Goal: Task Accomplishment & Management: Use online tool/utility

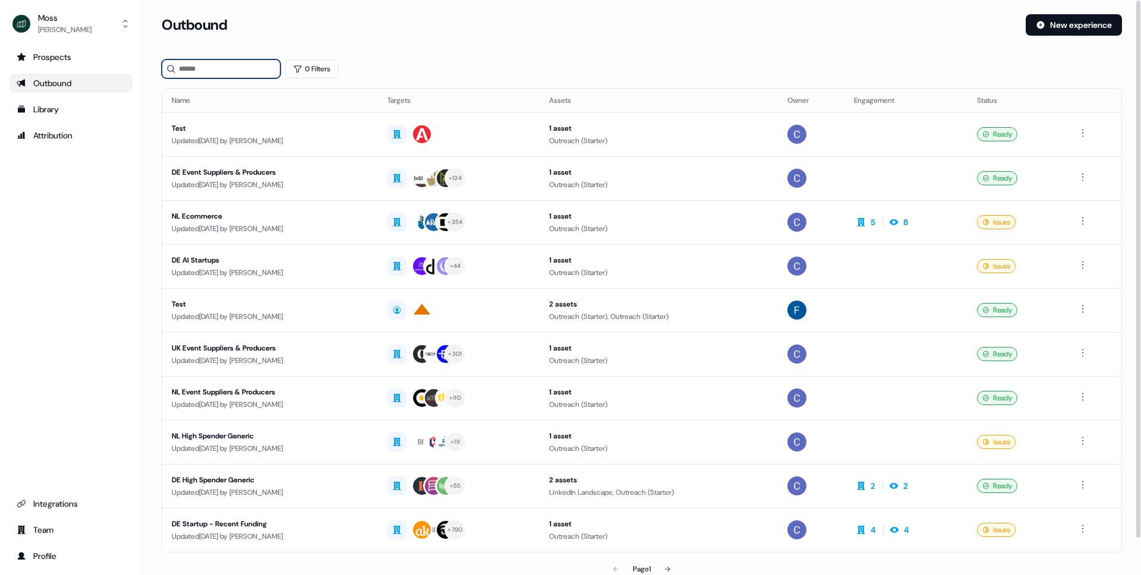
click at [238, 64] on input at bounding box center [221, 68] width 119 height 19
type input "******"
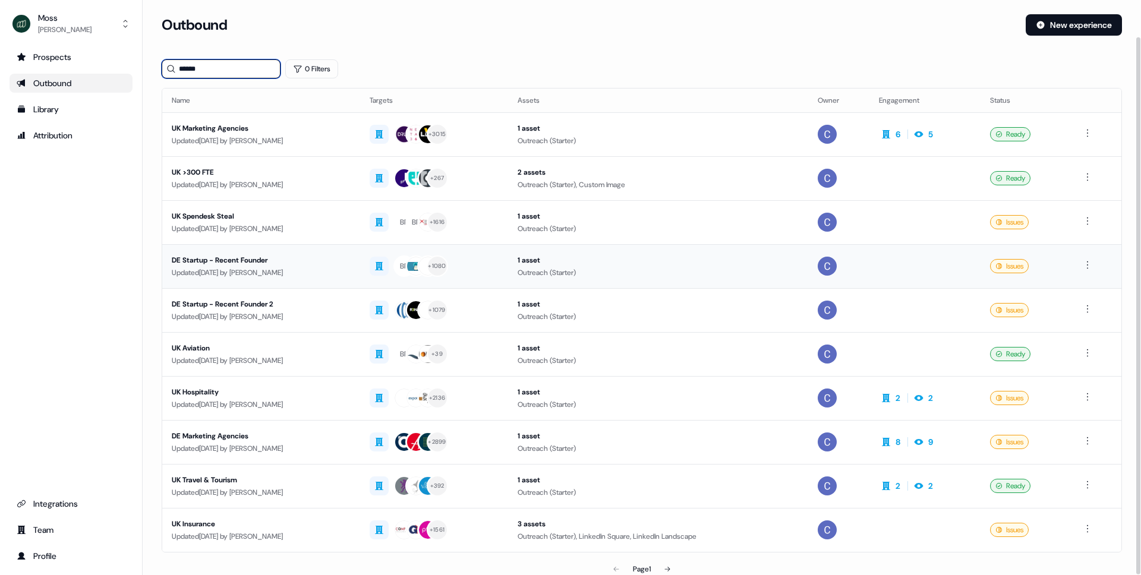
scroll to position [39, 0]
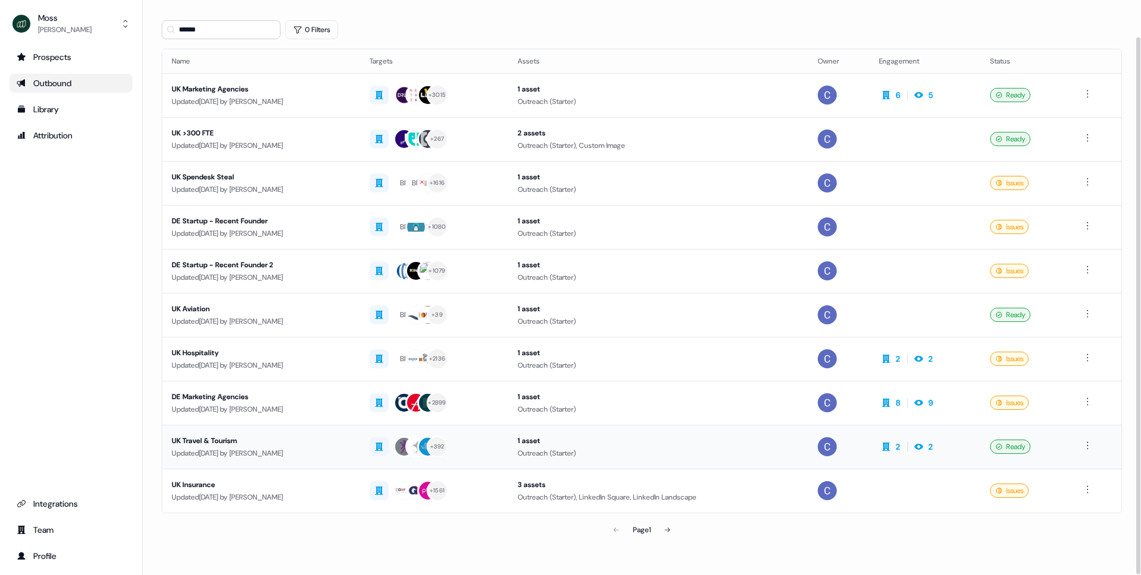
click at [239, 443] on div "UK Travel & Tourism" at bounding box center [261, 441] width 179 height 12
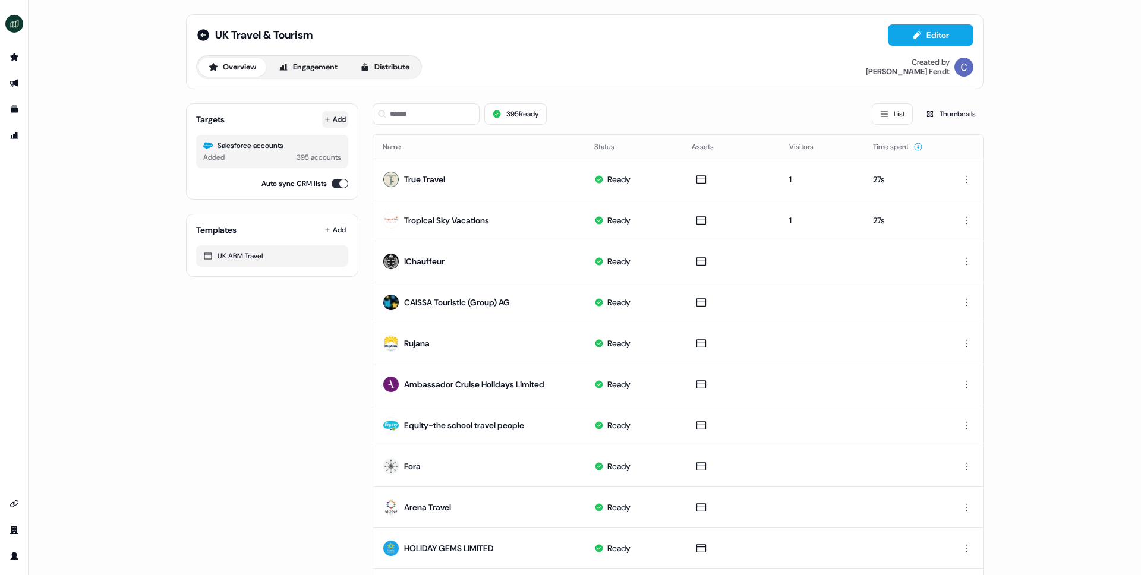
click at [324, 121] on icon at bounding box center [327, 119] width 6 height 6
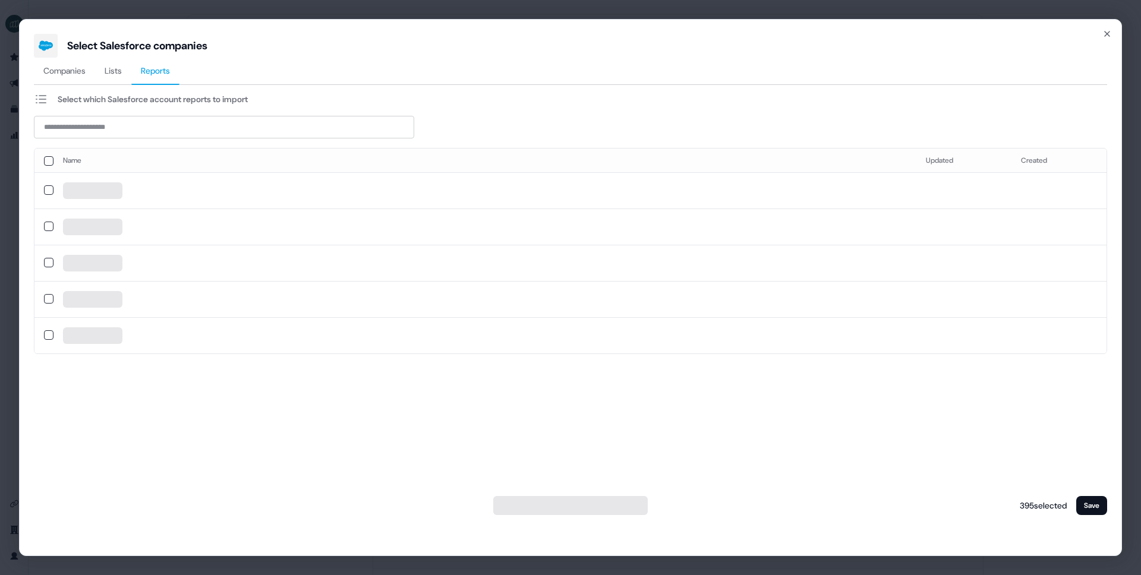
click at [163, 71] on span "Reports" at bounding box center [155, 71] width 29 height 12
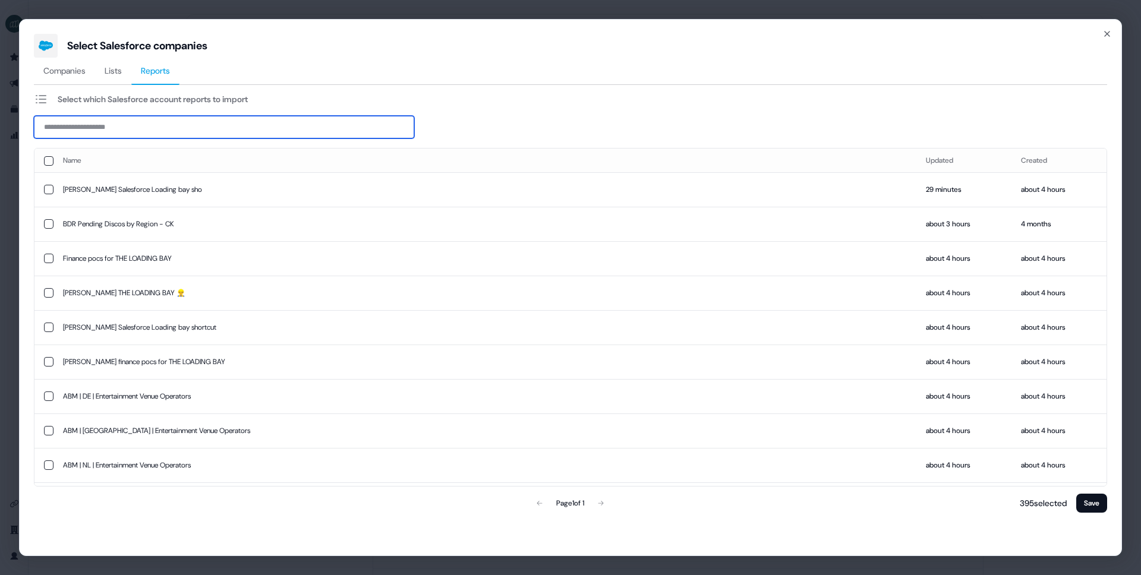
click at [124, 127] on input at bounding box center [224, 127] width 380 height 23
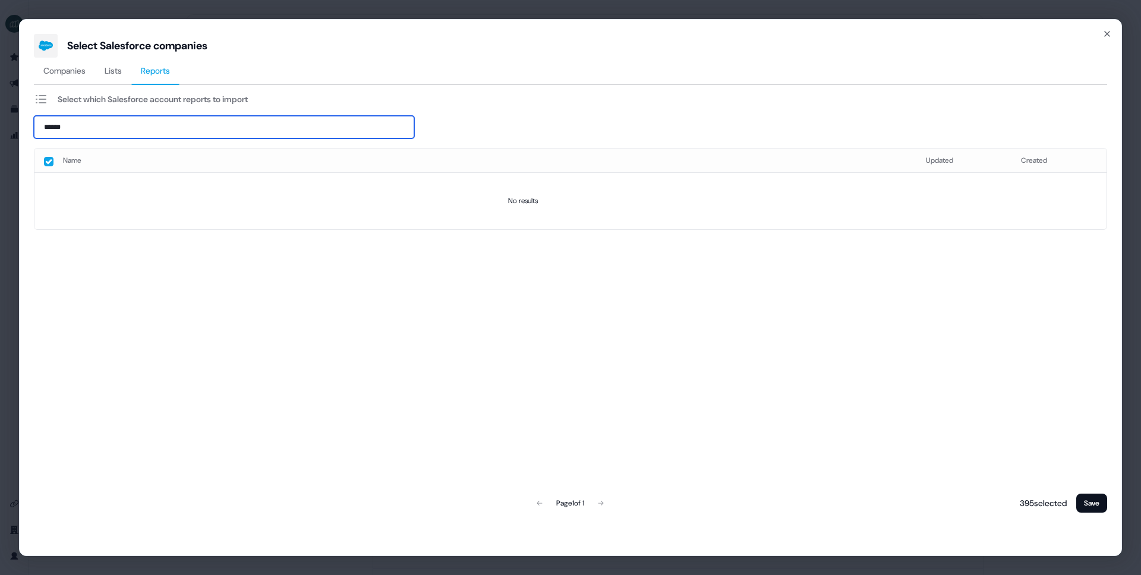
type input "******"
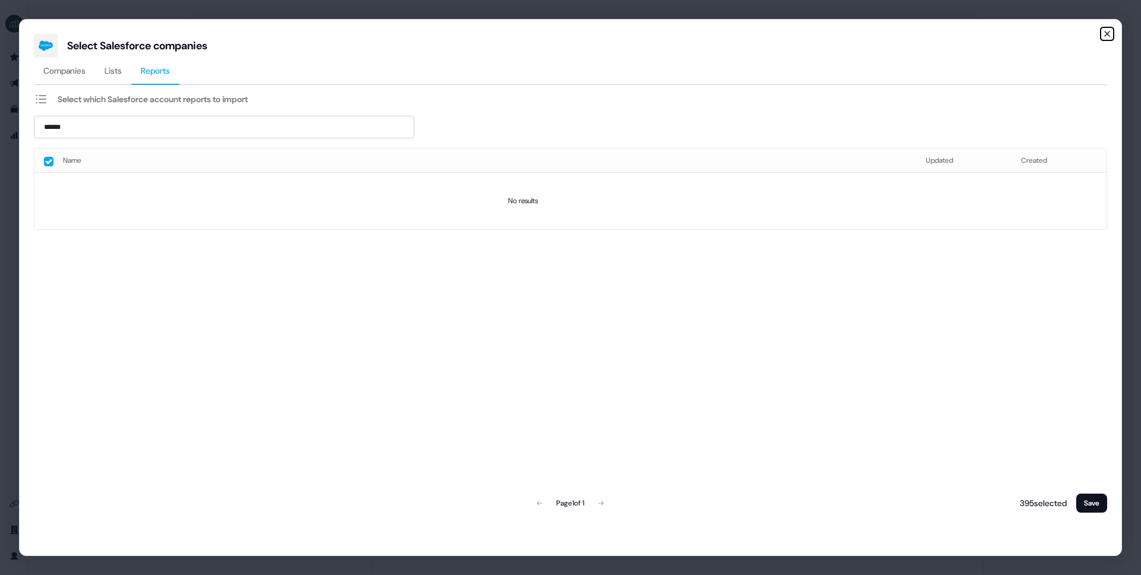
click at [1106, 33] on icon "button" at bounding box center [1107, 33] width 5 height 5
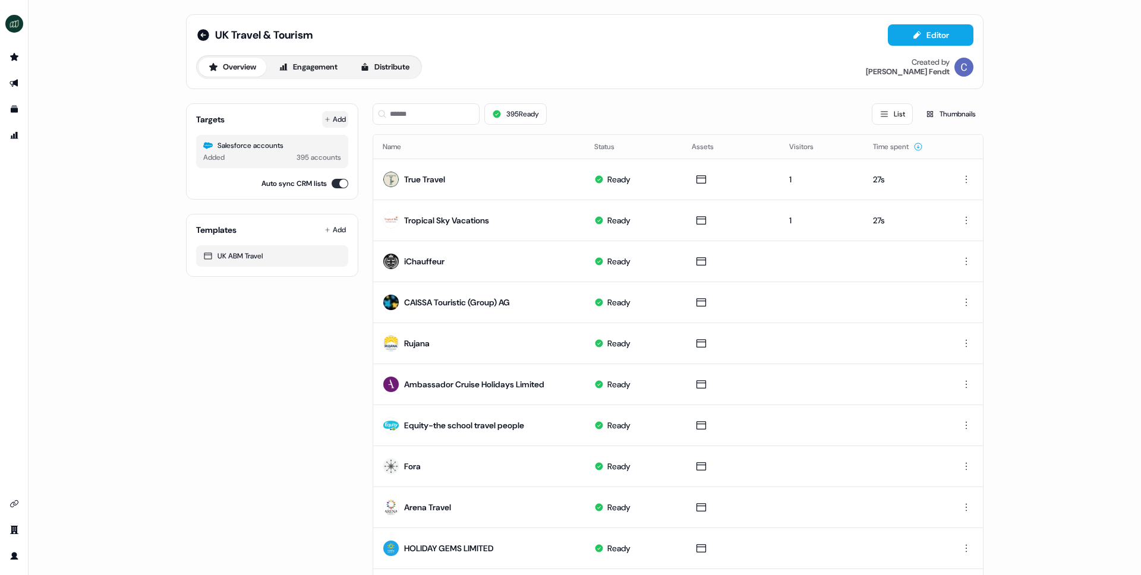
click at [341, 118] on button "Add" at bounding box center [335, 119] width 26 height 17
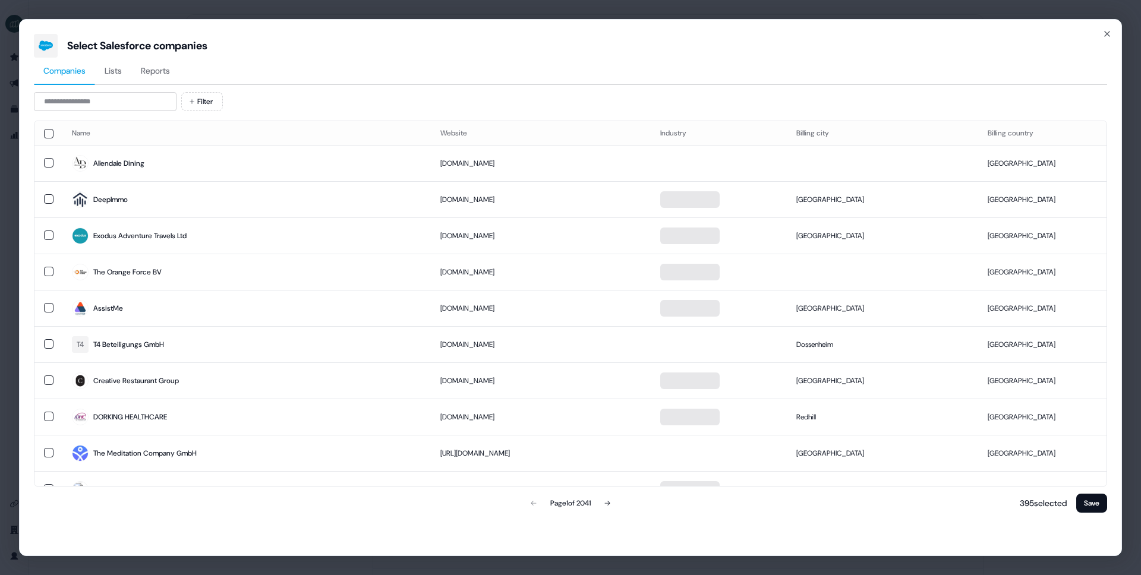
click at [165, 75] on span "Reports" at bounding box center [155, 71] width 29 height 12
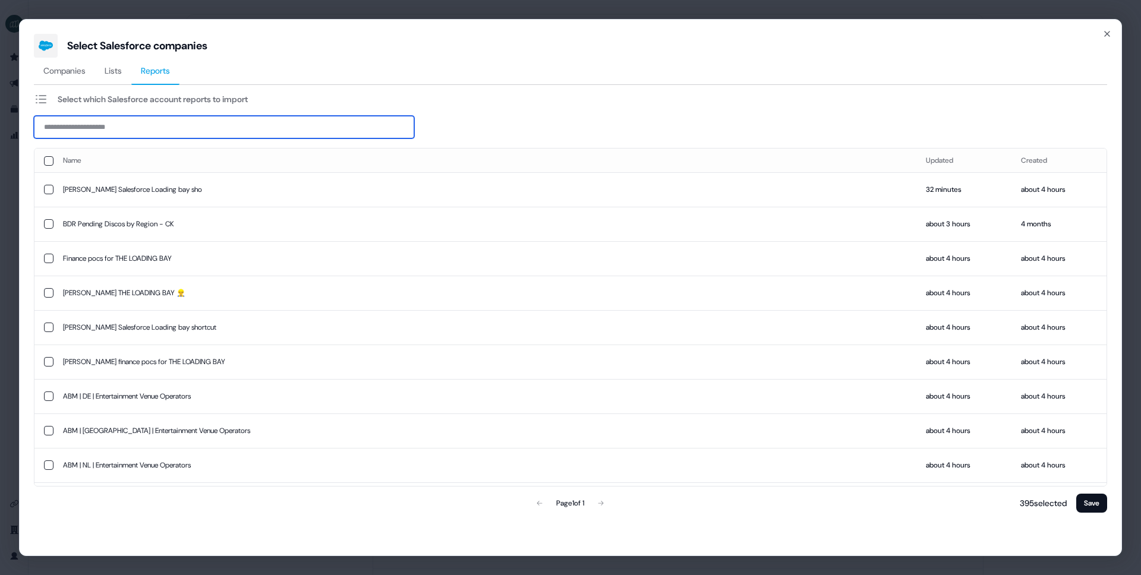
click at [127, 133] on input at bounding box center [224, 127] width 380 height 23
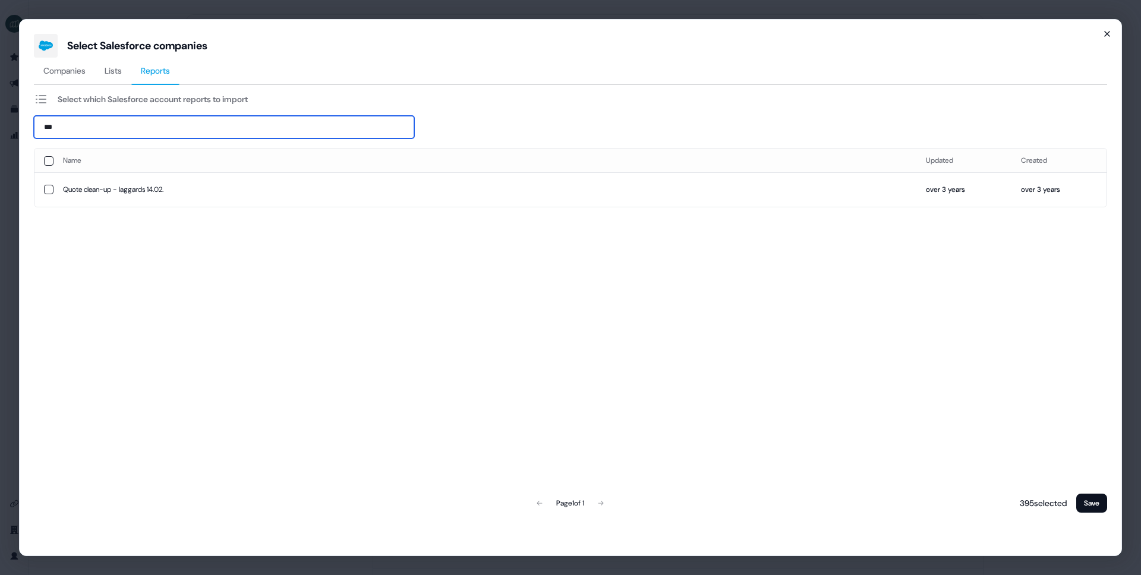
type input "***"
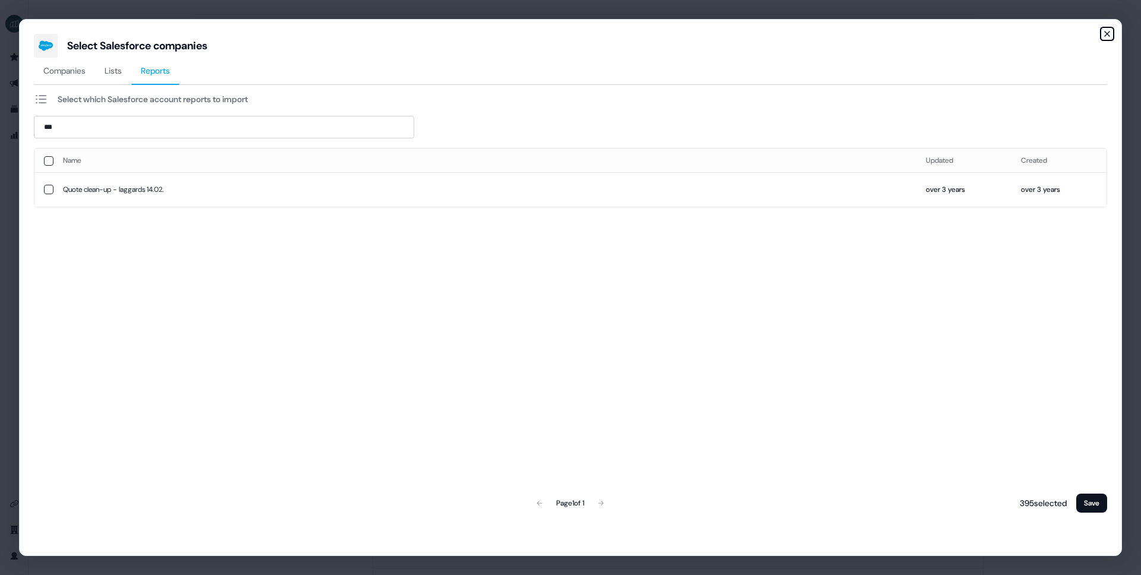
click at [1111, 32] on icon "button" at bounding box center [1107, 34] width 10 height 10
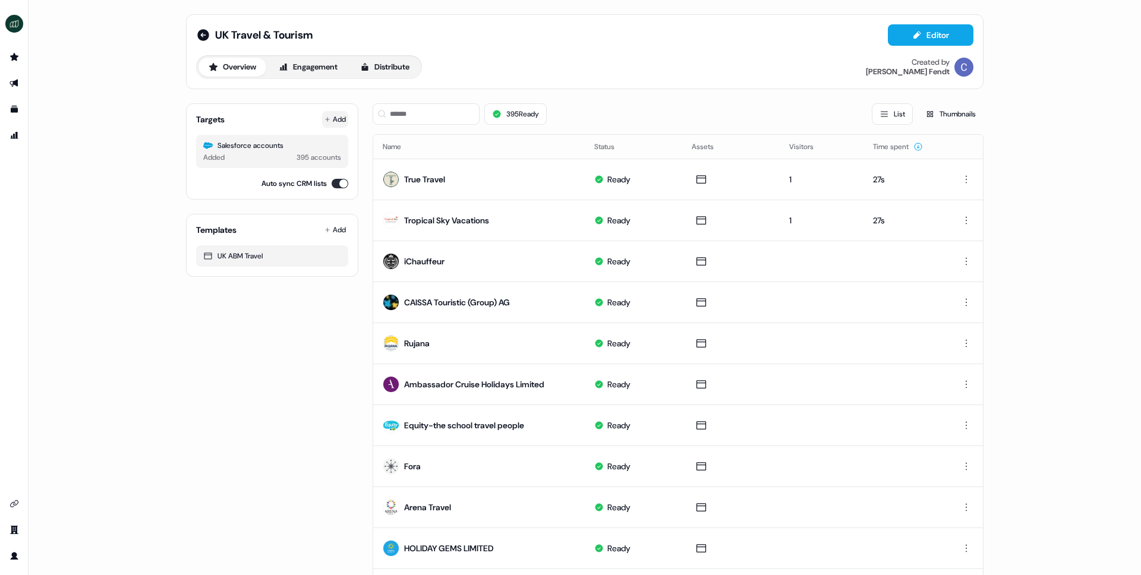
click at [331, 117] on button "Add" at bounding box center [335, 119] width 26 height 17
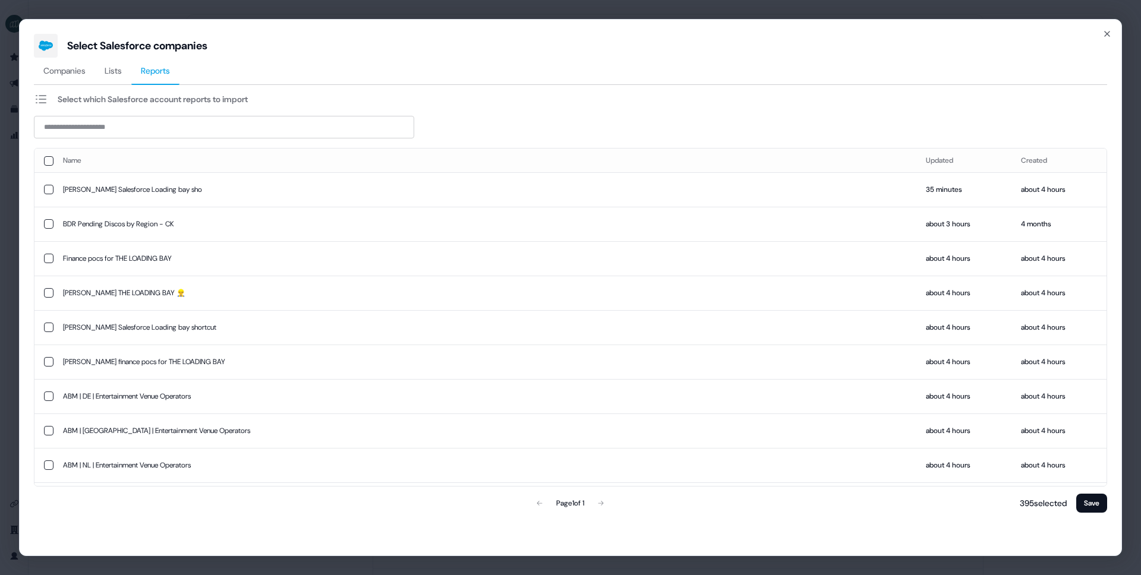
click at [157, 73] on span "Reports" at bounding box center [155, 71] width 29 height 12
click at [1111, 30] on icon "button" at bounding box center [1107, 34] width 10 height 10
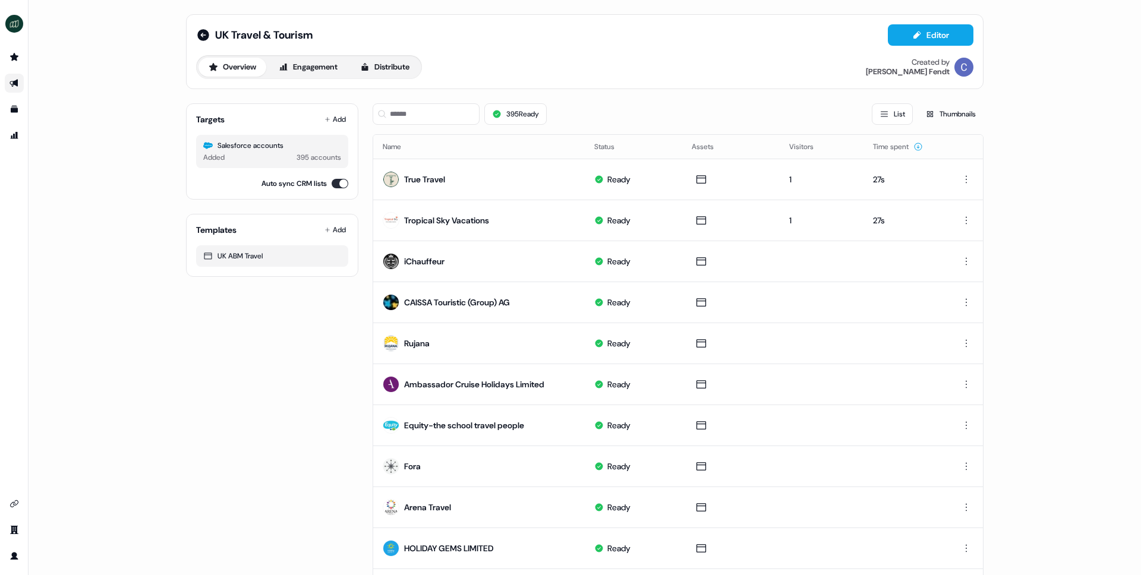
click at [11, 84] on icon "Go to outbound experience" at bounding box center [14, 84] width 8 height 8
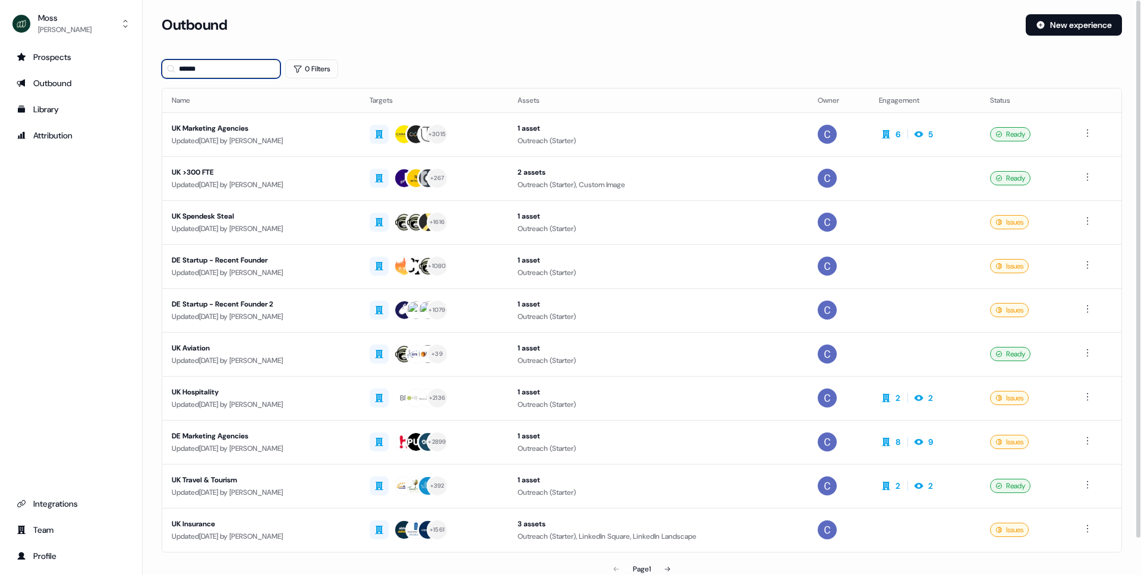
click at [184, 64] on input "******" at bounding box center [221, 68] width 119 height 19
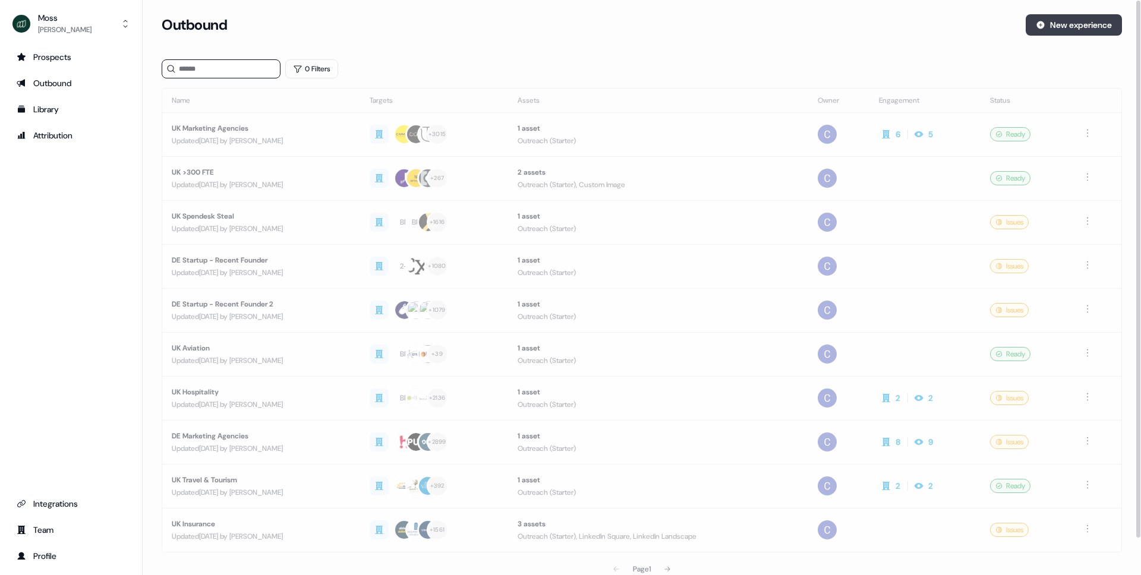
click at [1063, 25] on button "New experience" at bounding box center [1074, 24] width 96 height 21
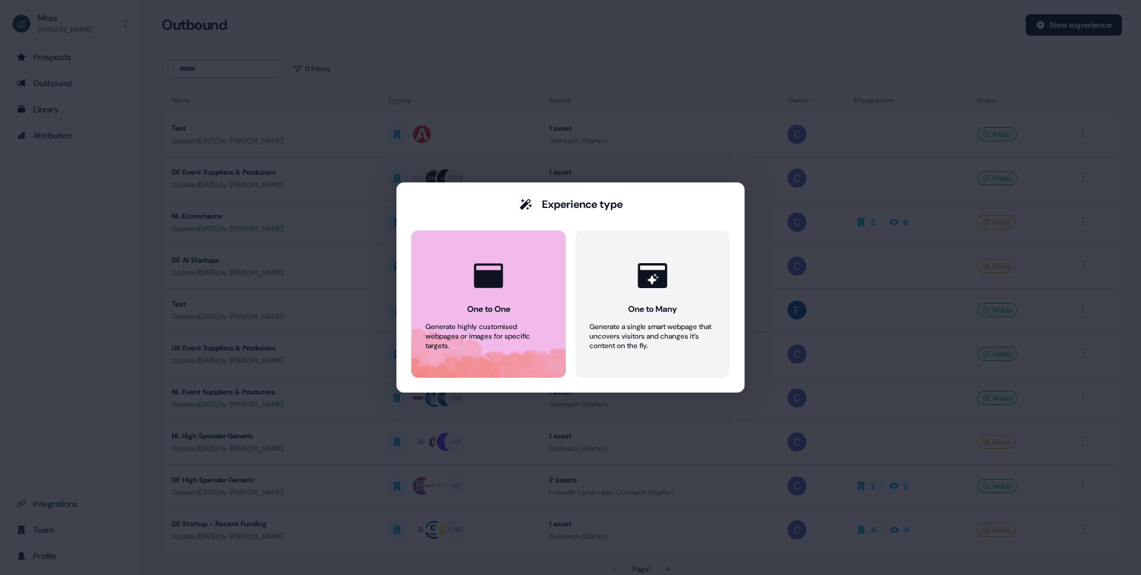
click at [524, 318] on button "One to One Generate highly customised webpages or images for specific targets." at bounding box center [488, 304] width 155 height 147
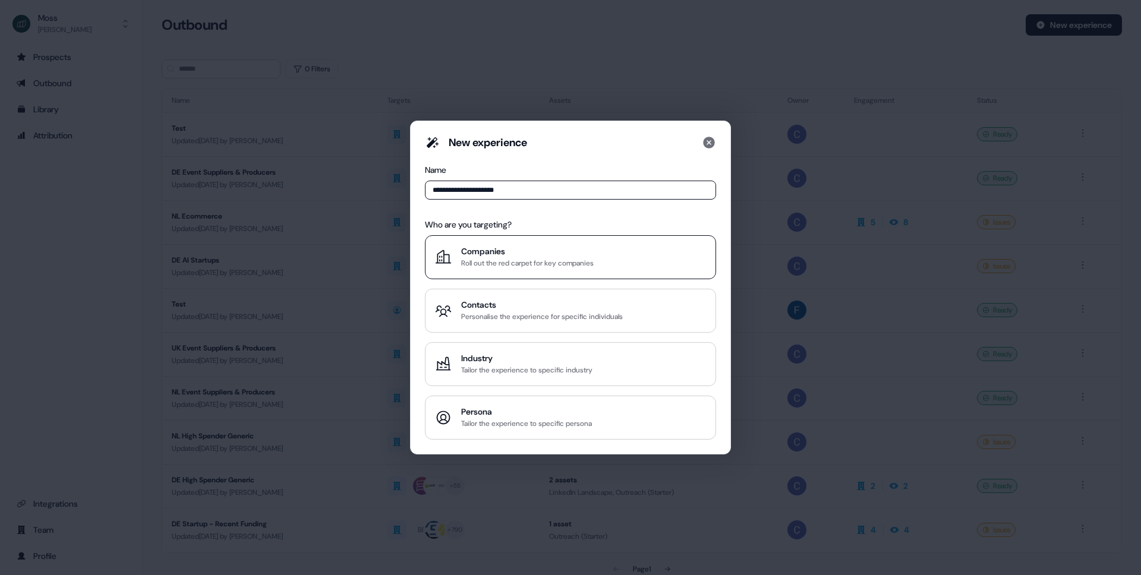
type input "**********"
click at [479, 243] on button "Companies Roll out the red carpet for key companies" at bounding box center [570, 257] width 291 height 44
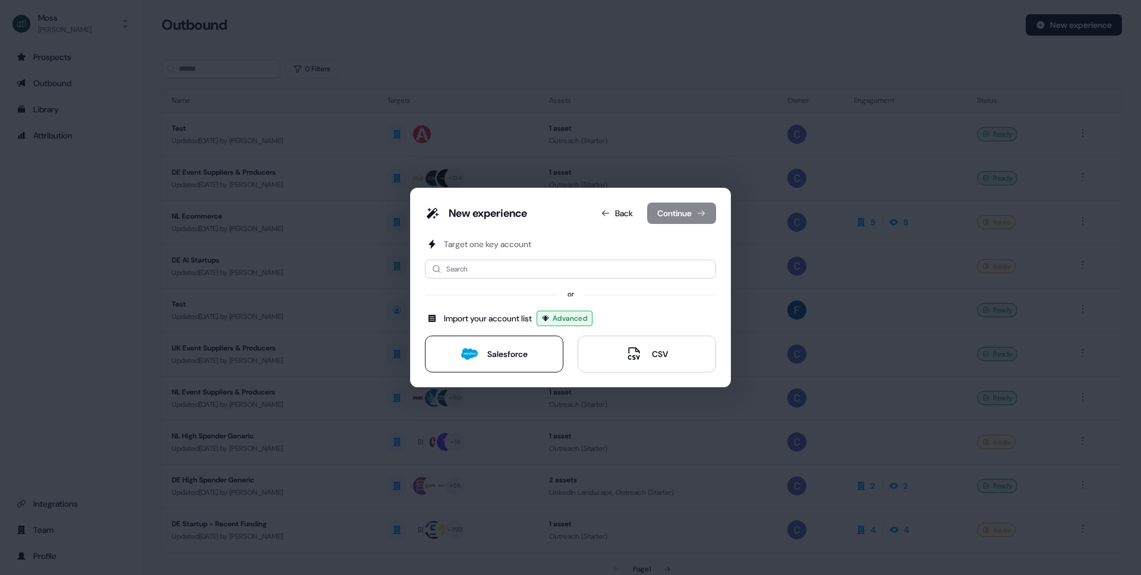
click at [496, 337] on button "Salesforce" at bounding box center [494, 354] width 138 height 37
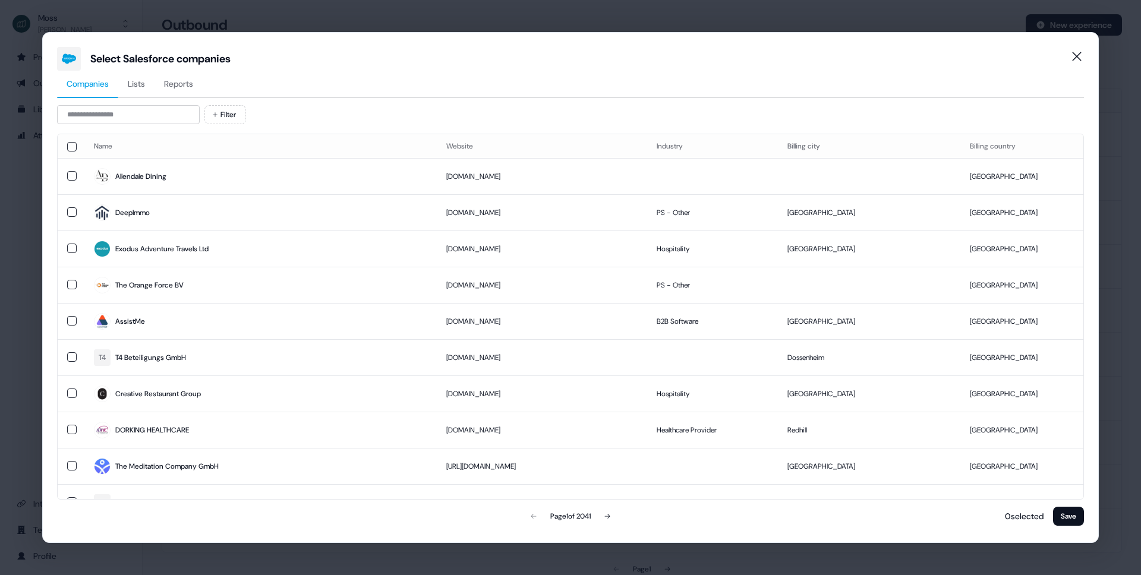
click at [188, 82] on span "Reports" at bounding box center [178, 84] width 29 height 12
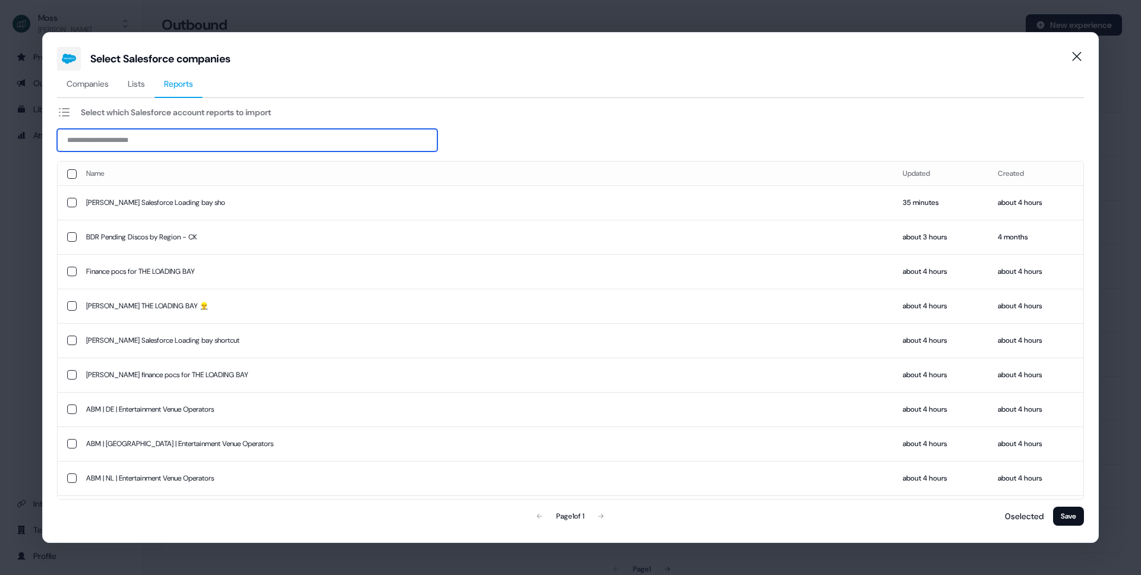
click at [176, 140] on input at bounding box center [247, 140] width 380 height 23
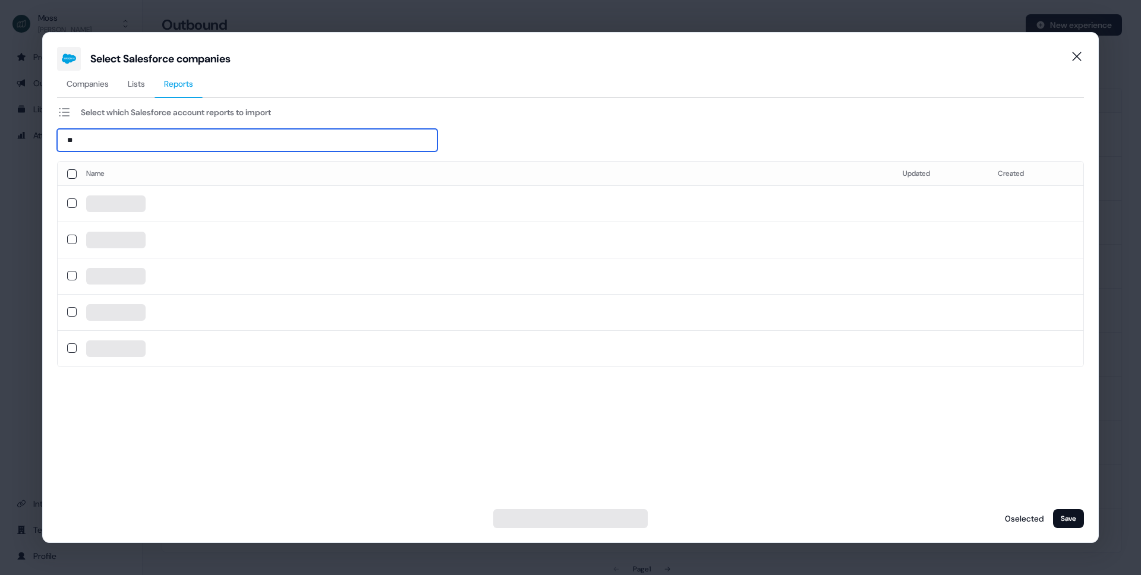
type input "***"
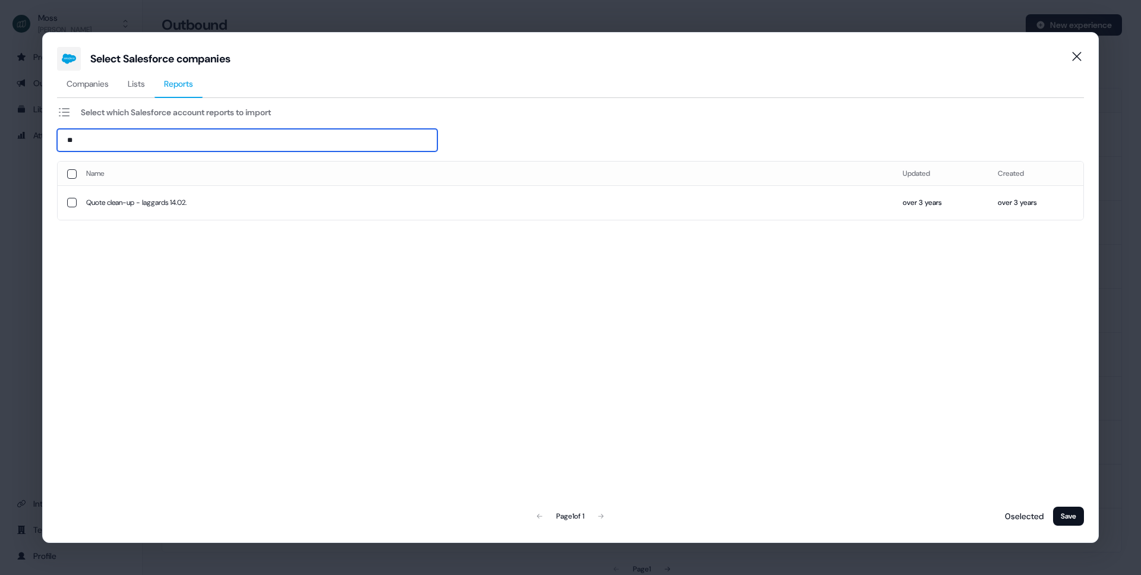
type input "*"
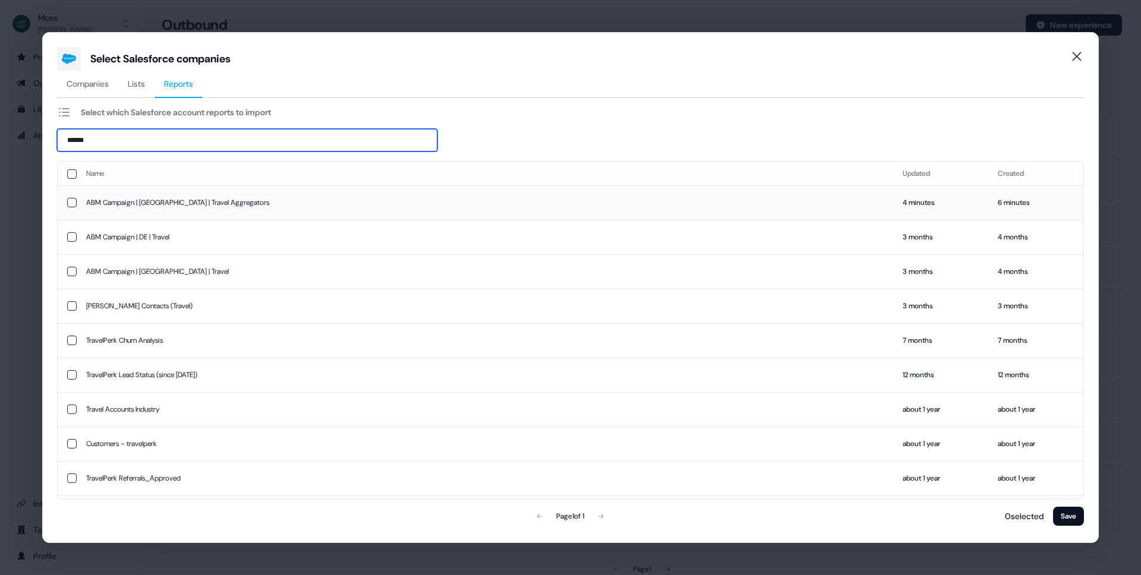
type input "******"
click at [180, 202] on td "ABM Campaign | [GEOGRAPHIC_DATA] | Travel Aggregators" at bounding box center [485, 202] width 817 height 34
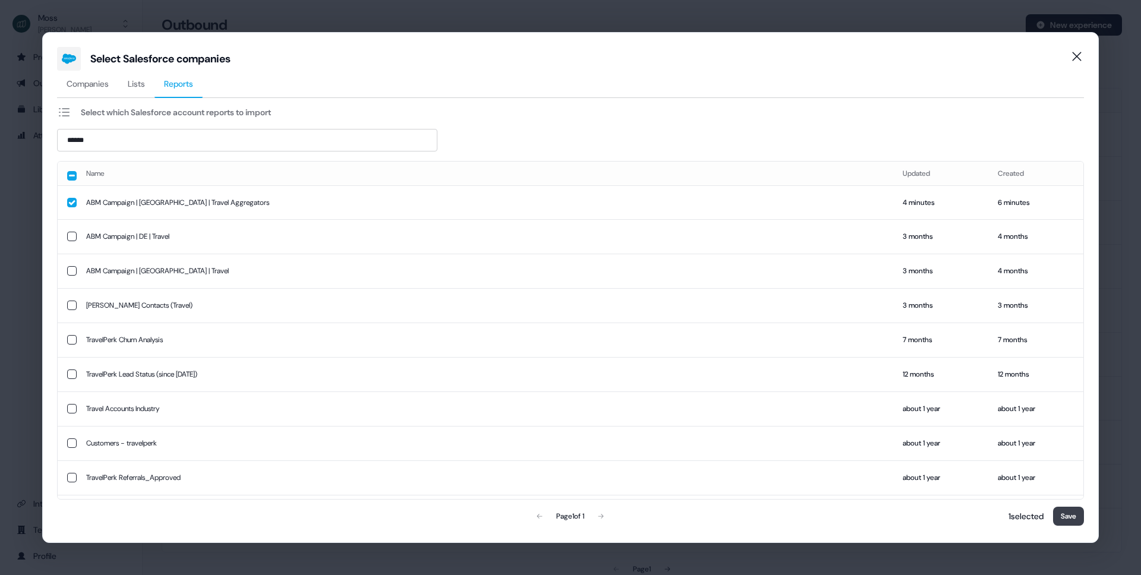
click at [1075, 519] on button "Save" at bounding box center [1068, 516] width 31 height 19
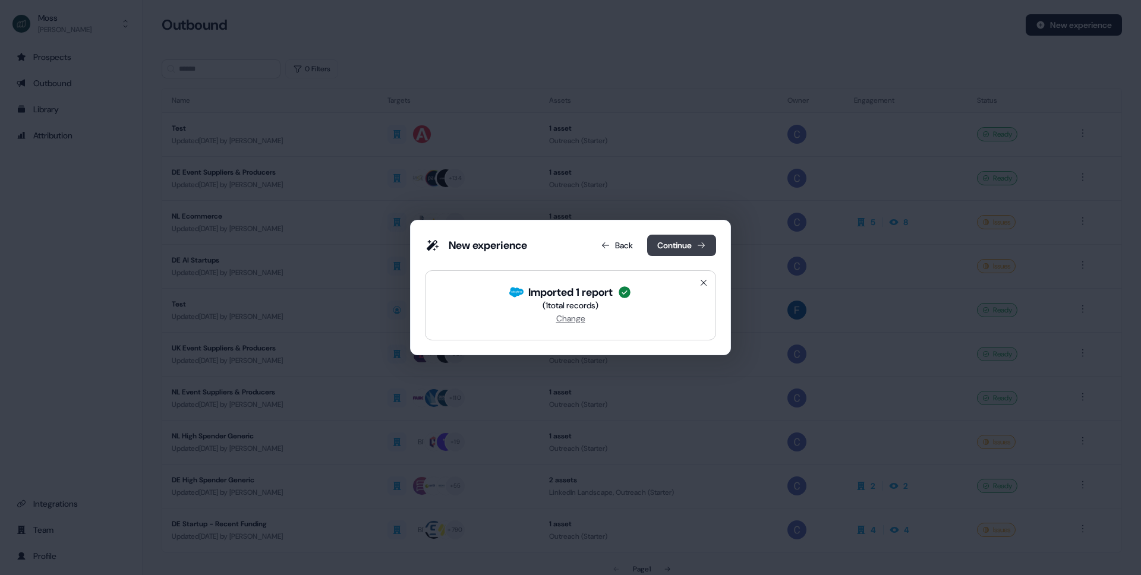
click at [680, 245] on button "Continue" at bounding box center [681, 245] width 69 height 21
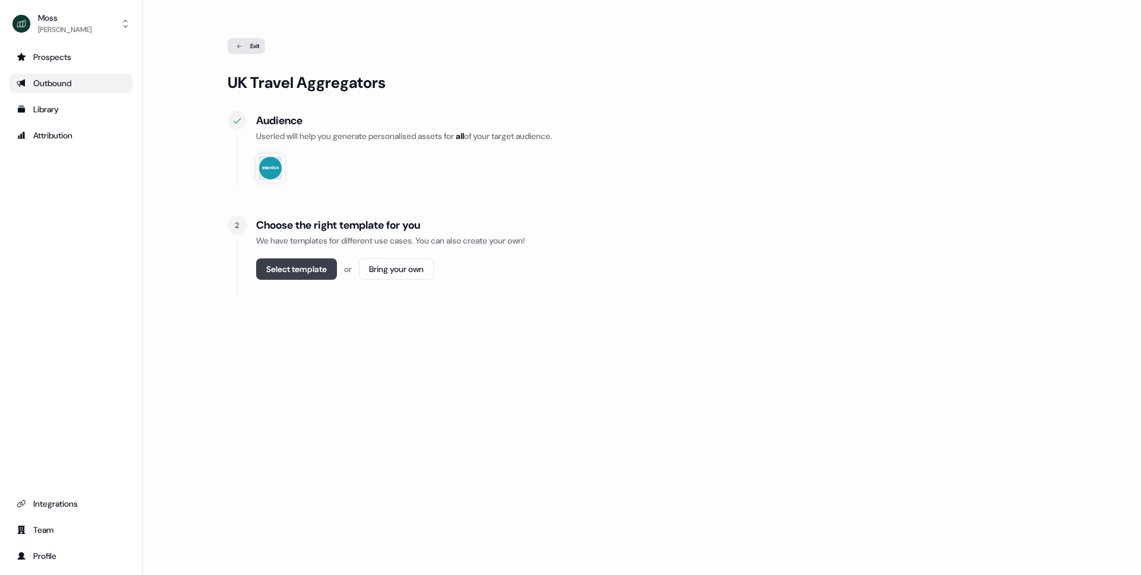
click at [292, 270] on button "Select template" at bounding box center [296, 269] width 81 height 21
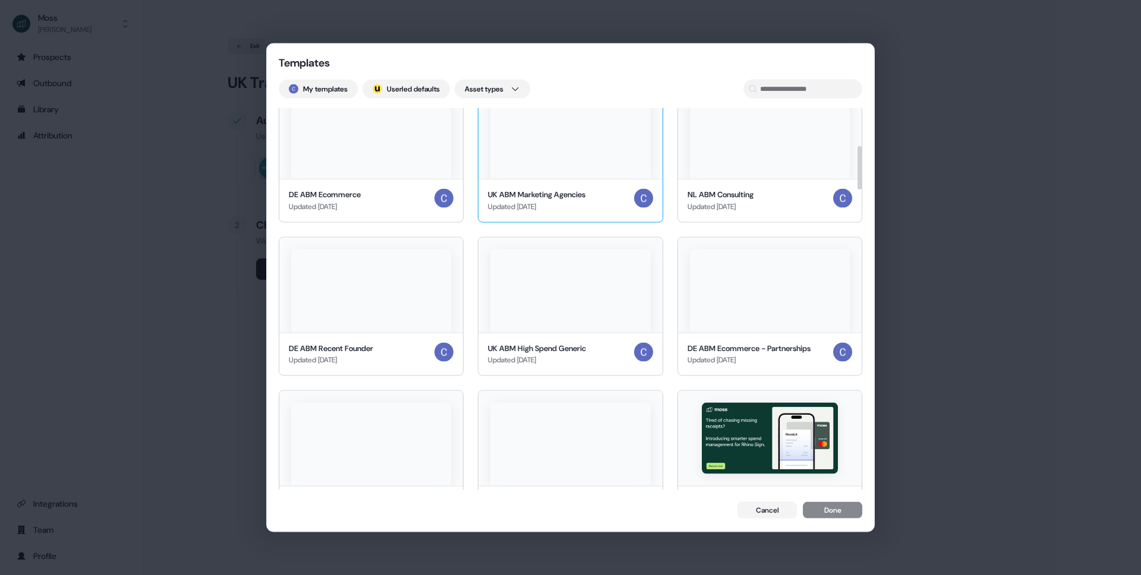
scroll to position [333, 0]
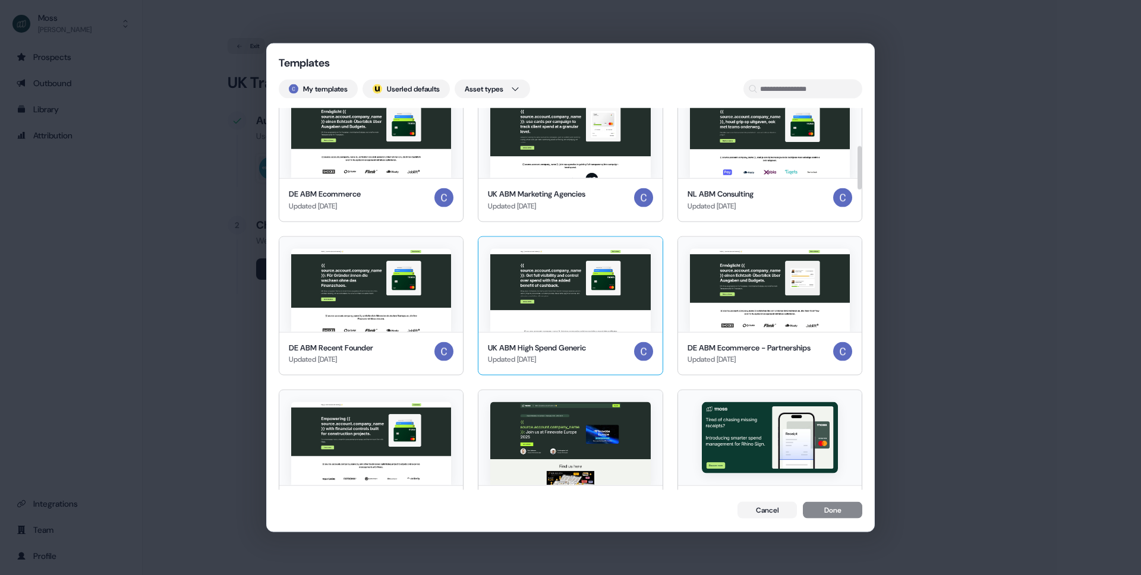
click at [606, 291] on img at bounding box center [570, 289] width 160 height 83
click at [817, 508] on button "Done" at bounding box center [832, 511] width 59 height 17
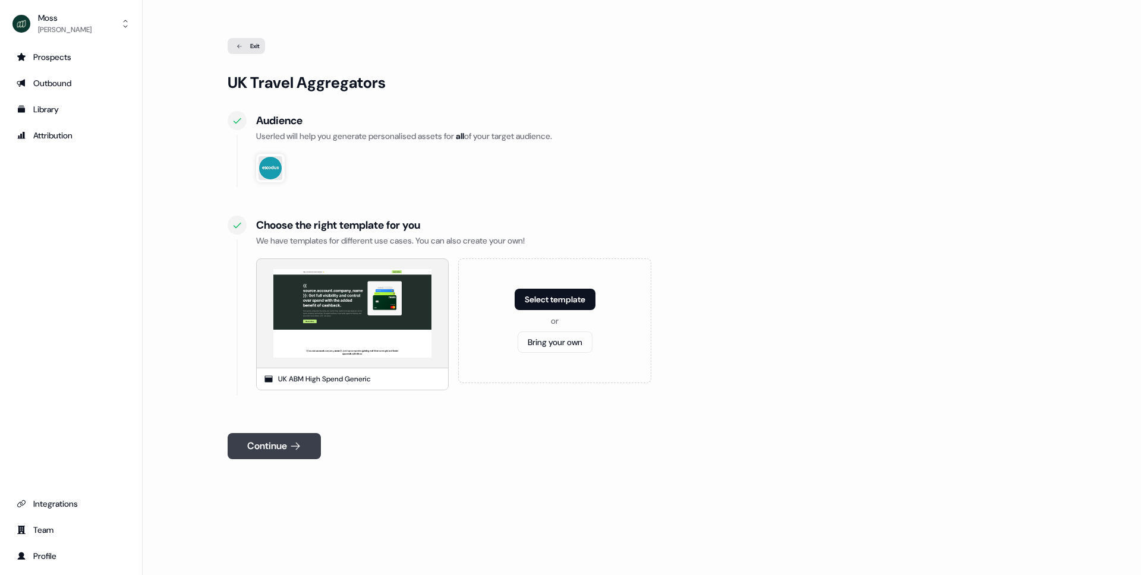
click at [255, 445] on button "Continue" at bounding box center [274, 446] width 93 height 26
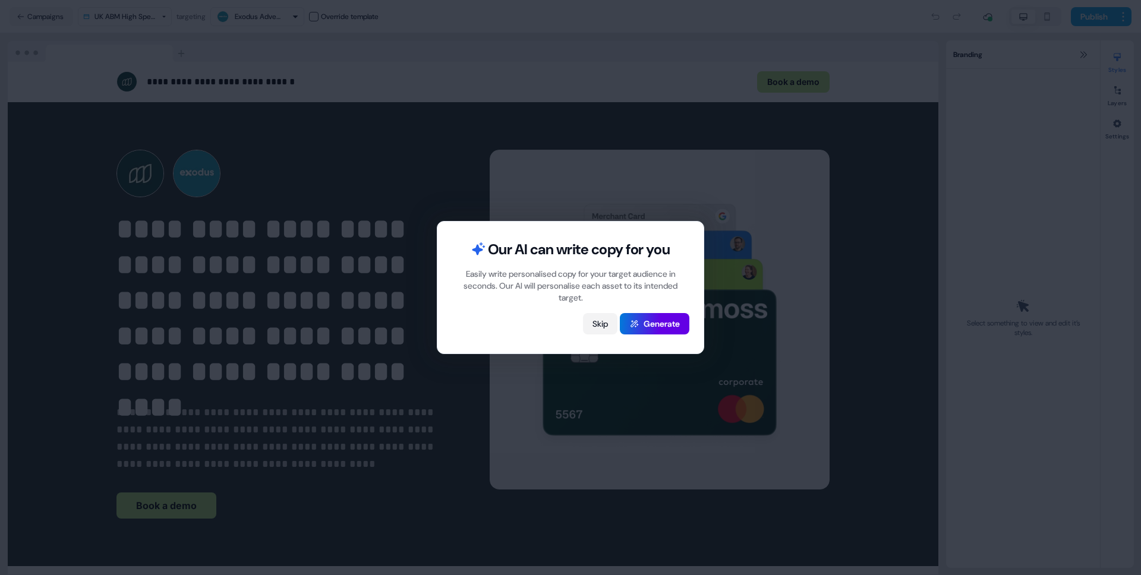
click at [598, 323] on button "Skip" at bounding box center [600, 323] width 34 height 21
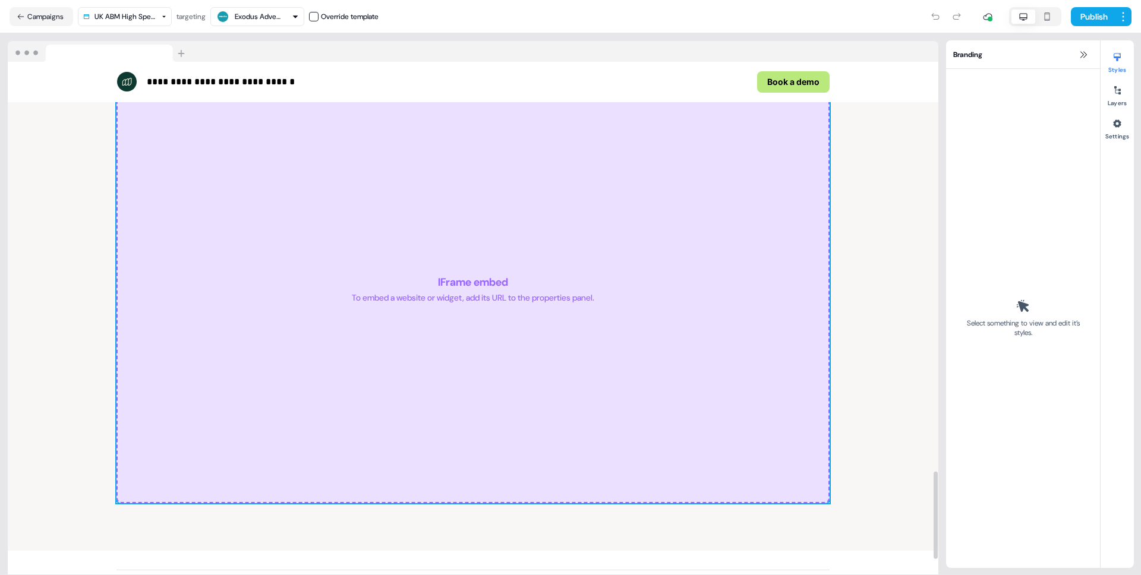
scroll to position [2411, 0]
click at [562, 252] on div "IFrame embed To embed a website or widget, add its URL to the properties panel." at bounding box center [472, 288] width 713 height 428
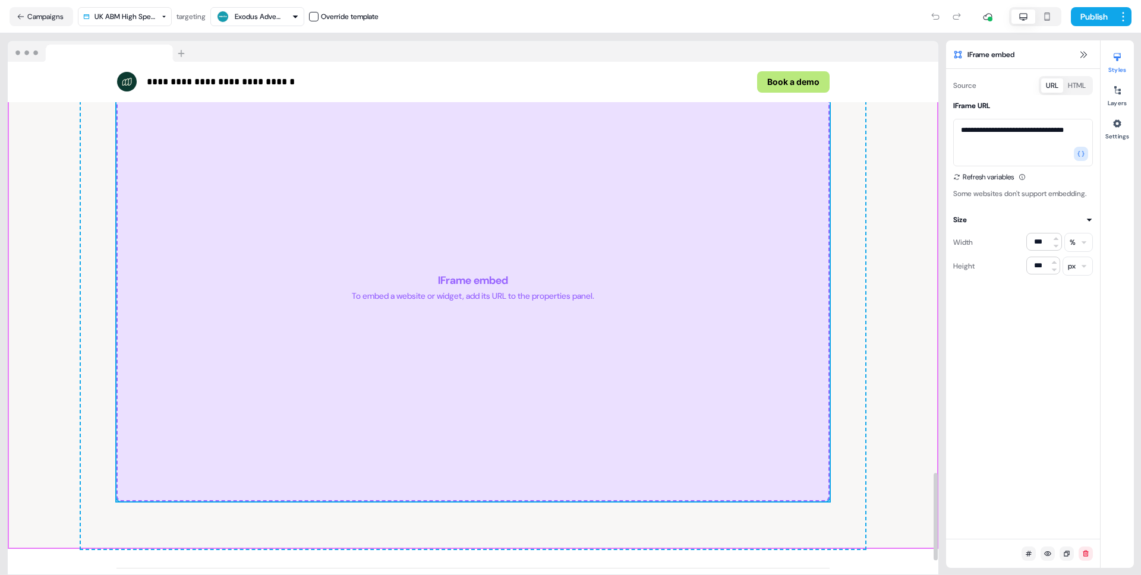
click at [890, 257] on div "**********" at bounding box center [473, 266] width 931 height 566
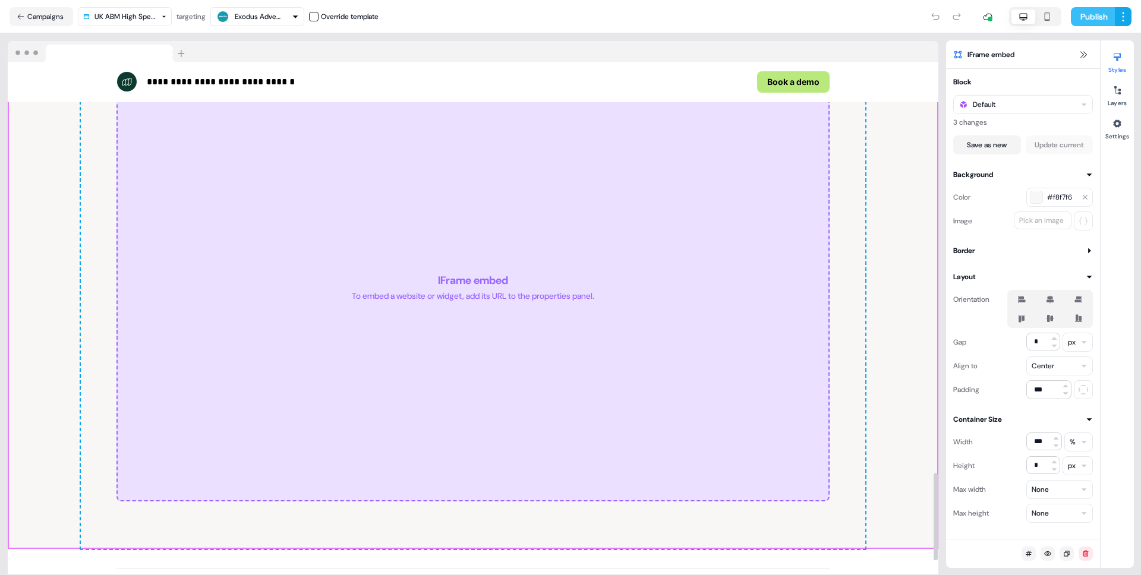
click at [1089, 18] on button "Publish" at bounding box center [1093, 16] width 44 height 19
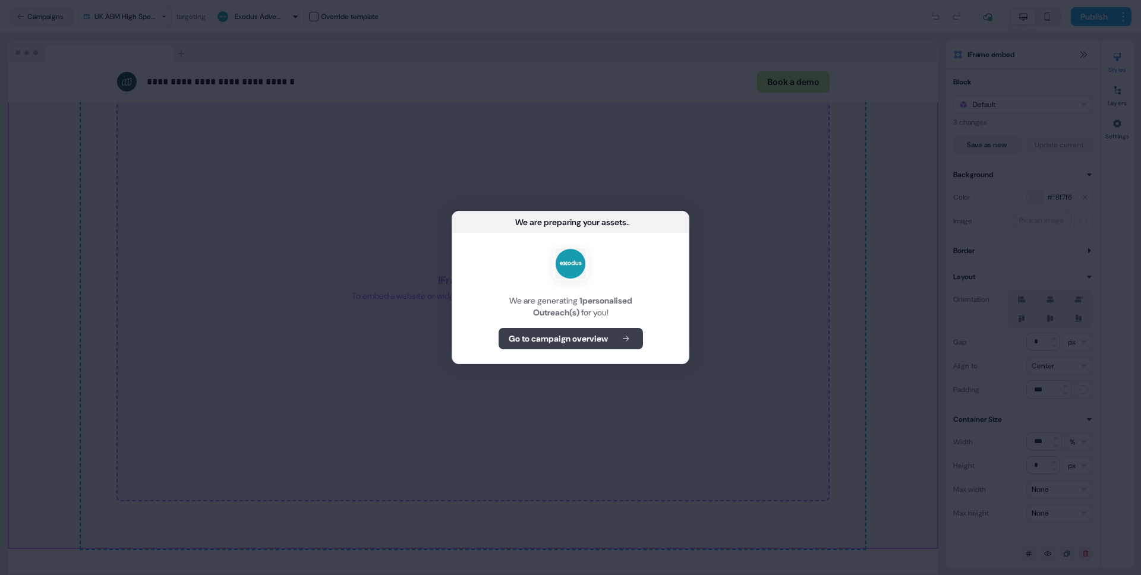
click at [557, 344] on b "Go to campaign overview" at bounding box center [558, 339] width 99 height 12
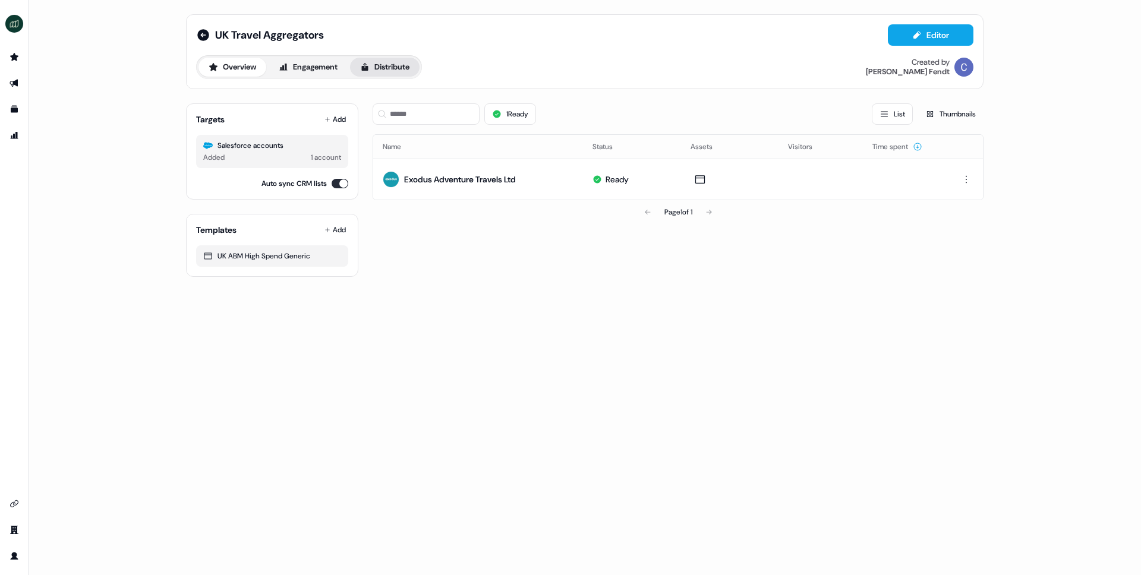
click at [398, 73] on button "Distribute" at bounding box center [385, 67] width 70 height 19
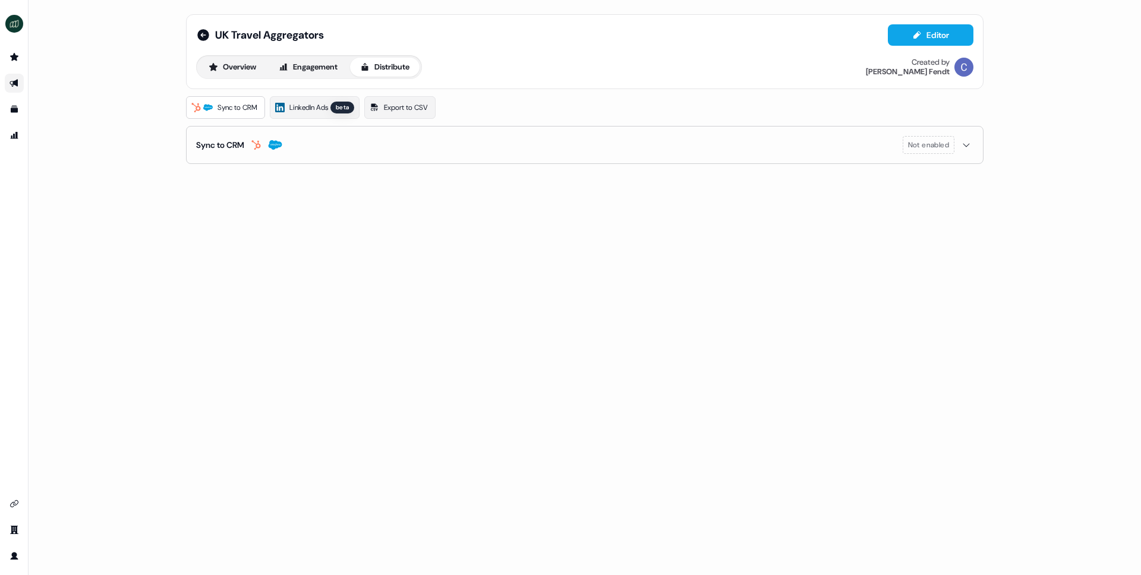
click at [260, 143] on icon "button" at bounding box center [255, 145] width 9 height 10
click at [199, 176] on button "enable-crm-asset-sync" at bounding box center [206, 175] width 21 height 12
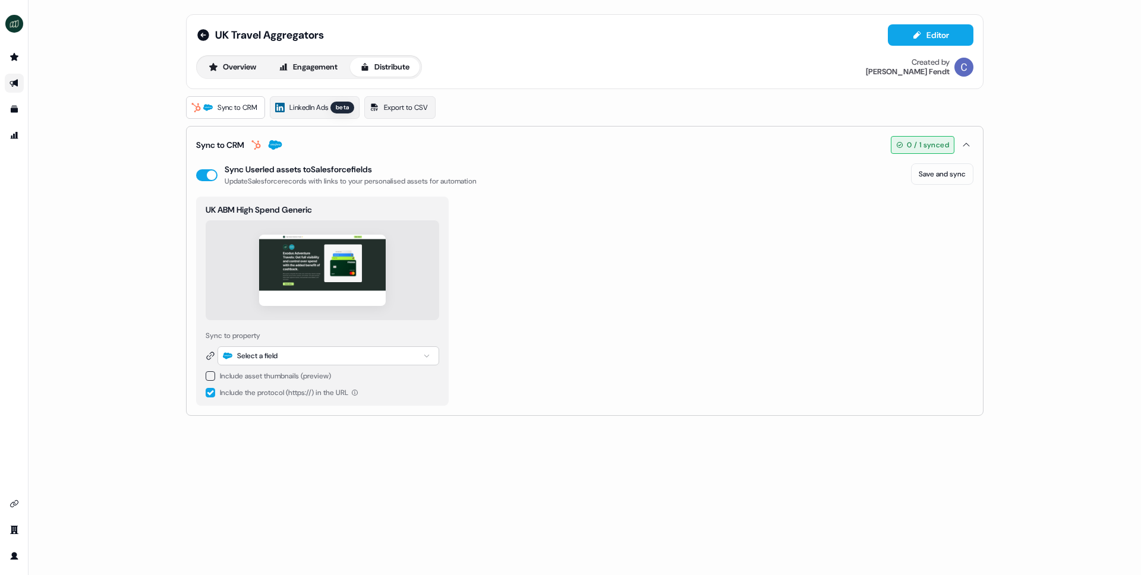
click at [213, 376] on button "button" at bounding box center [211, 376] width 10 height 10
click at [209, 418] on button "button" at bounding box center [211, 417] width 10 height 10
click at [278, 352] on div "Select a field" at bounding box center [257, 356] width 40 height 12
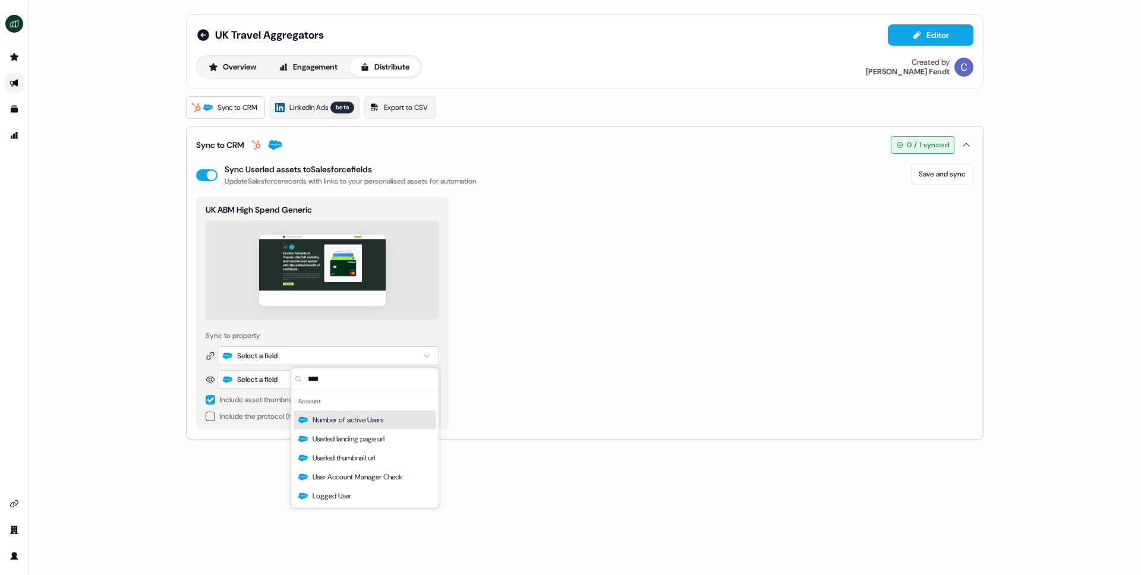
type input "*****"
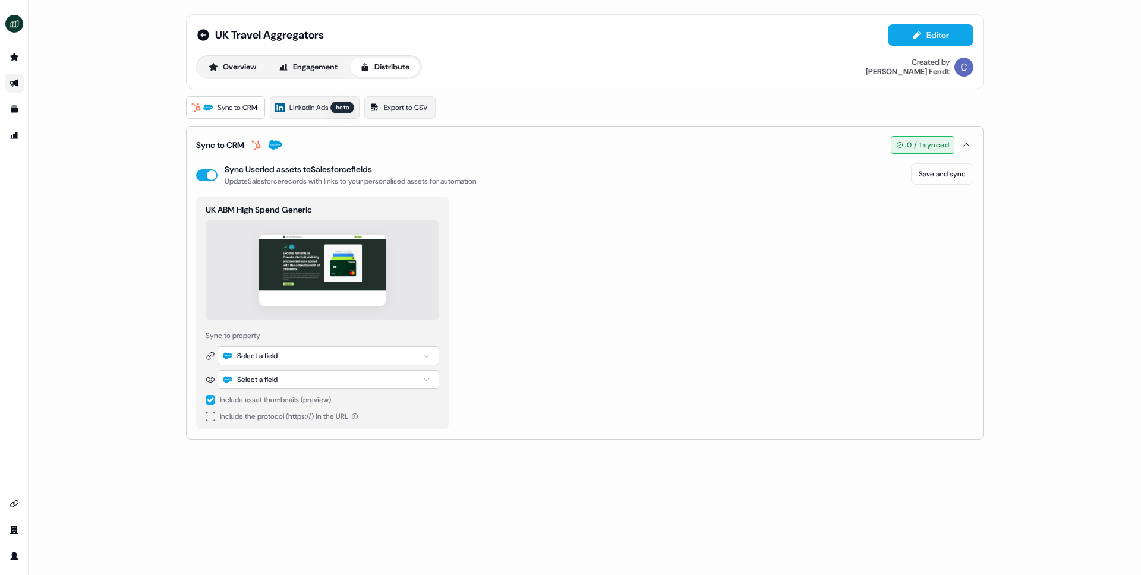
click at [275, 376] on div "Select a field" at bounding box center [257, 380] width 40 height 12
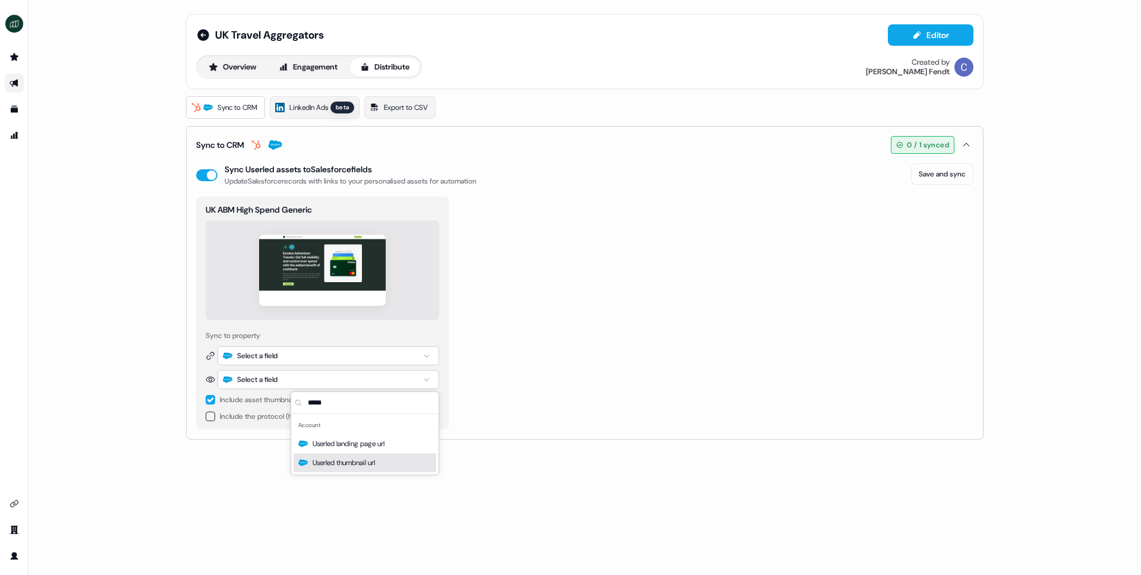
type input "*****"
click at [339, 466] on span "Userled thumbnail url" at bounding box center [344, 463] width 62 height 12
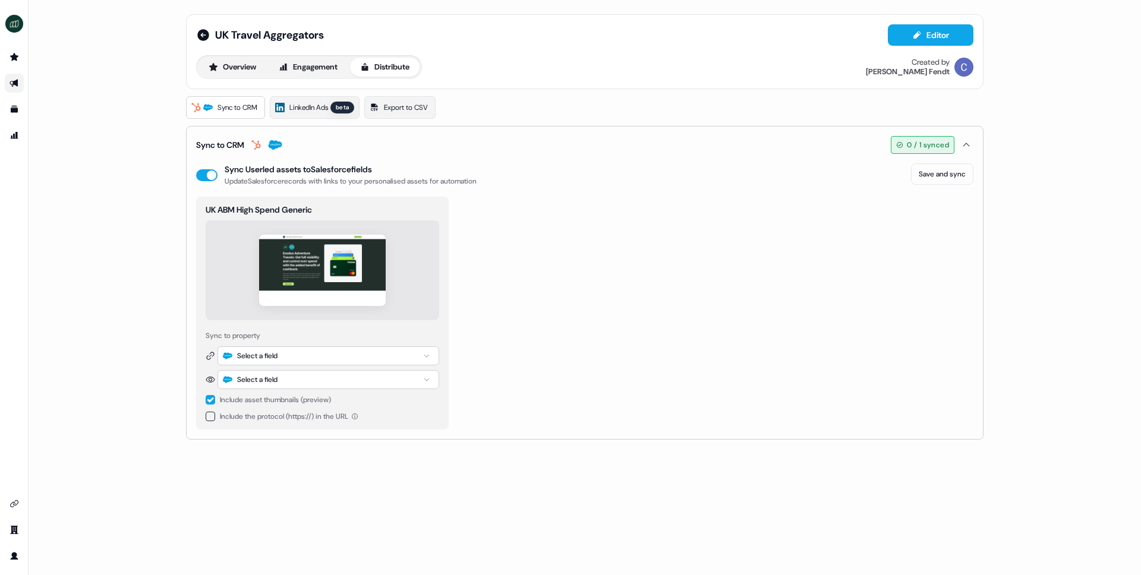
click at [481, 348] on div "UK ABM High Spend Generic Sync to property Select a field Select a field Includ…" at bounding box center [584, 313] width 777 height 233
click at [394, 352] on div "Select a field" at bounding box center [329, 355] width 222 height 19
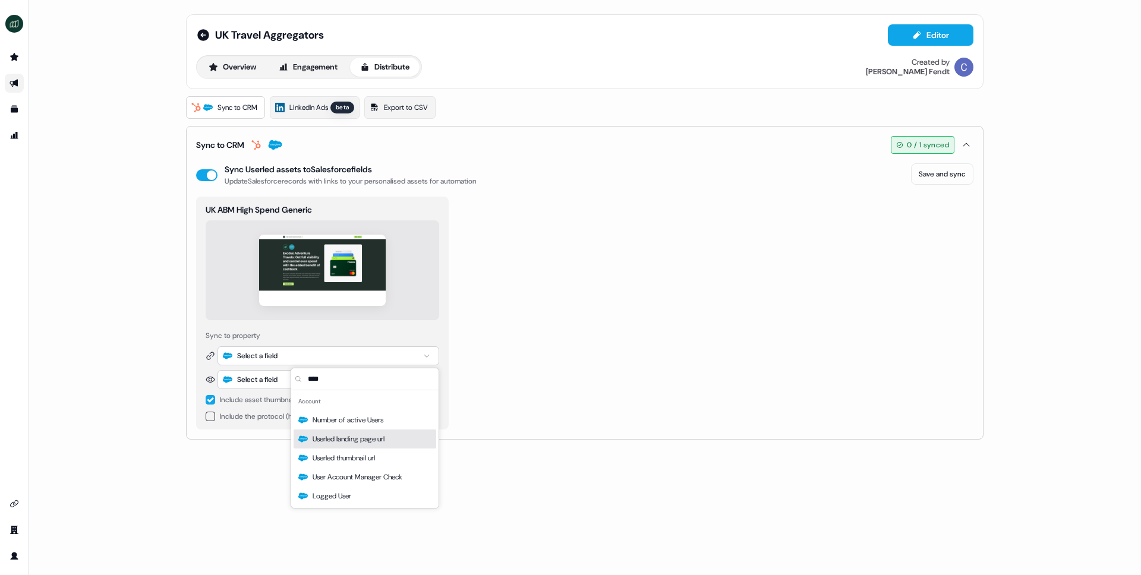
type input "****"
click at [398, 440] on div "Userled landing page url" at bounding box center [365, 439] width 143 height 19
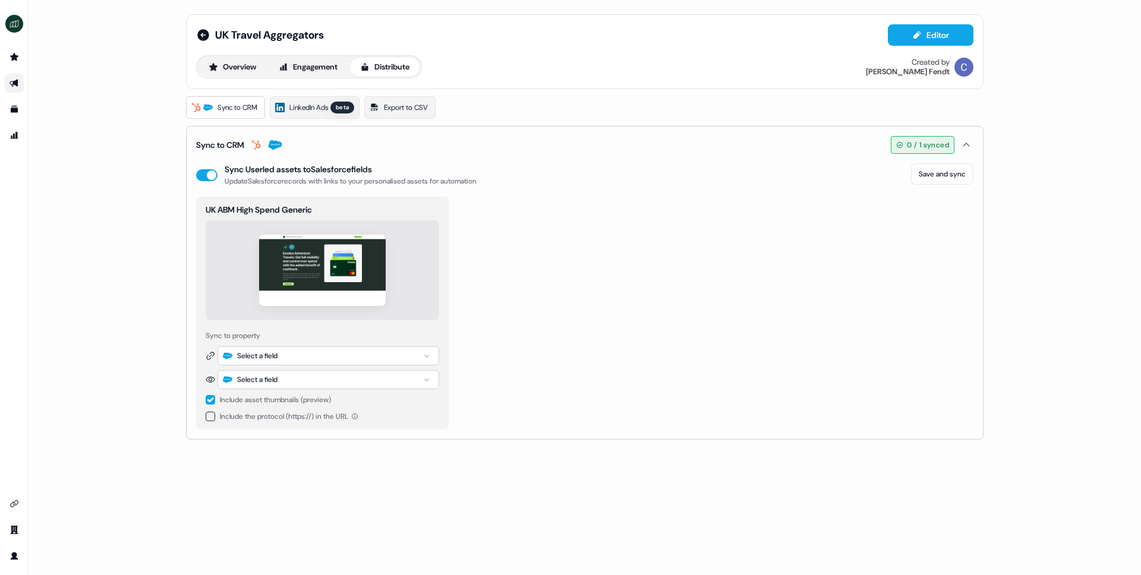
click at [632, 291] on div "UK ABM High Spend Generic Sync to property Select a field Select a field Includ…" at bounding box center [584, 313] width 777 height 233
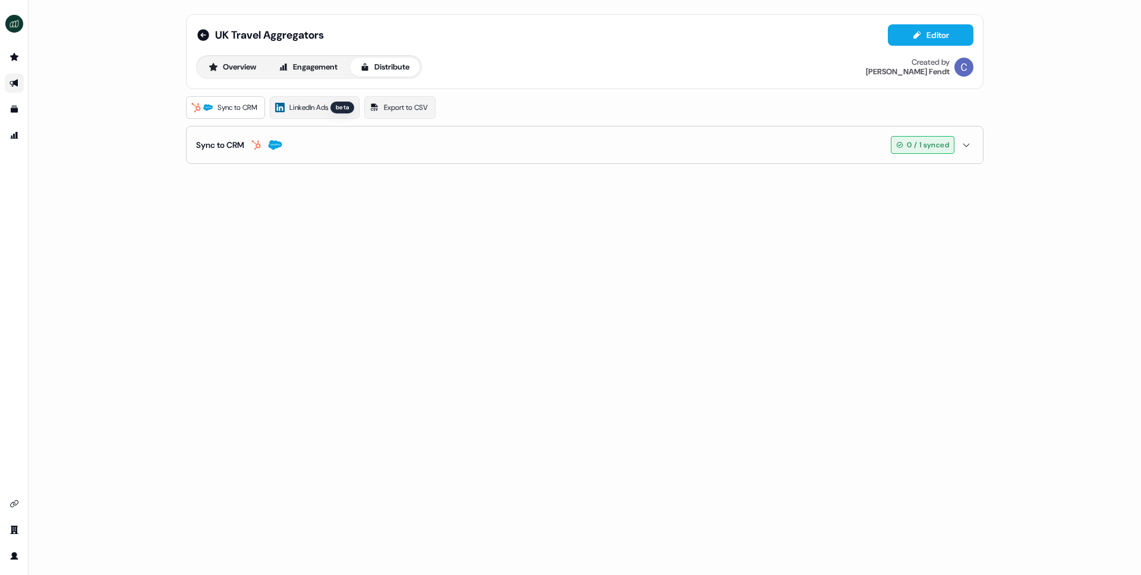
click at [472, 152] on button "Sync to CRM 0 / 1 synced" at bounding box center [584, 145] width 777 height 37
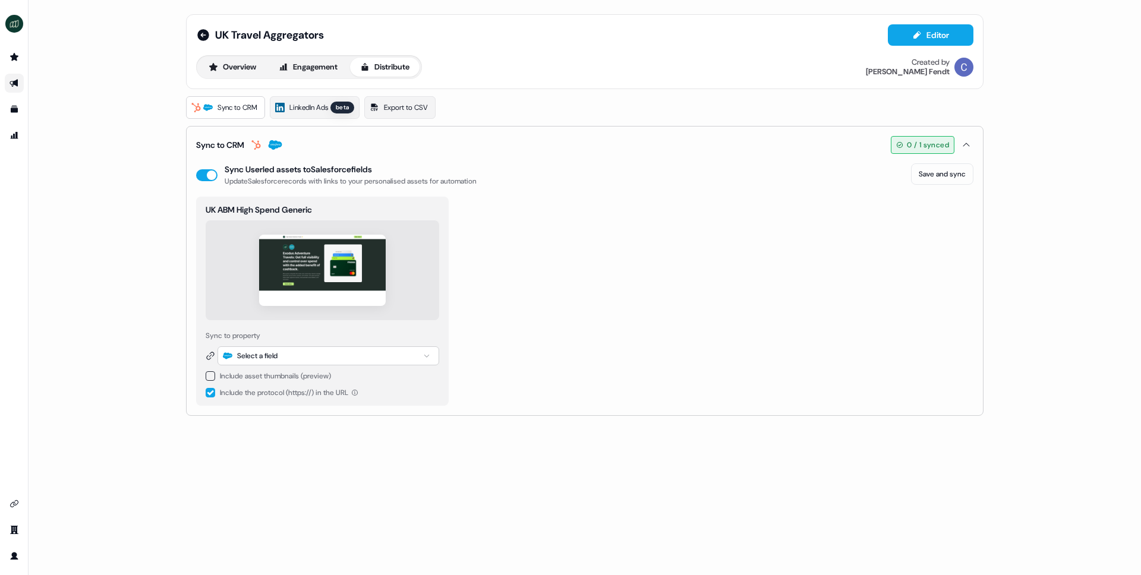
click at [209, 377] on button "button" at bounding box center [211, 376] width 10 height 10
click at [209, 415] on button "button" at bounding box center [211, 417] width 10 height 10
click at [276, 355] on div "Select a field" at bounding box center [257, 356] width 40 height 12
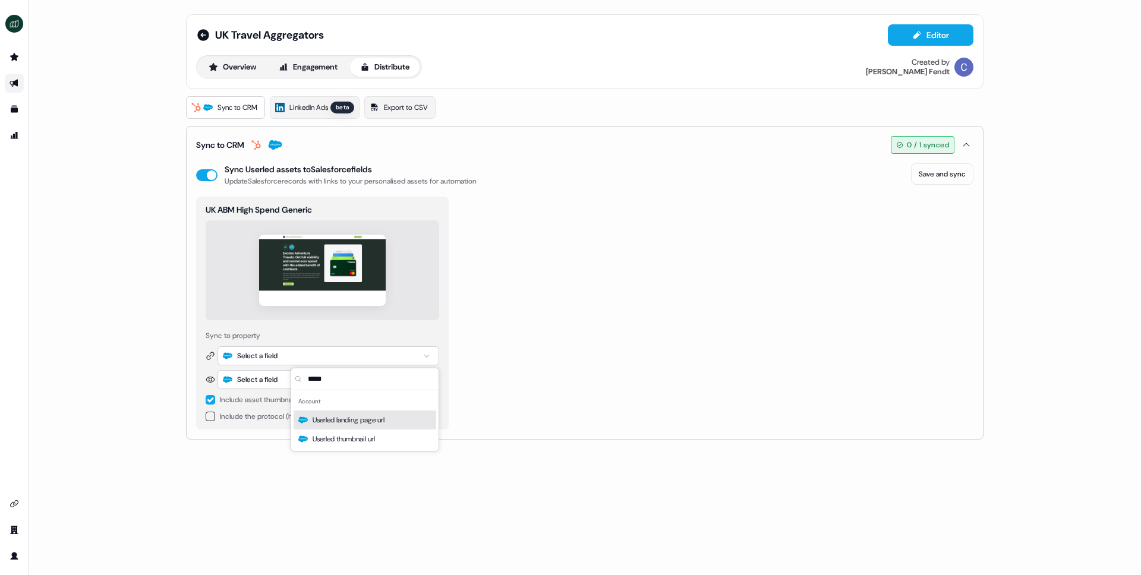
type input "*****"
click at [342, 421] on span "Userled landing page url" at bounding box center [349, 420] width 72 height 12
click at [403, 377] on div "Select a field" at bounding box center [329, 379] width 222 height 19
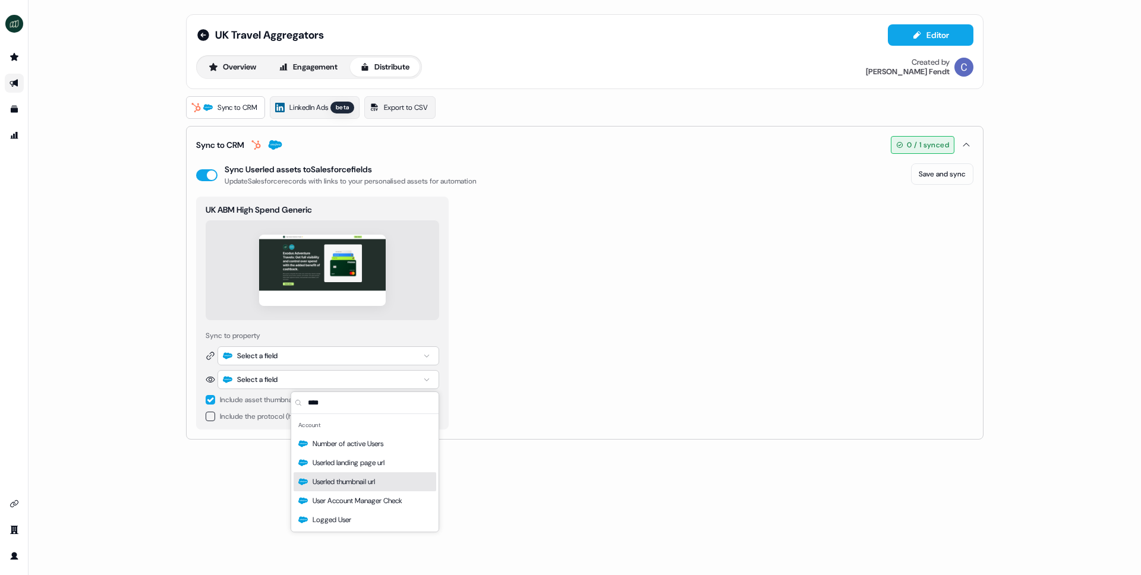
type input "****"
click at [366, 486] on span "Userled thumbnail url" at bounding box center [344, 482] width 62 height 12
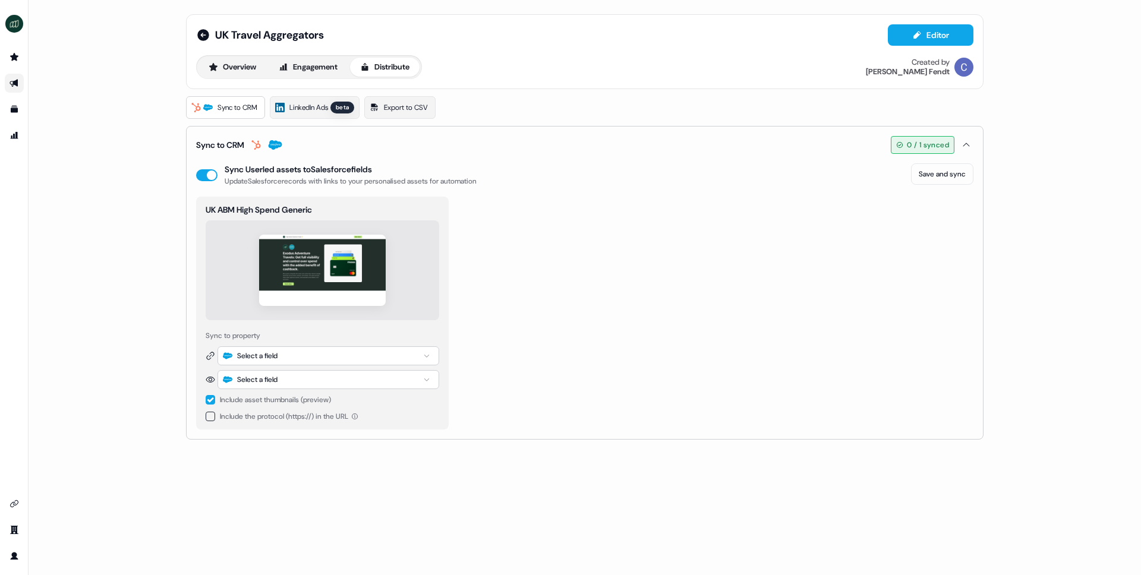
click at [371, 358] on div "Select a field" at bounding box center [329, 355] width 222 height 19
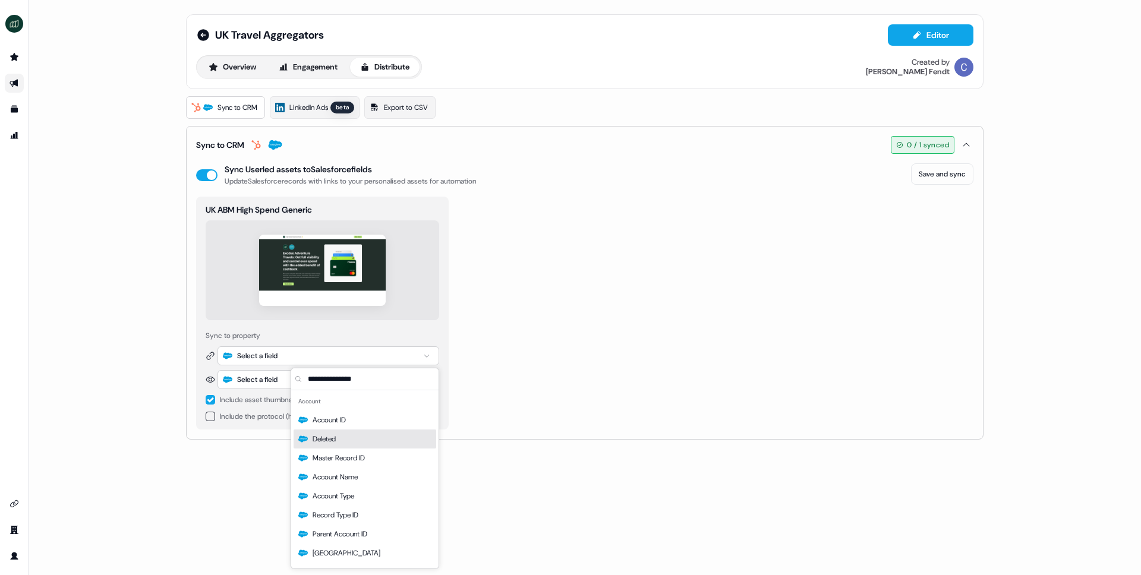
click at [355, 444] on div "Deleted" at bounding box center [365, 439] width 143 height 19
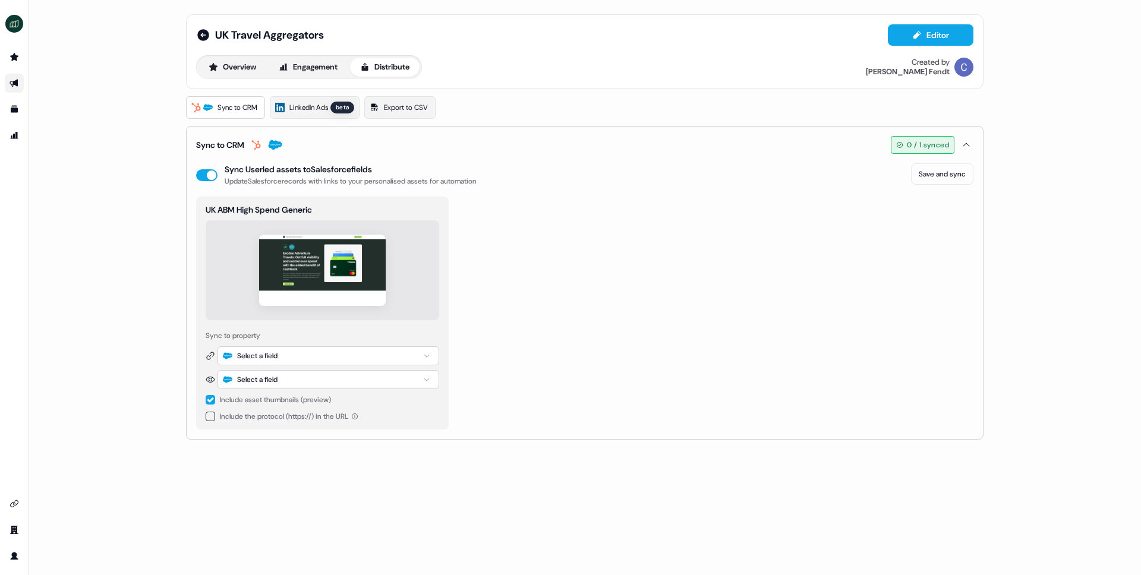
click at [357, 354] on div "Select a field" at bounding box center [329, 355] width 222 height 19
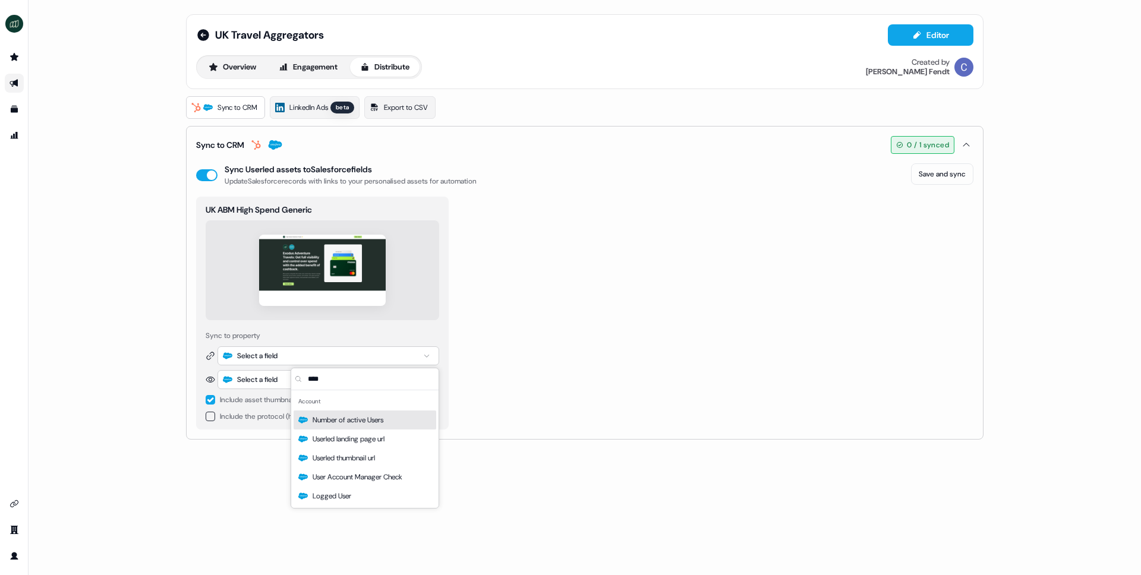
type input "*****"
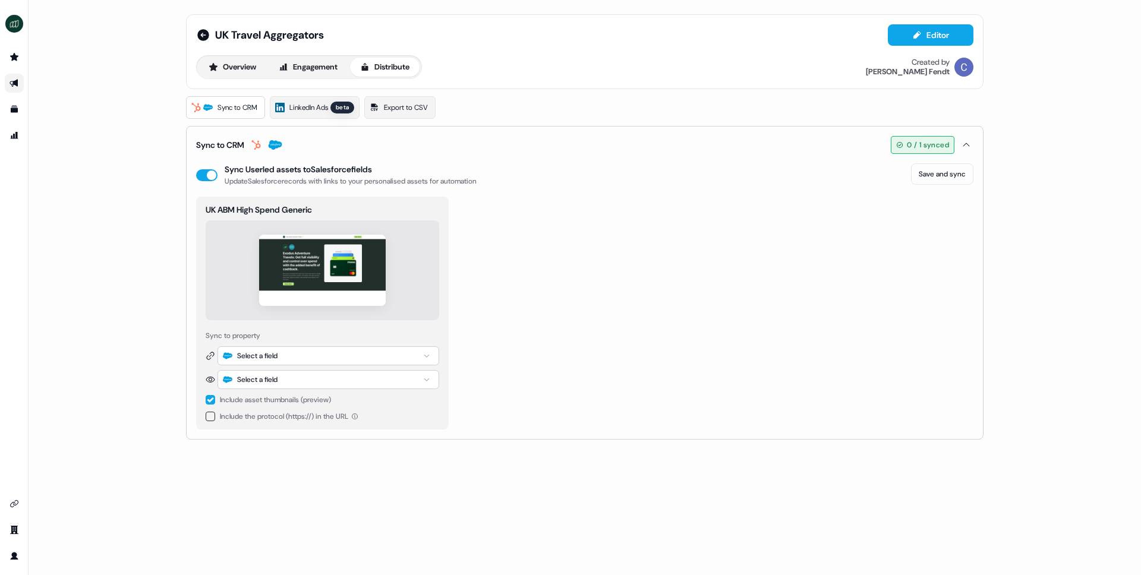
click at [354, 355] on div "Select a field" at bounding box center [329, 355] width 222 height 19
type input "*****"
click at [327, 420] on span "Userled landing page url" at bounding box center [349, 420] width 72 height 12
click at [303, 380] on div "Select a field" at bounding box center [329, 379] width 222 height 19
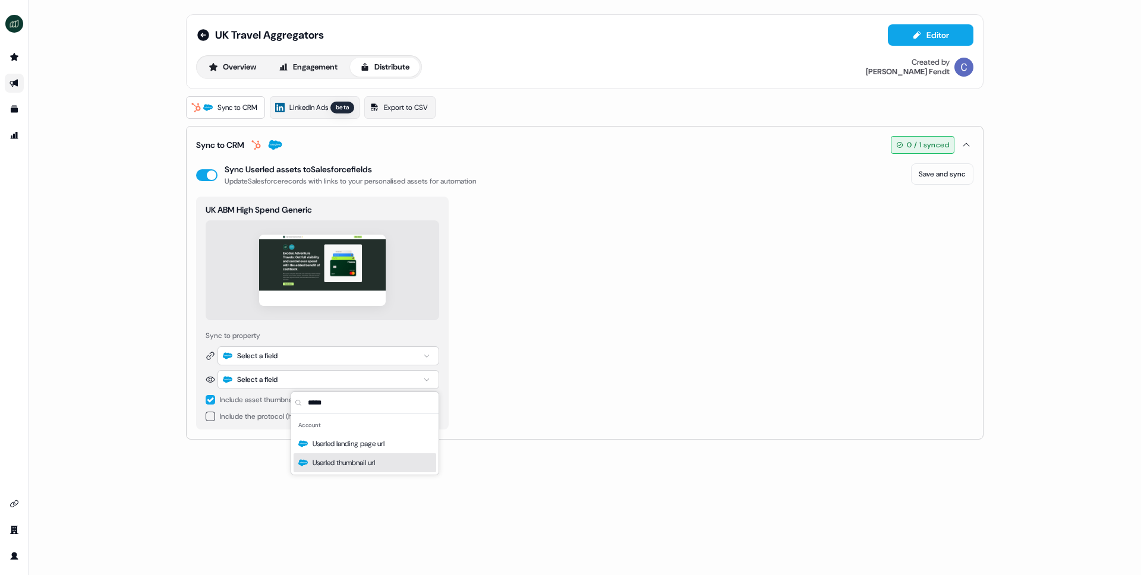
type input "*****"
click at [324, 461] on span "Userled thumbnail url" at bounding box center [344, 463] width 62 height 12
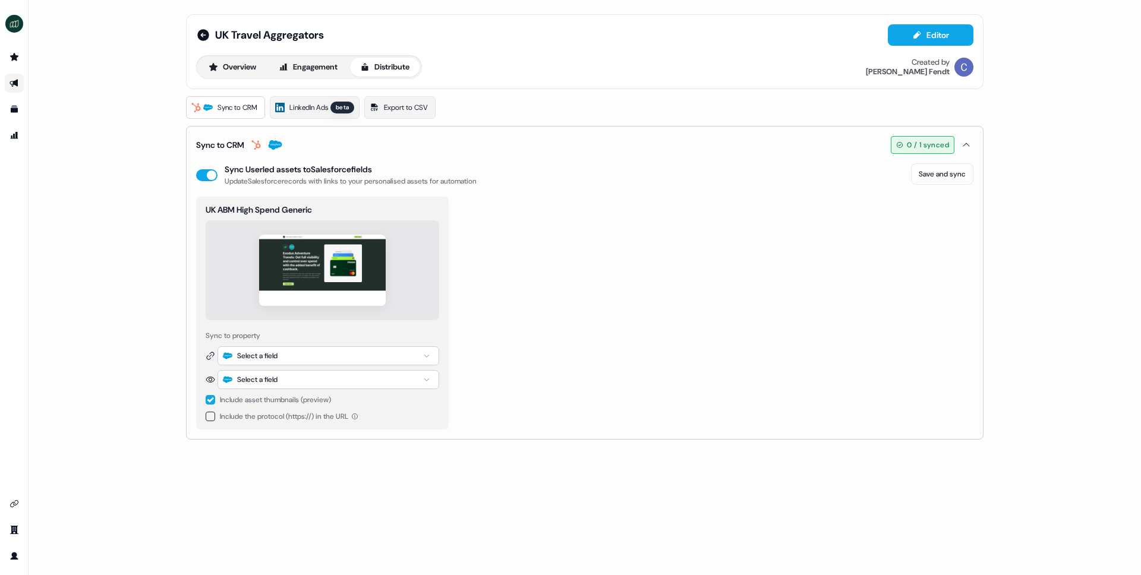
click at [478, 333] on div "UK ABM High Spend Generic Sync to property Select a field Select a field Includ…" at bounding box center [584, 313] width 777 height 233
click at [300, 362] on div "Select a field" at bounding box center [329, 355] width 222 height 19
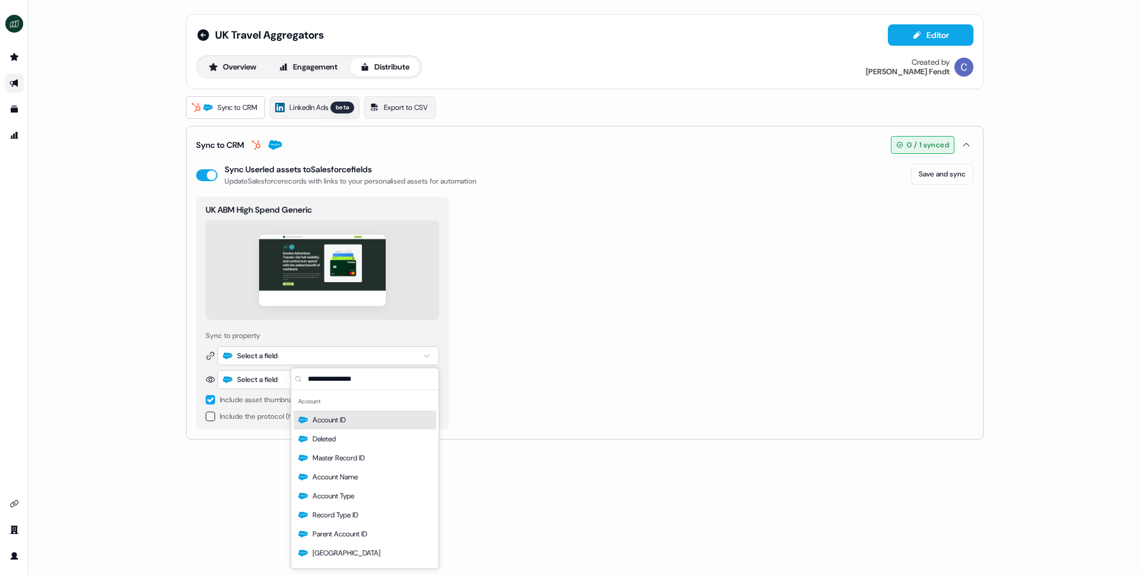
click at [196, 397] on div "UK ABM High Spend Generic Sync to property Select a field Select a field Includ…" at bounding box center [322, 313] width 253 height 233
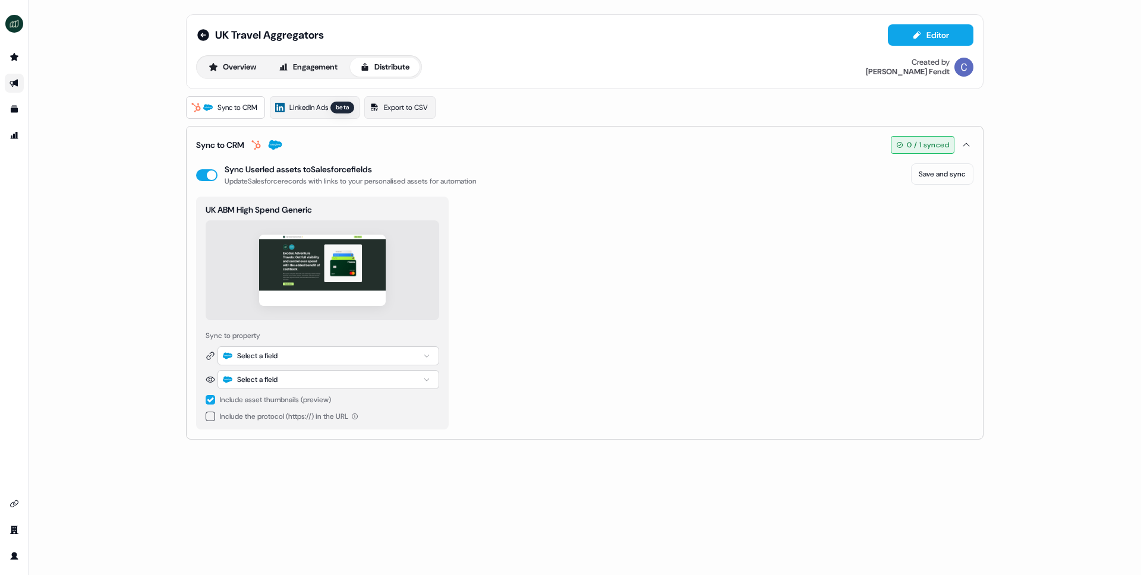
click at [209, 397] on button "button" at bounding box center [211, 400] width 10 height 10
click at [210, 376] on button "button" at bounding box center [211, 376] width 10 height 10
click at [247, 351] on div "Select a field" at bounding box center [257, 356] width 40 height 12
type input "*****"
click at [329, 421] on span "Userled landing page url" at bounding box center [349, 420] width 72 height 12
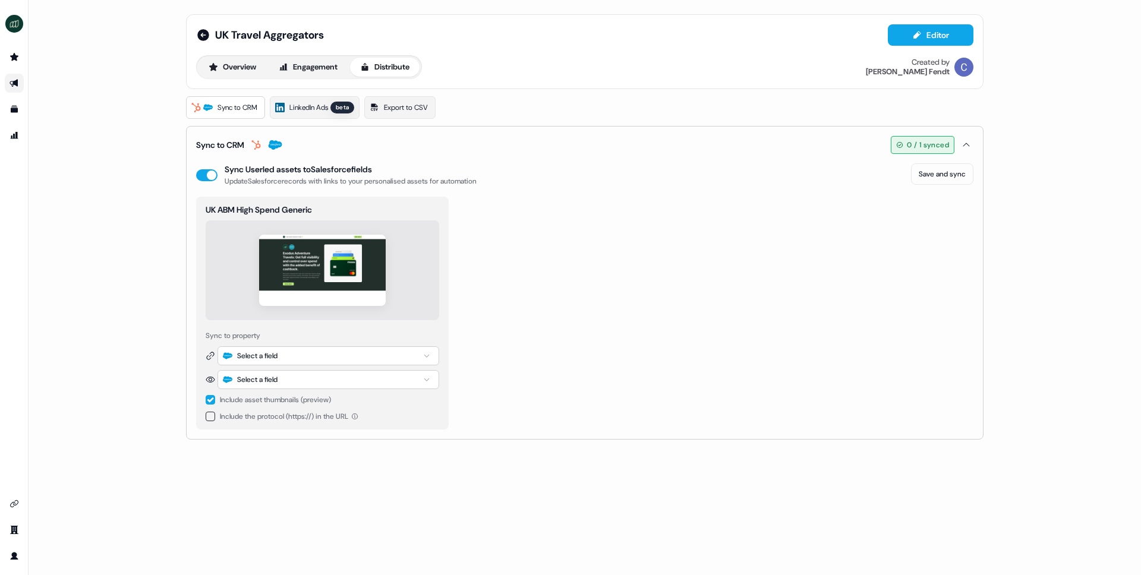
click at [295, 382] on div "Select a field" at bounding box center [329, 379] width 222 height 19
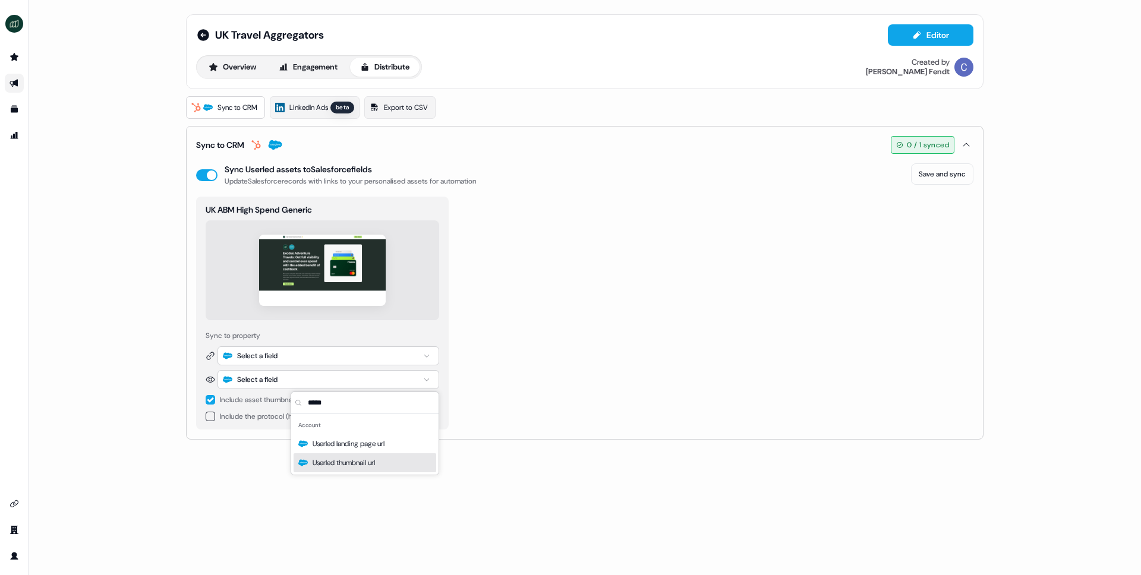
type input "*****"
click at [345, 461] on span "Userled thumbnail url" at bounding box center [344, 463] width 62 height 12
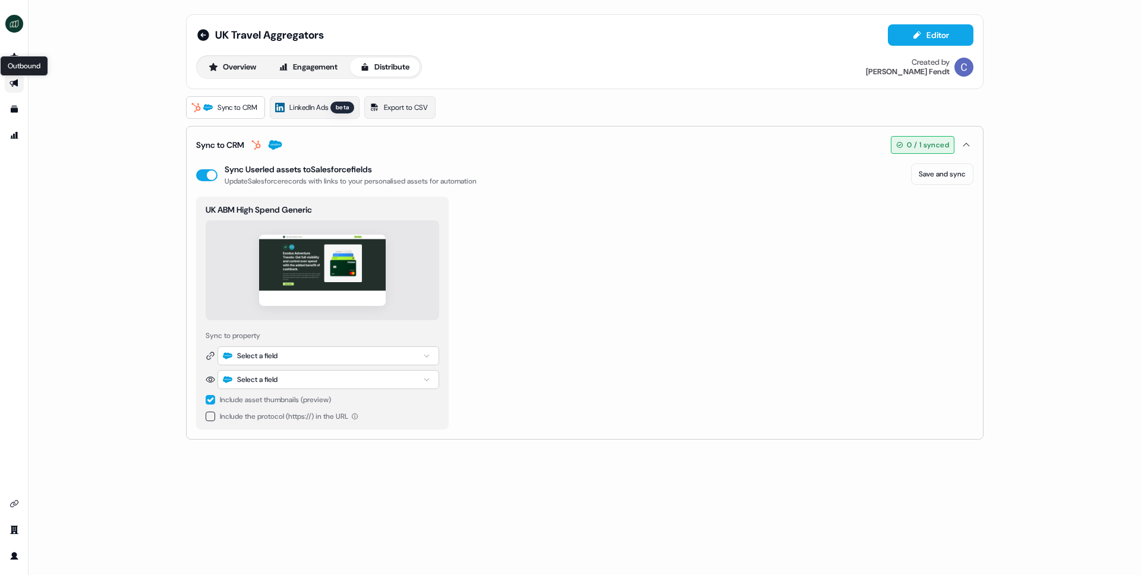
click at [15, 84] on icon "Go to outbound experience" at bounding box center [14, 84] width 8 height 8
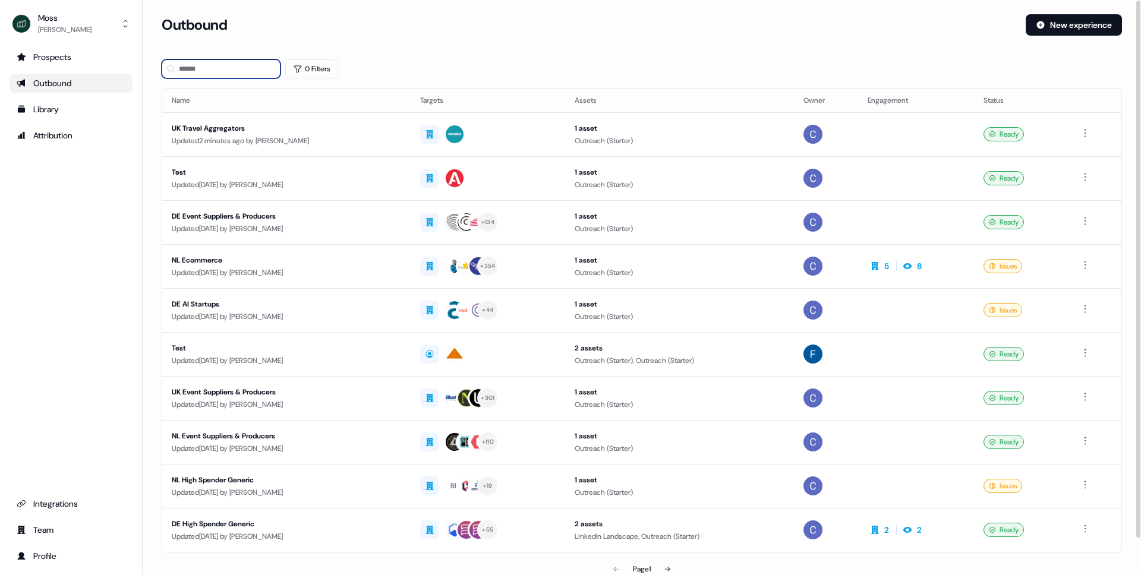
click at [224, 65] on input at bounding box center [221, 68] width 119 height 19
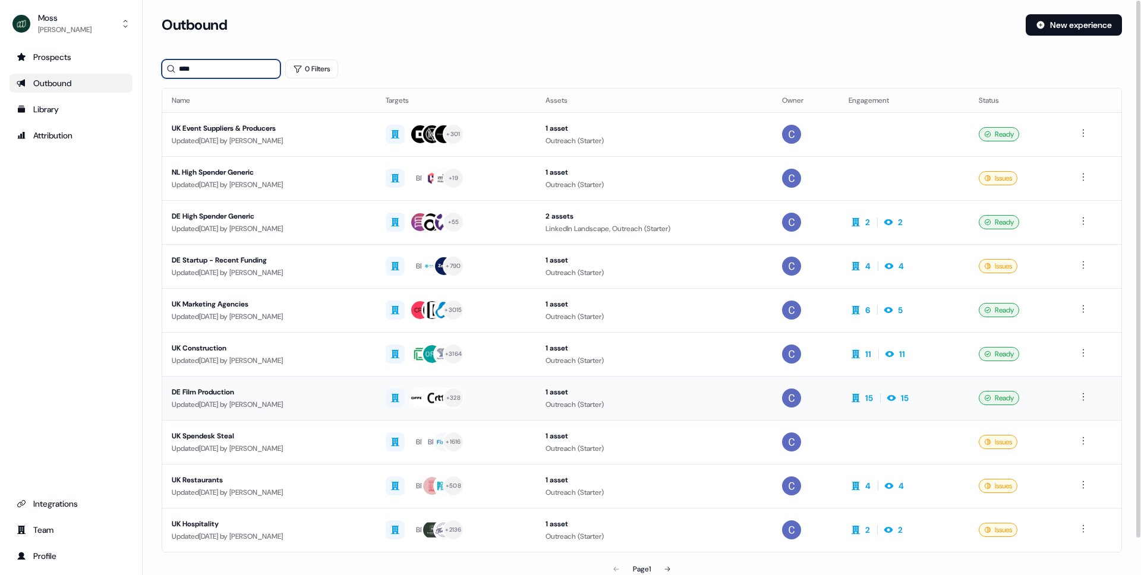
scroll to position [39, 0]
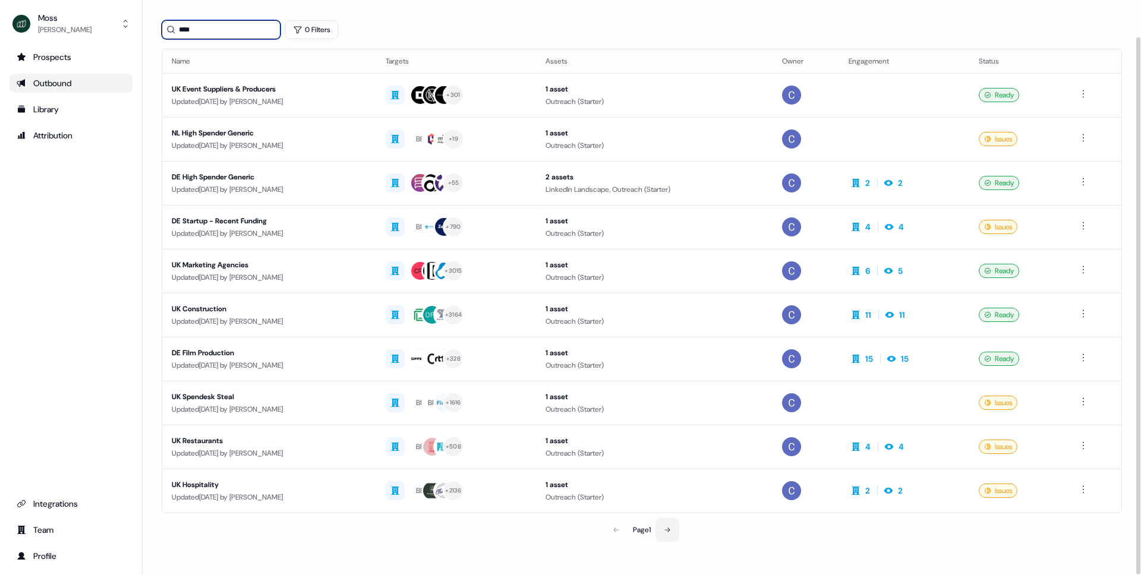
type input "****"
click at [669, 531] on icon at bounding box center [667, 530] width 5 height 5
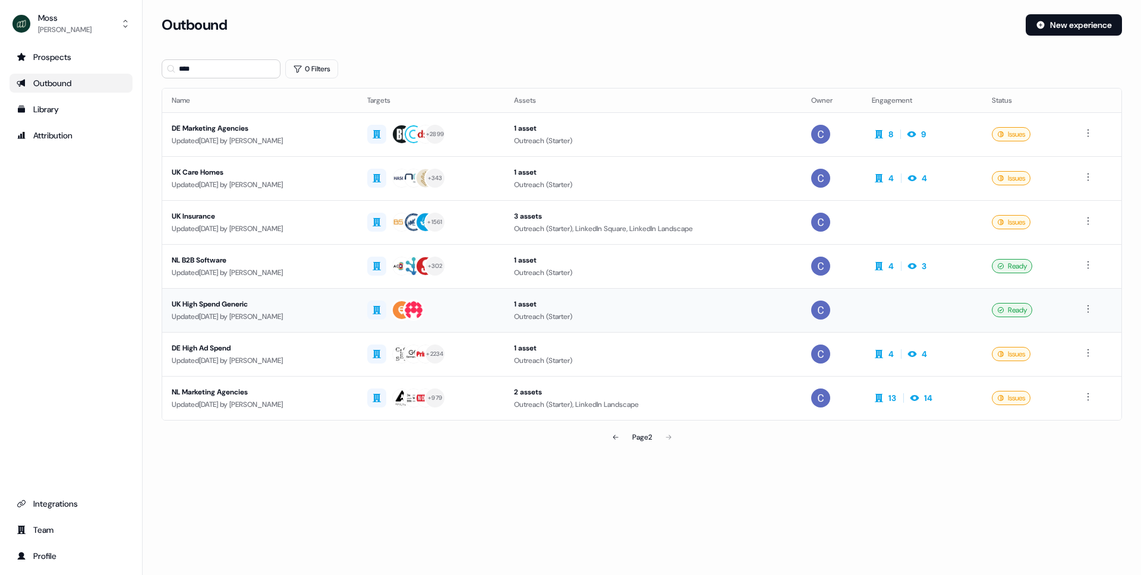
click at [206, 300] on div "UK High Spend Generic" at bounding box center [260, 304] width 177 height 12
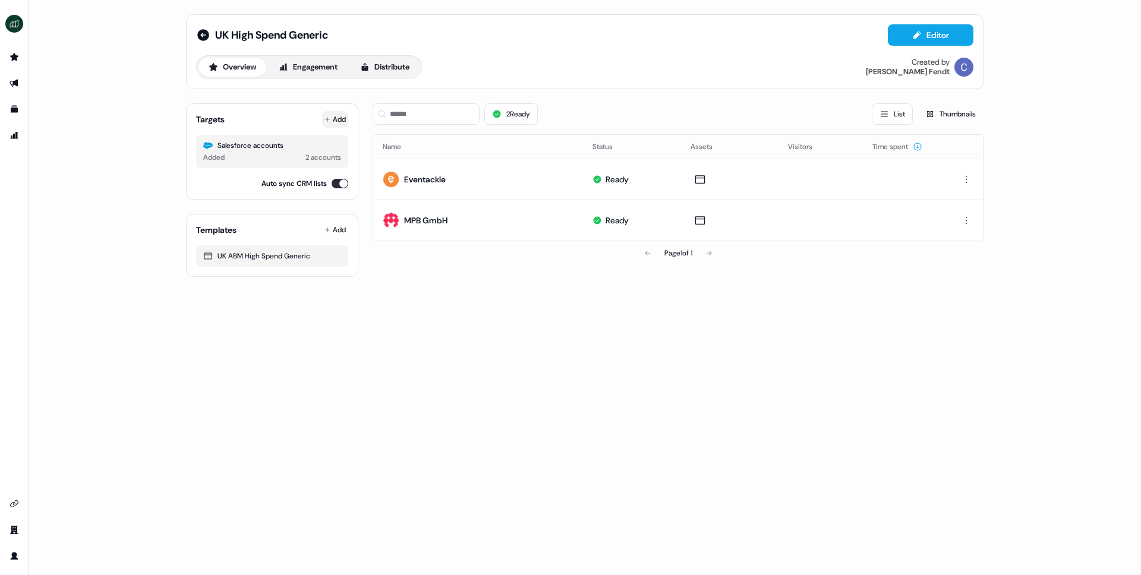
click at [334, 115] on button "Add" at bounding box center [335, 119] width 26 height 17
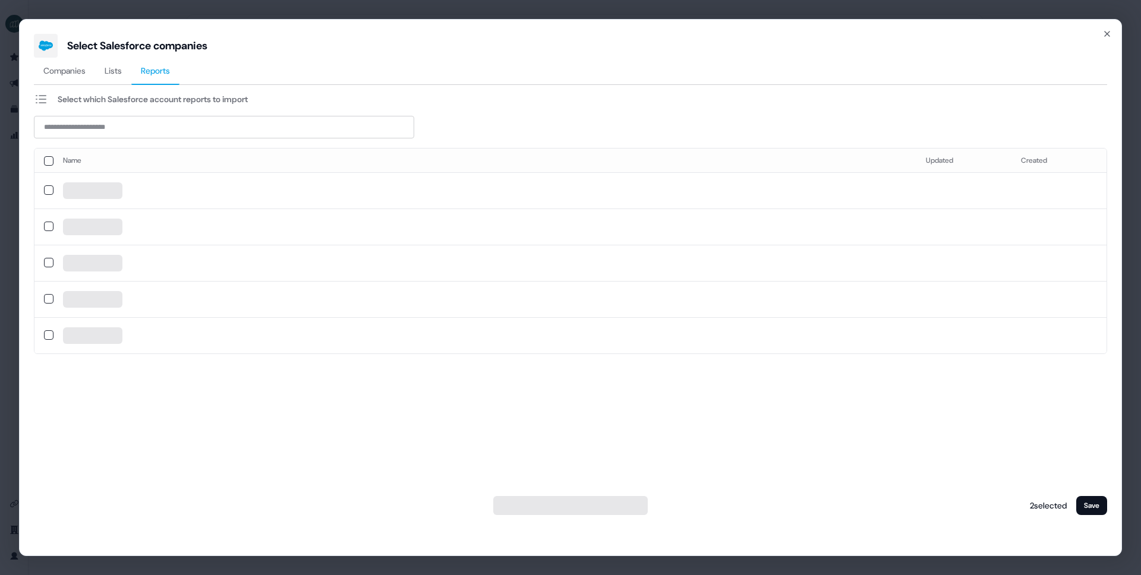
click at [160, 71] on span "Reports" at bounding box center [155, 71] width 29 height 12
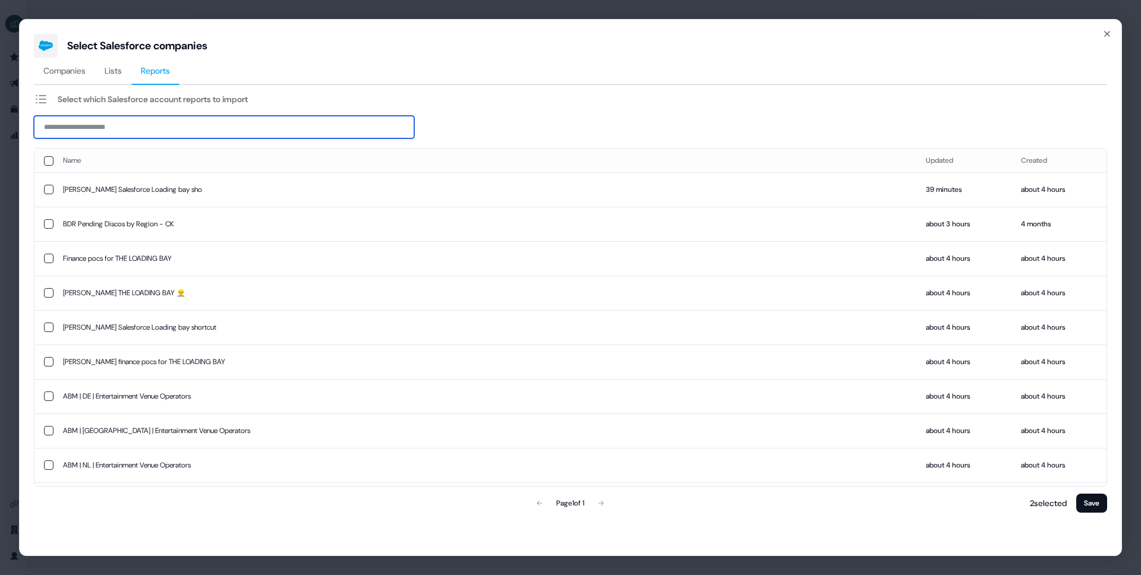
click at [128, 132] on input at bounding box center [224, 127] width 380 height 23
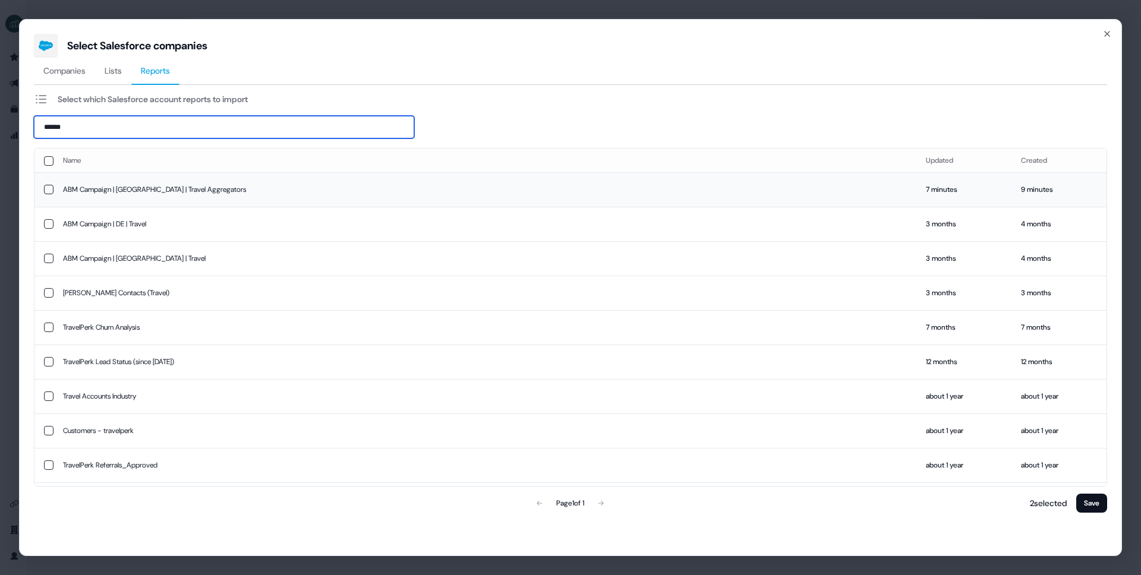
type input "******"
click at [124, 190] on td "ABM Campaign | [GEOGRAPHIC_DATA] | Travel Aggregators" at bounding box center [484, 189] width 863 height 34
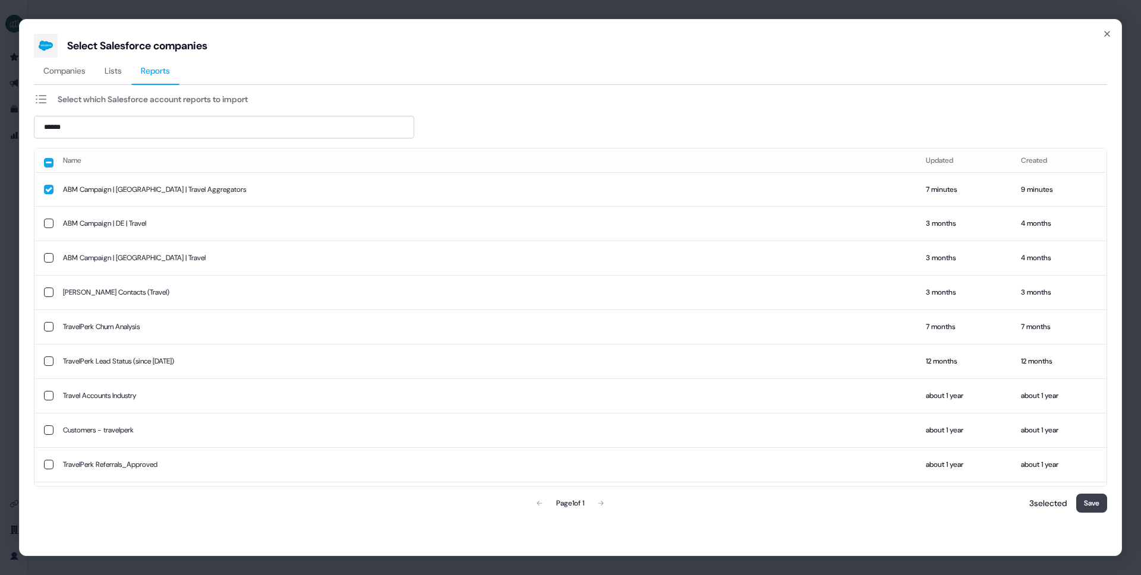
click at [1087, 500] on button "Save" at bounding box center [1091, 503] width 31 height 19
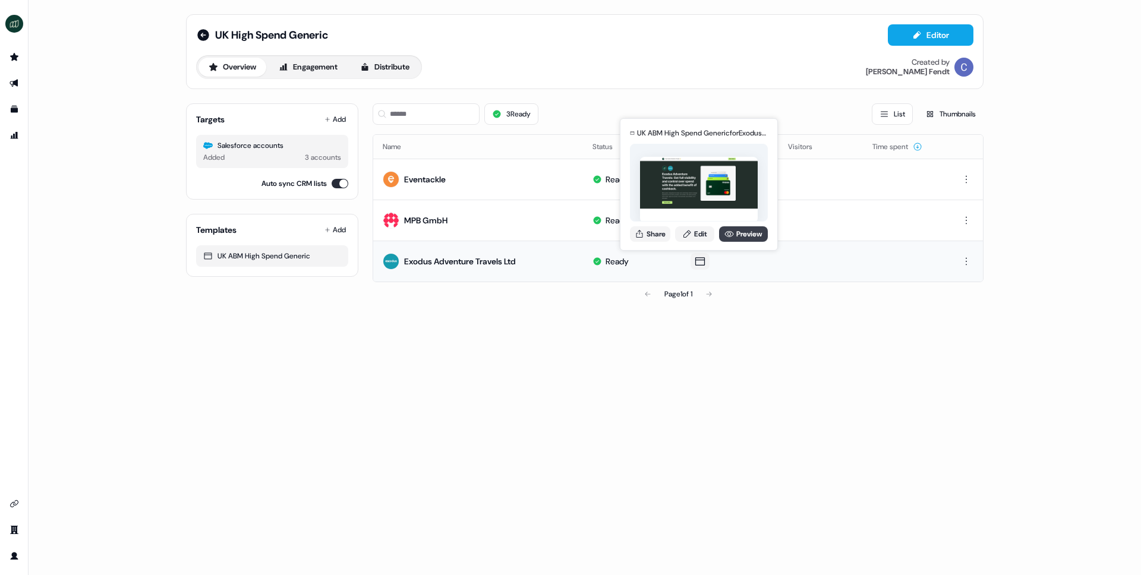
click at [734, 235] on link "Preview" at bounding box center [743, 233] width 49 height 15
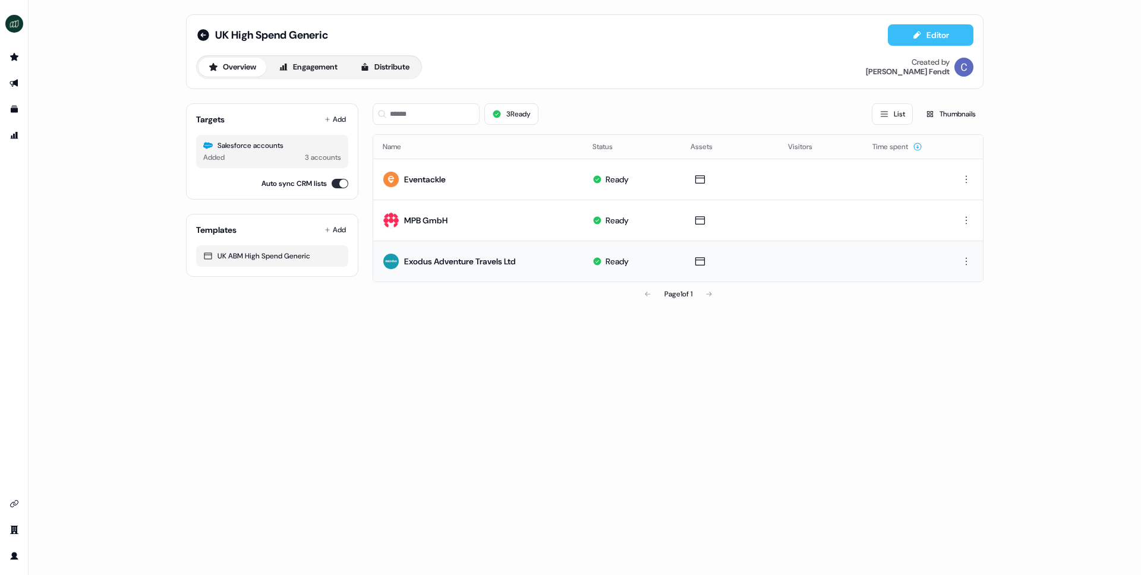
click at [932, 24] on button "Editor" at bounding box center [931, 34] width 86 height 21
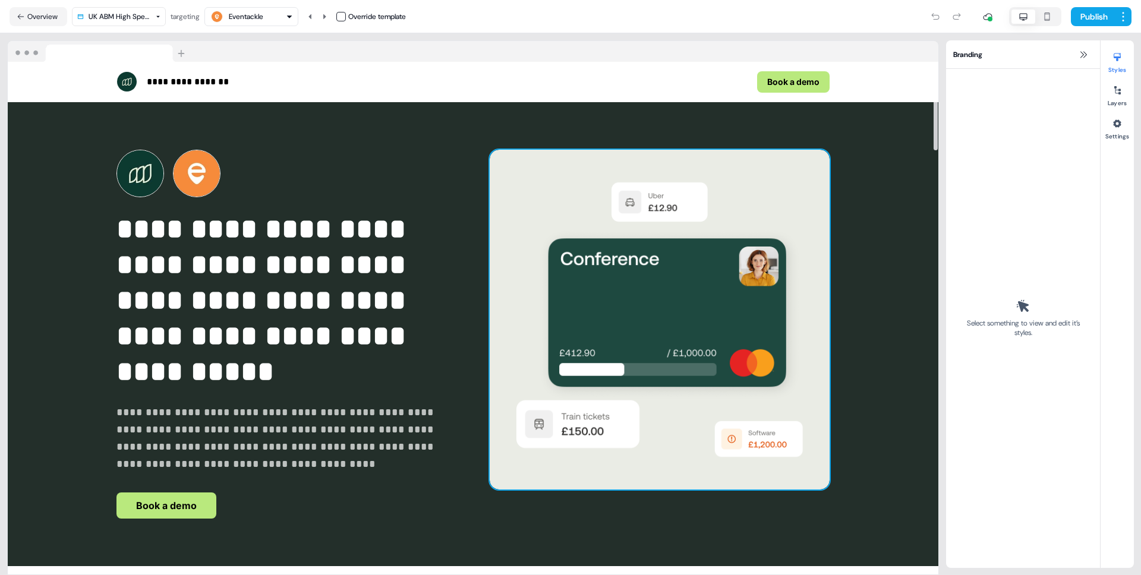
click at [661, 348] on img at bounding box center [660, 320] width 340 height 340
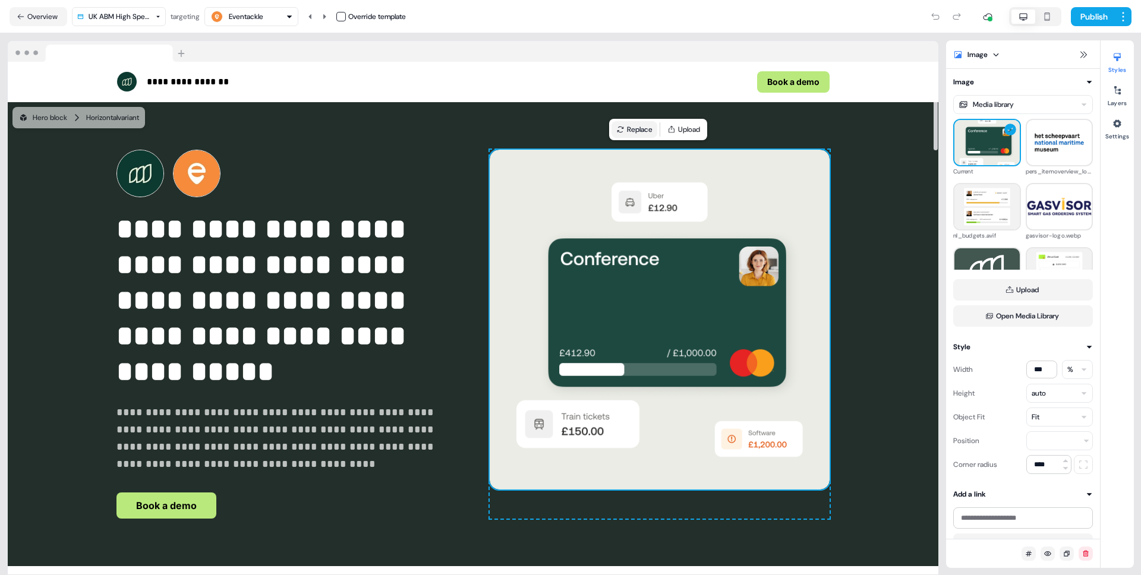
click at [637, 135] on button "Replace" at bounding box center [635, 129] width 46 height 17
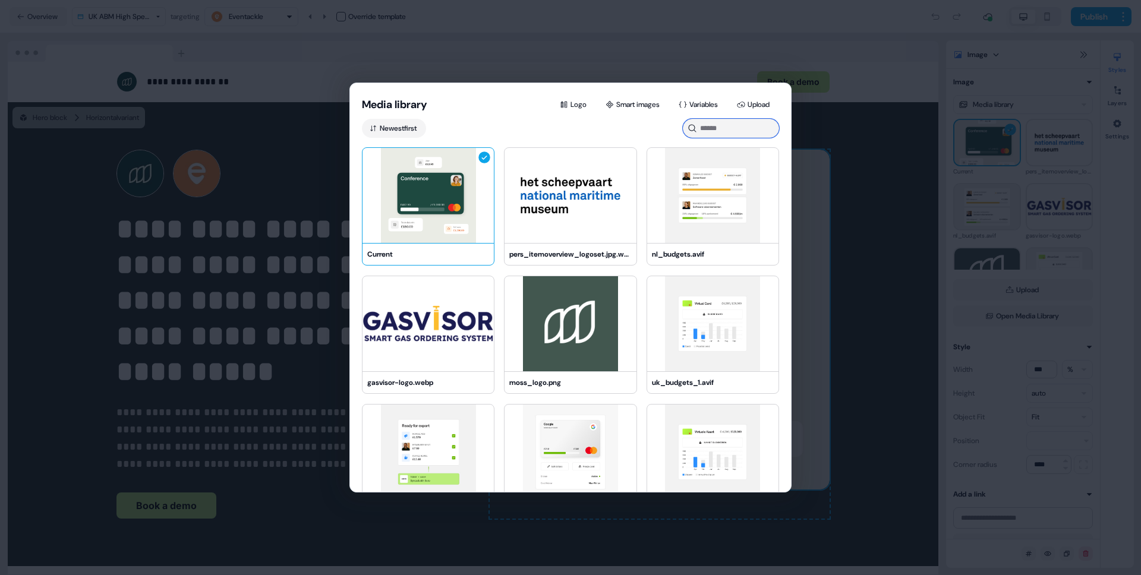
click at [722, 131] on input at bounding box center [731, 128] width 96 height 19
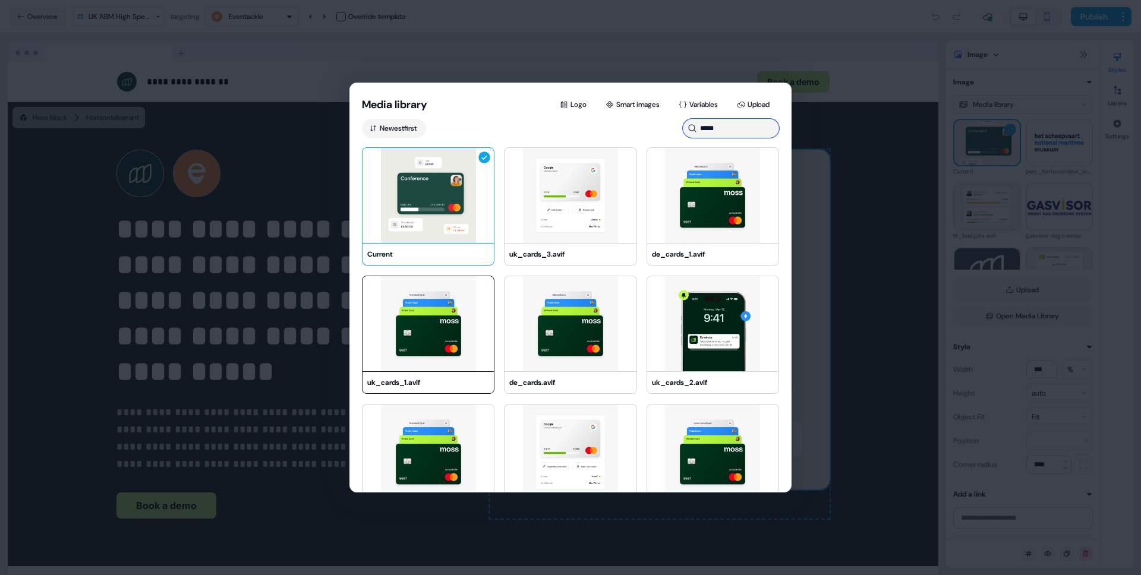
type input "*****"
click at [438, 333] on img at bounding box center [428, 323] width 131 height 95
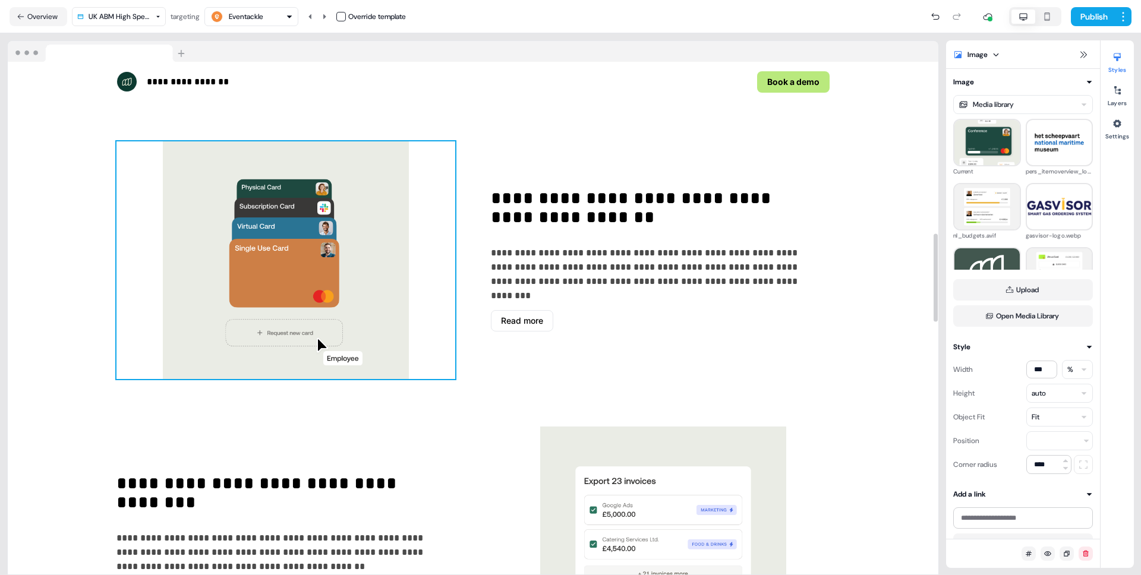
scroll to position [989, 0]
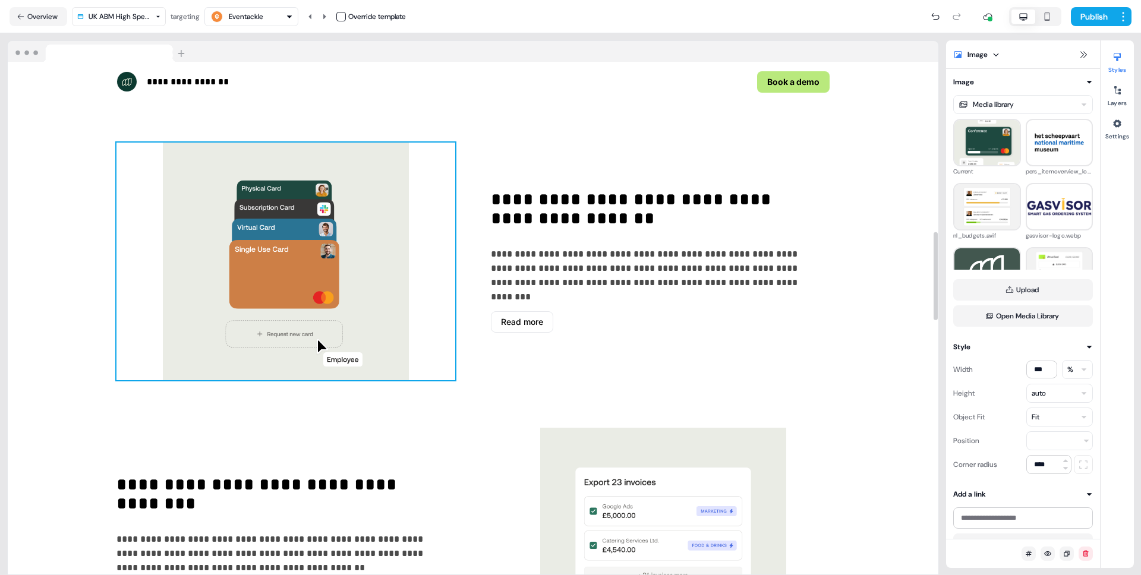
click at [258, 313] on img at bounding box center [285, 262] width 339 height 238
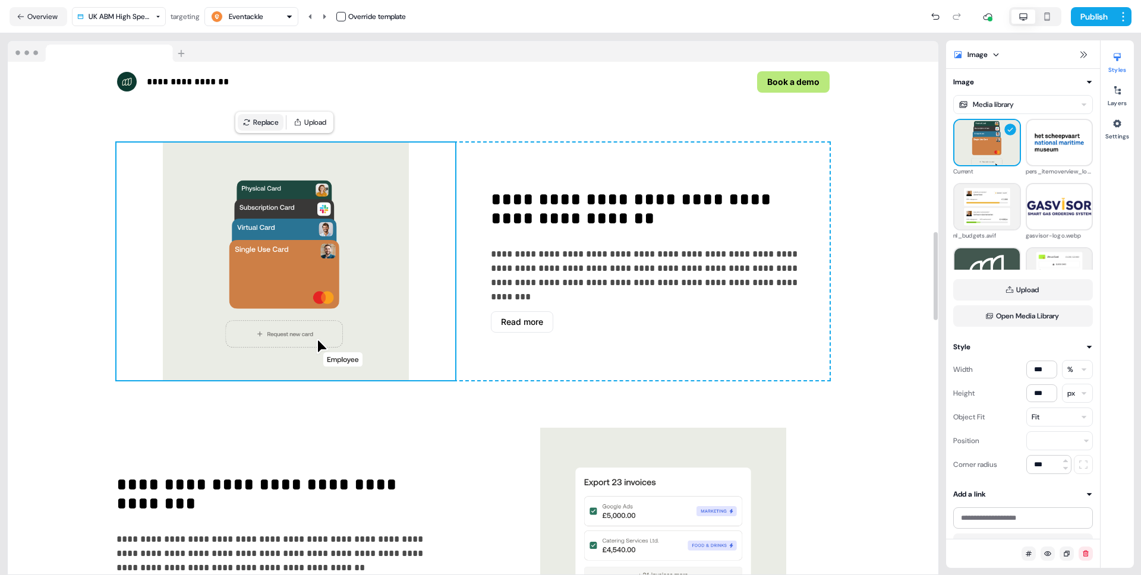
click at [250, 124] on icon at bounding box center [246, 122] width 8 height 8
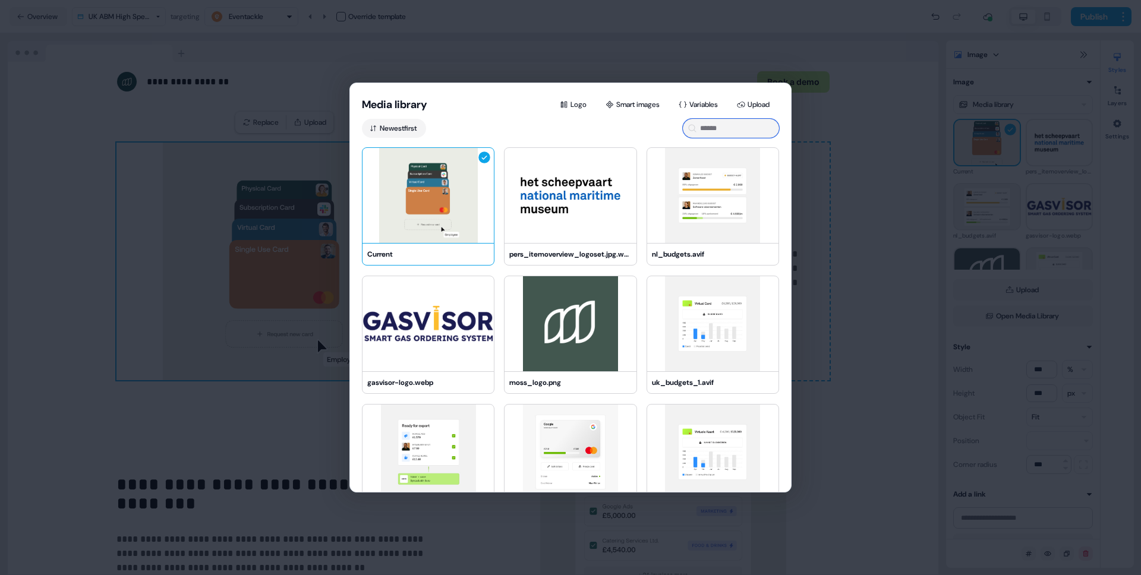
click at [732, 131] on input at bounding box center [731, 128] width 96 height 19
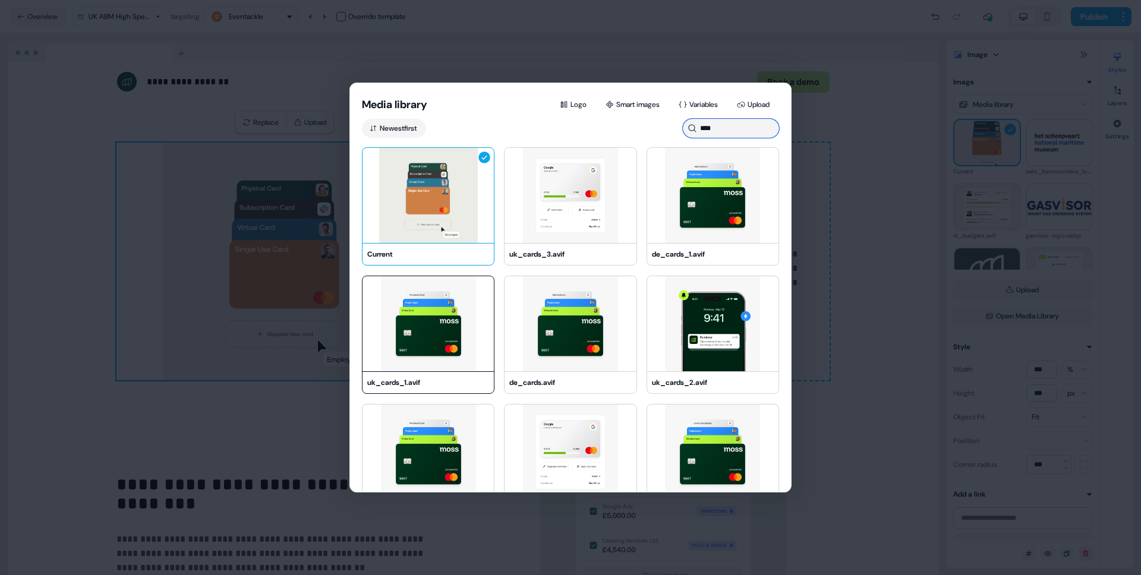
type input "****"
click at [446, 329] on img at bounding box center [428, 323] width 131 height 95
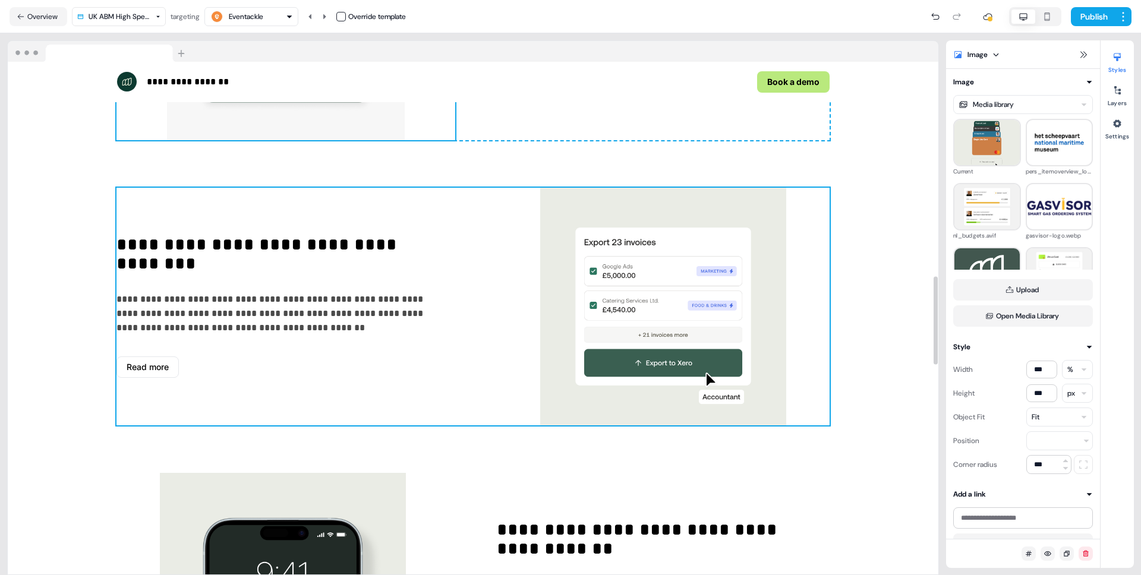
scroll to position [1249, 0]
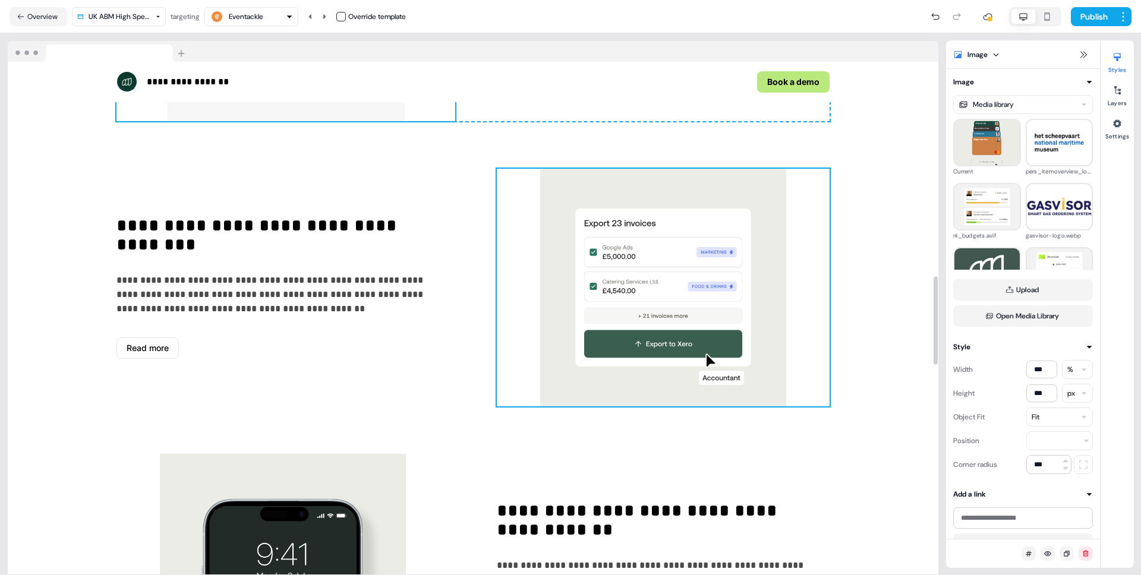
click at [617, 281] on img at bounding box center [663, 288] width 333 height 238
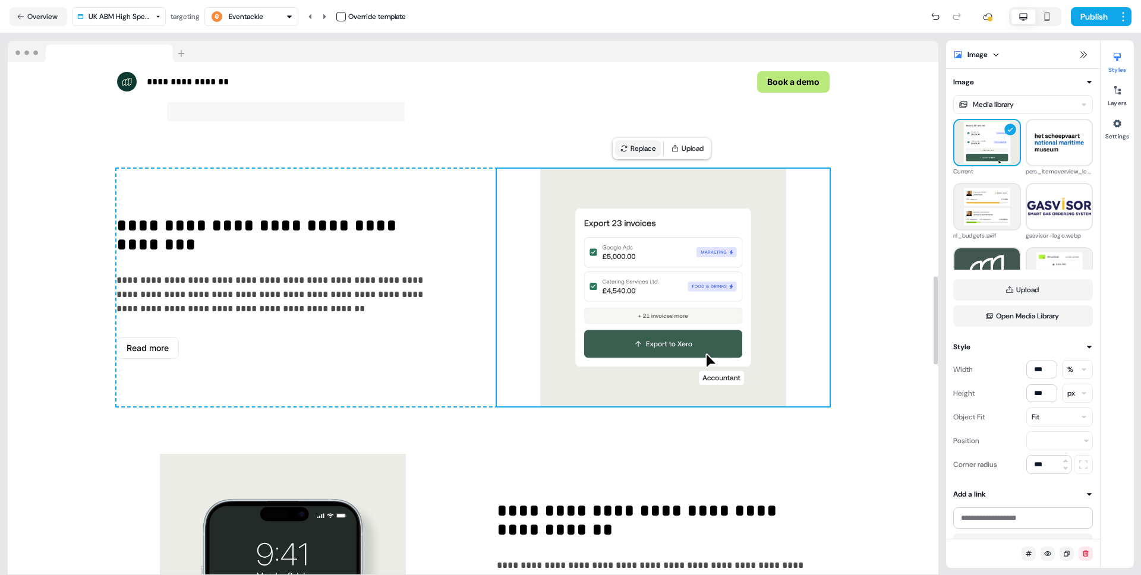
click at [620, 148] on icon at bounding box center [624, 148] width 8 height 8
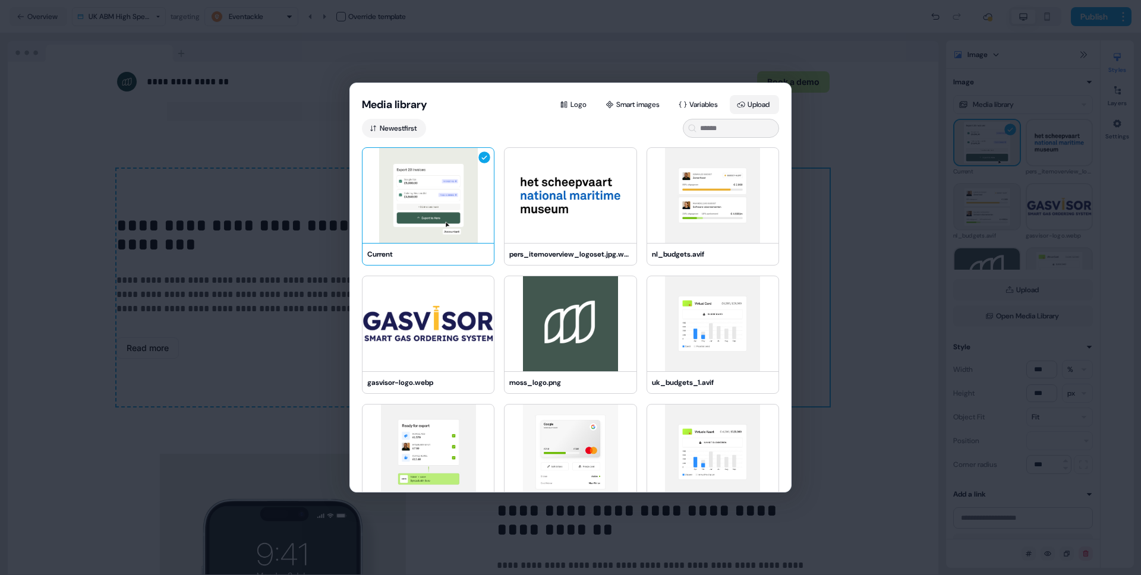
click at [763, 105] on button "Upload" at bounding box center [754, 104] width 49 height 19
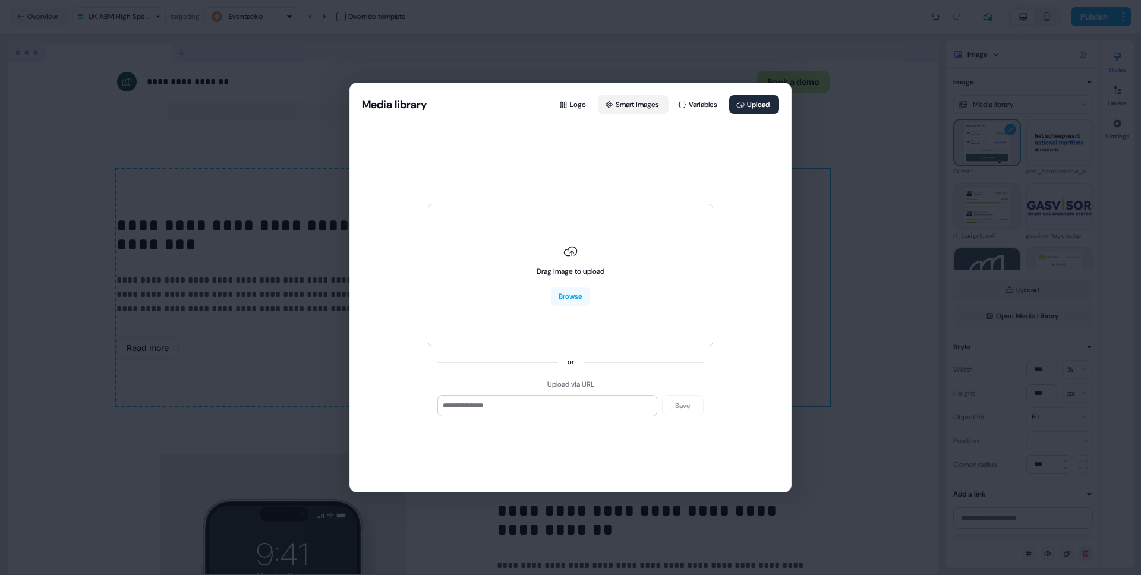
click at [649, 112] on button "Smart images" at bounding box center [633, 104] width 71 height 19
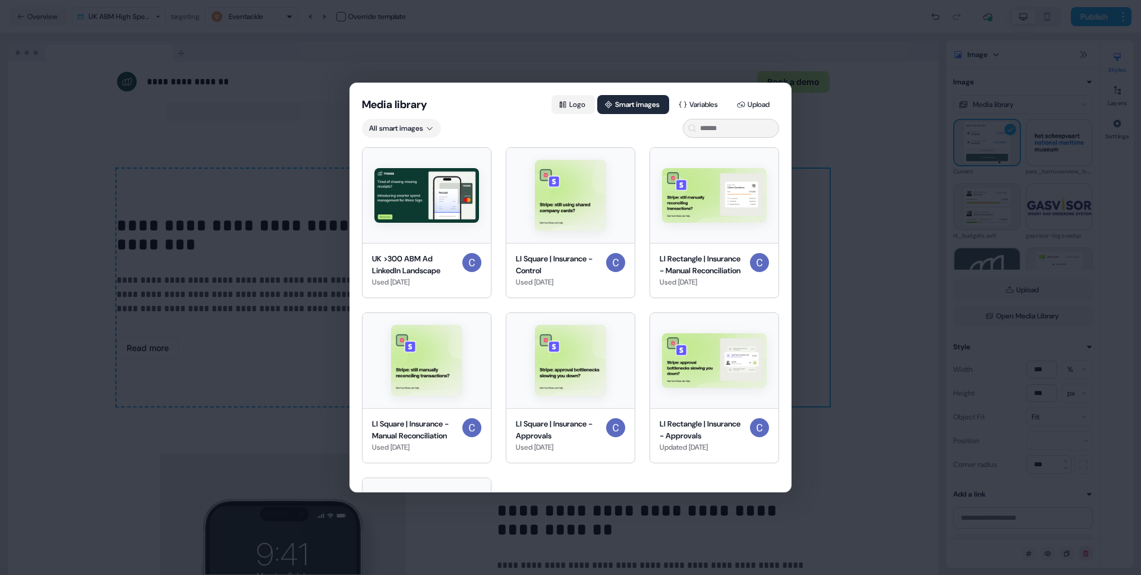
click at [582, 99] on button "Logo" at bounding box center [573, 104] width 43 height 19
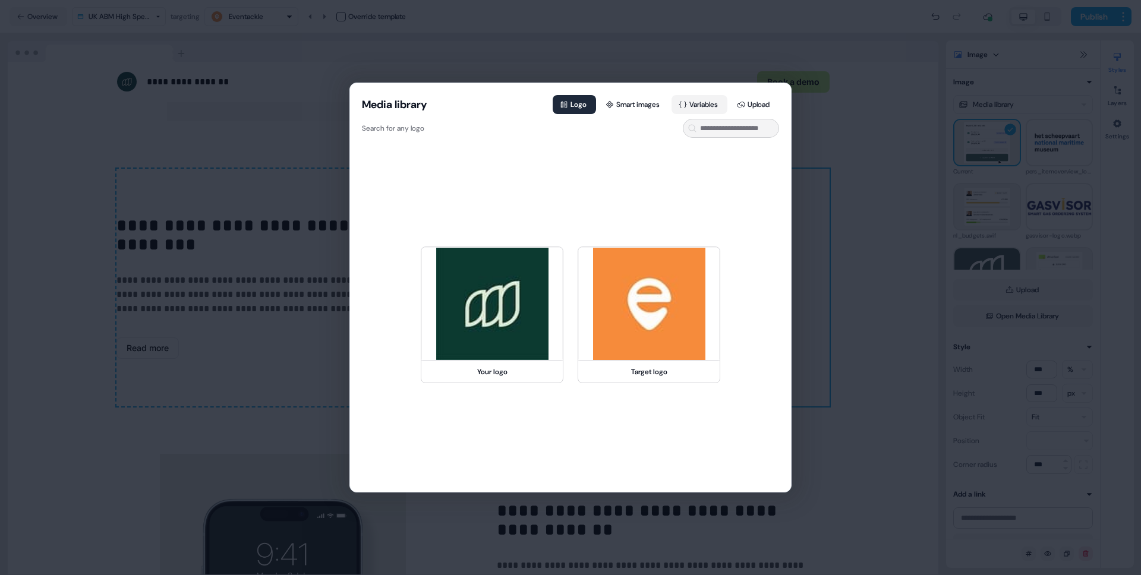
click at [702, 106] on button "Variables" at bounding box center [700, 104] width 56 height 19
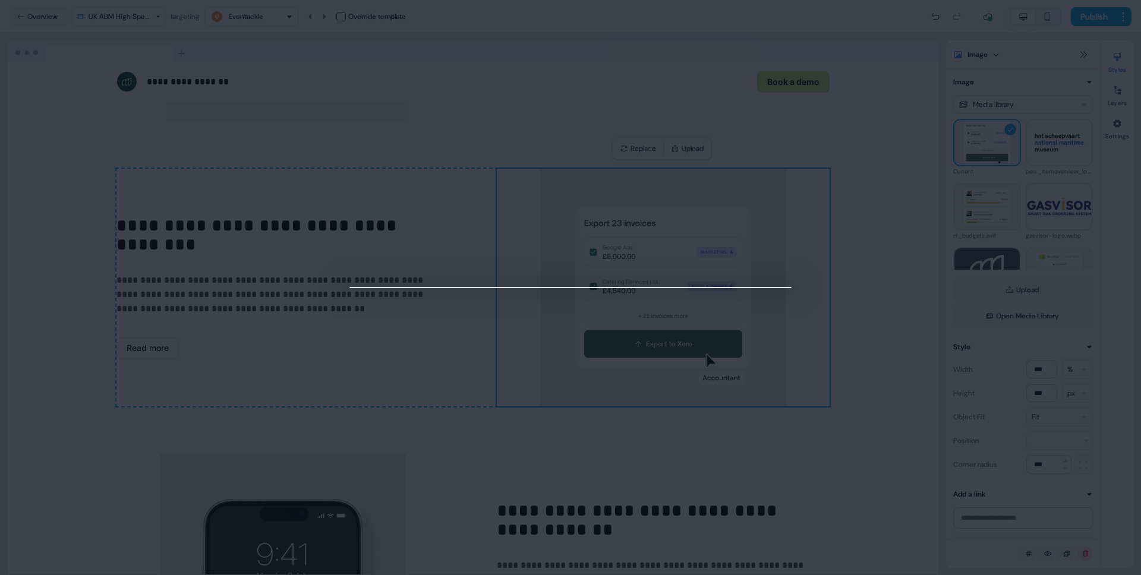
click at [814, 415] on div at bounding box center [570, 287] width 1141 height 575
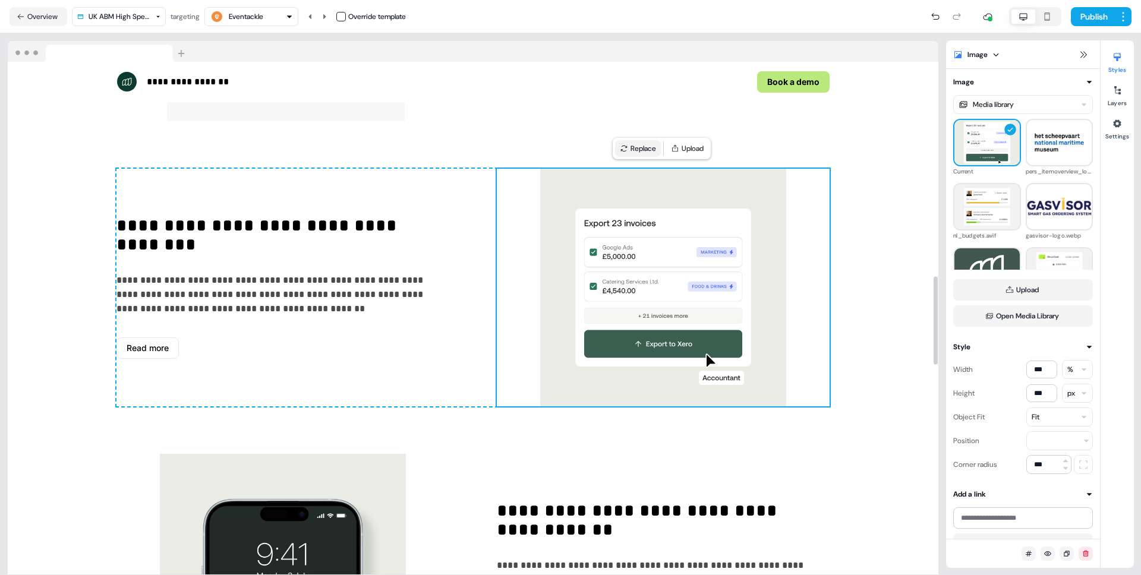
click at [628, 145] on icon at bounding box center [624, 148] width 8 height 8
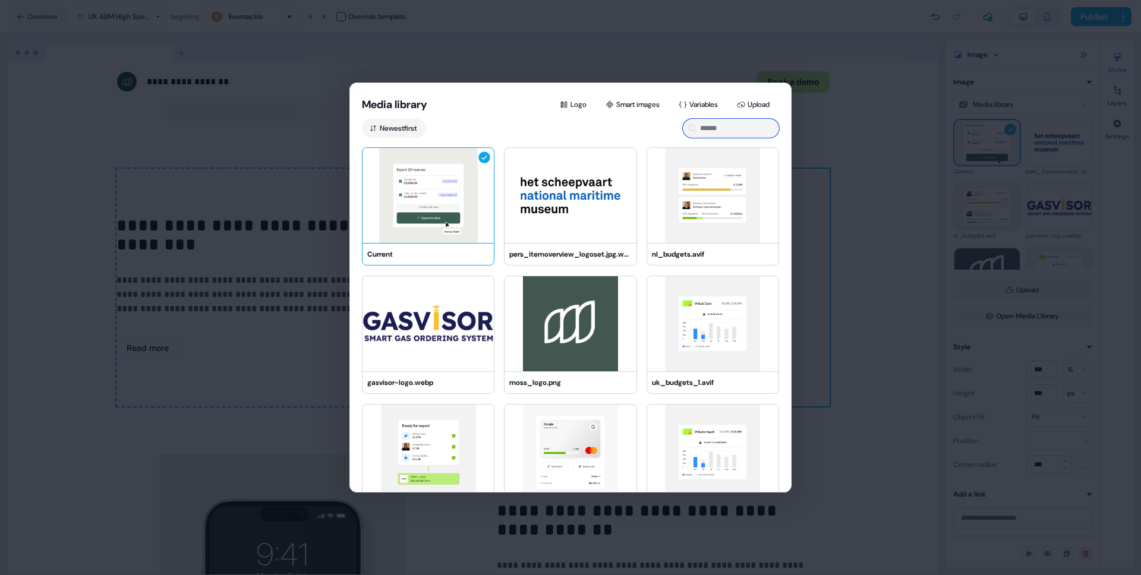
click at [726, 124] on input at bounding box center [731, 128] width 96 height 19
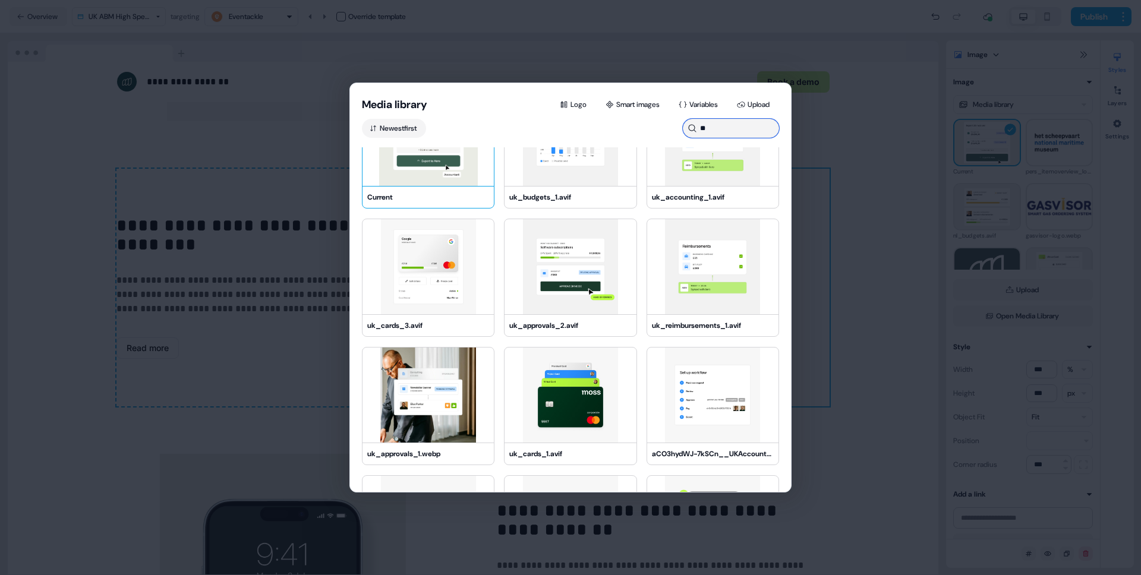
scroll to position [0, 0]
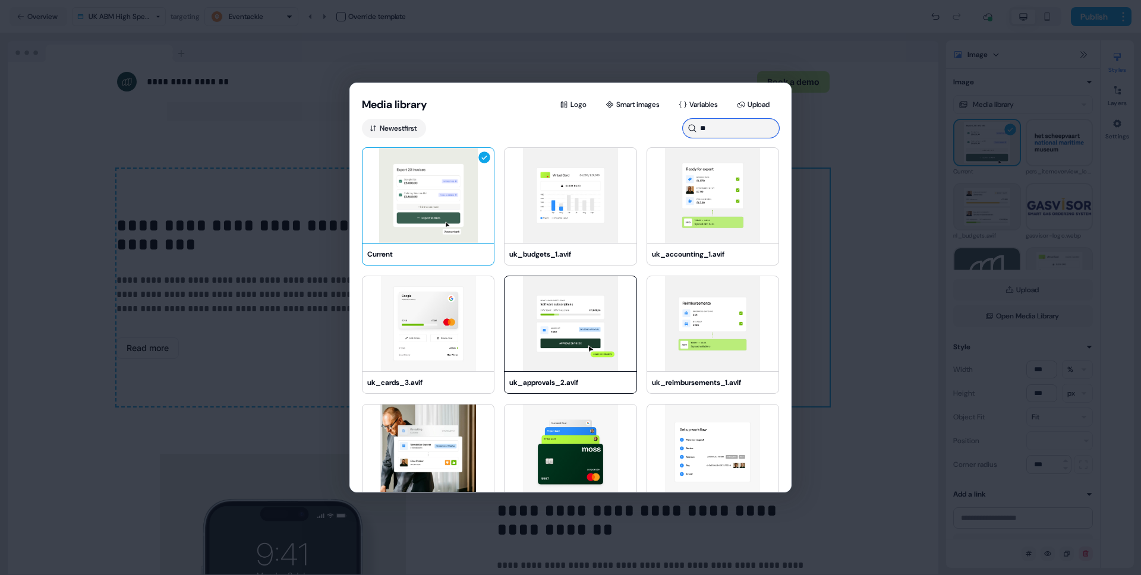
type input "**"
click at [565, 327] on img at bounding box center [570, 323] width 131 height 95
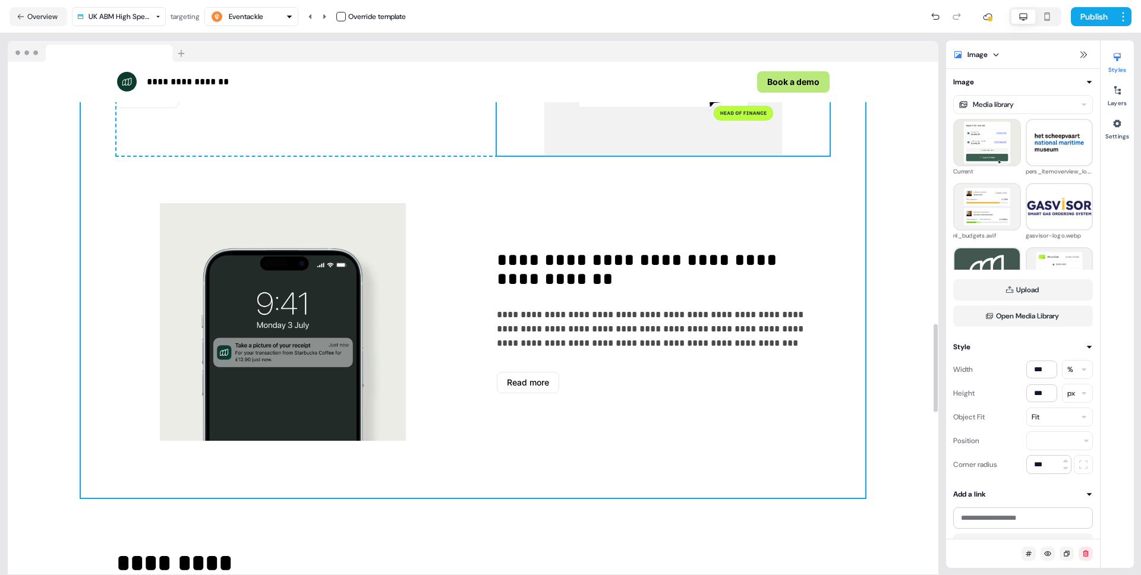
scroll to position [1526, 0]
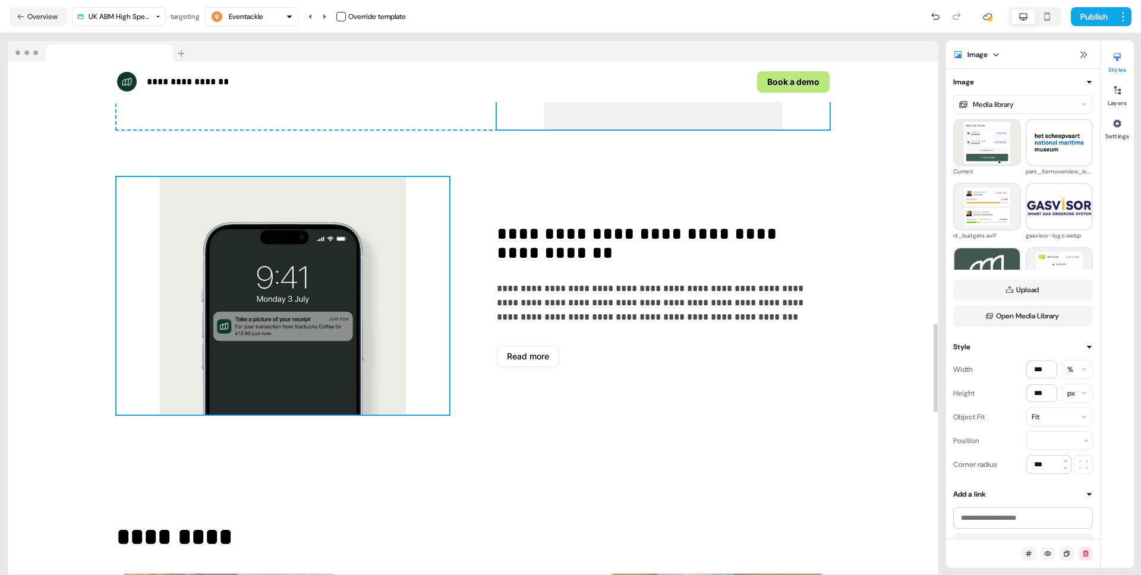
click at [327, 365] on img at bounding box center [282, 296] width 333 height 238
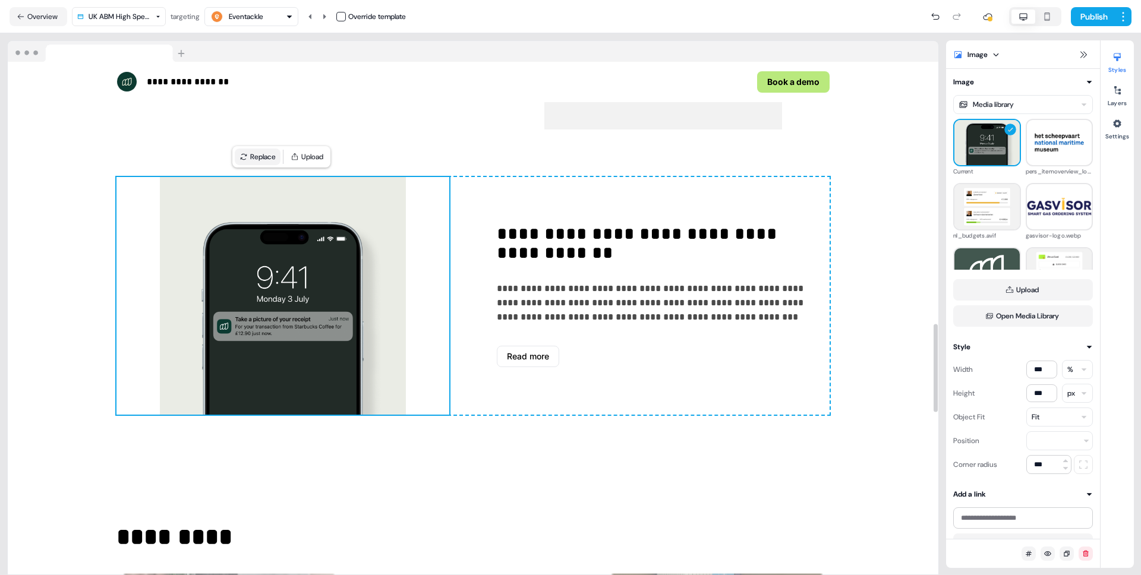
click at [254, 163] on button "Replace" at bounding box center [258, 157] width 46 height 17
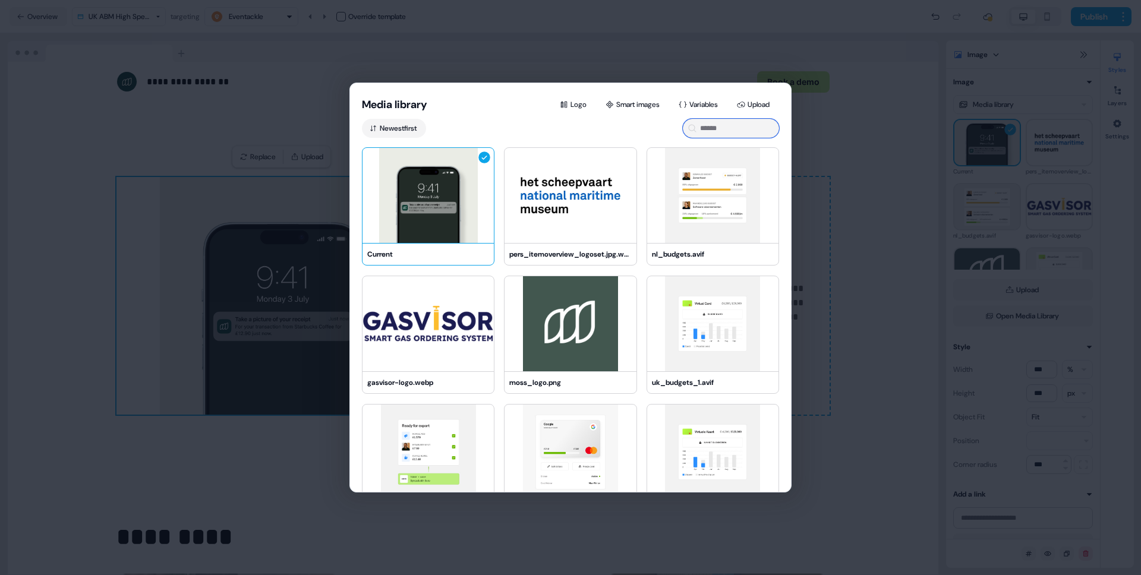
click at [733, 130] on input at bounding box center [731, 128] width 96 height 19
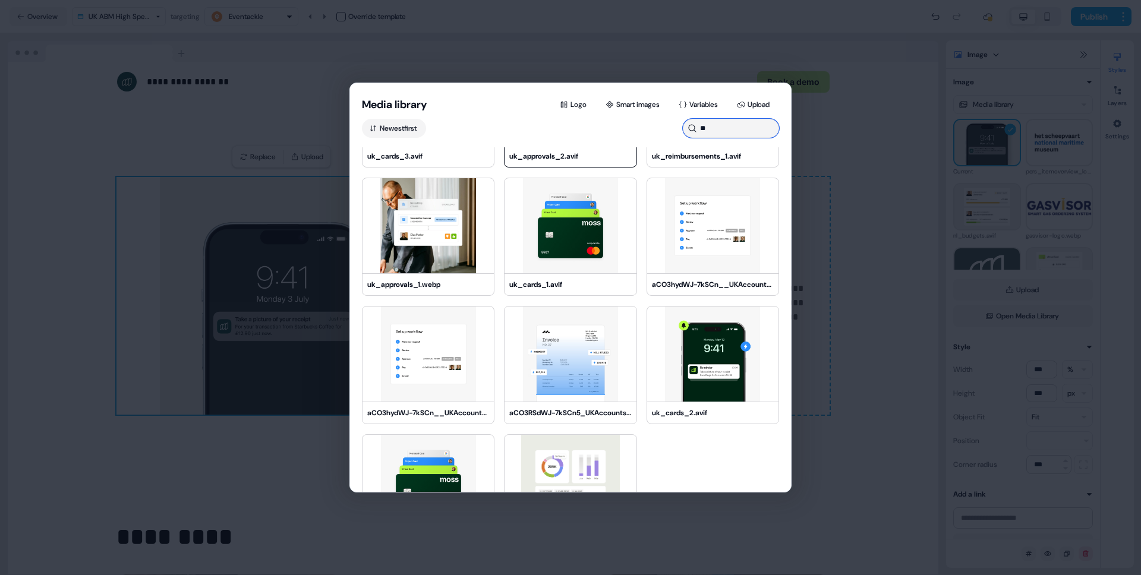
scroll to position [242, 0]
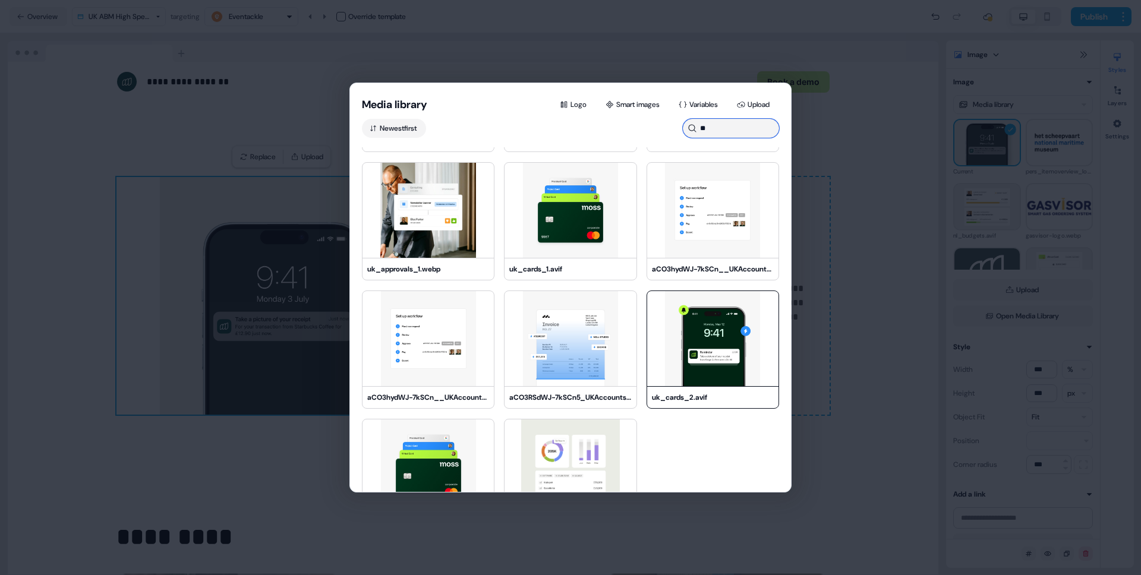
type input "**"
click at [725, 361] on img at bounding box center [712, 338] width 131 height 95
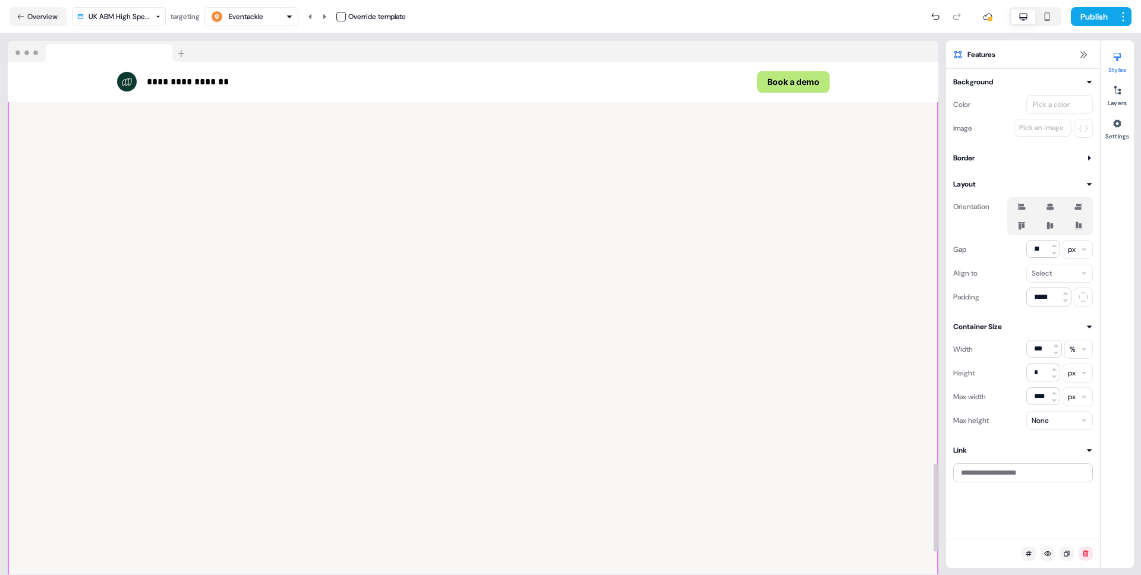
scroll to position [2340, 0]
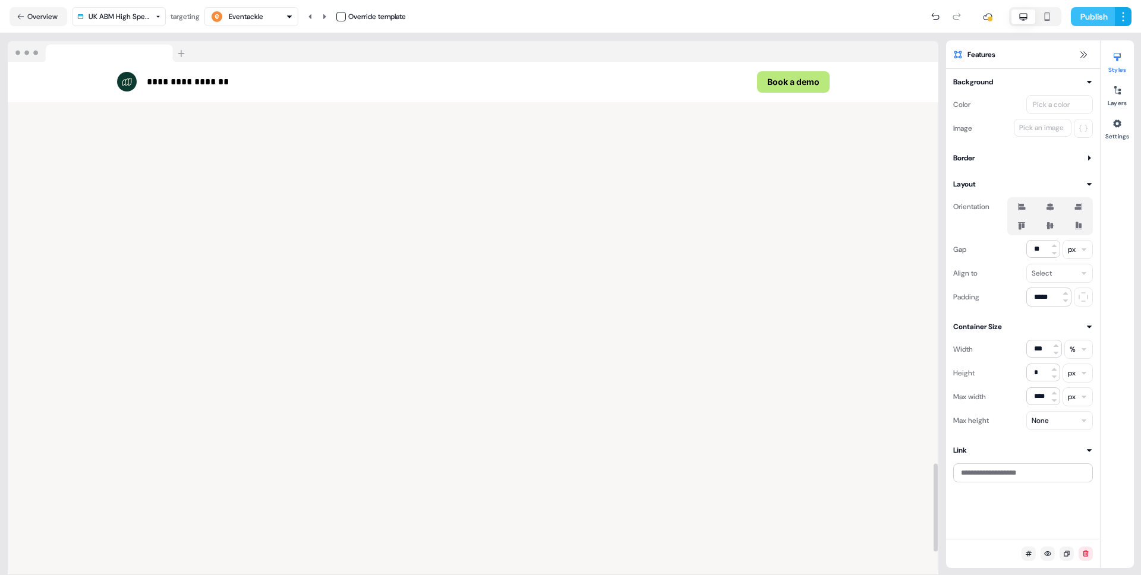
click at [1096, 17] on button "Publish" at bounding box center [1093, 16] width 44 height 19
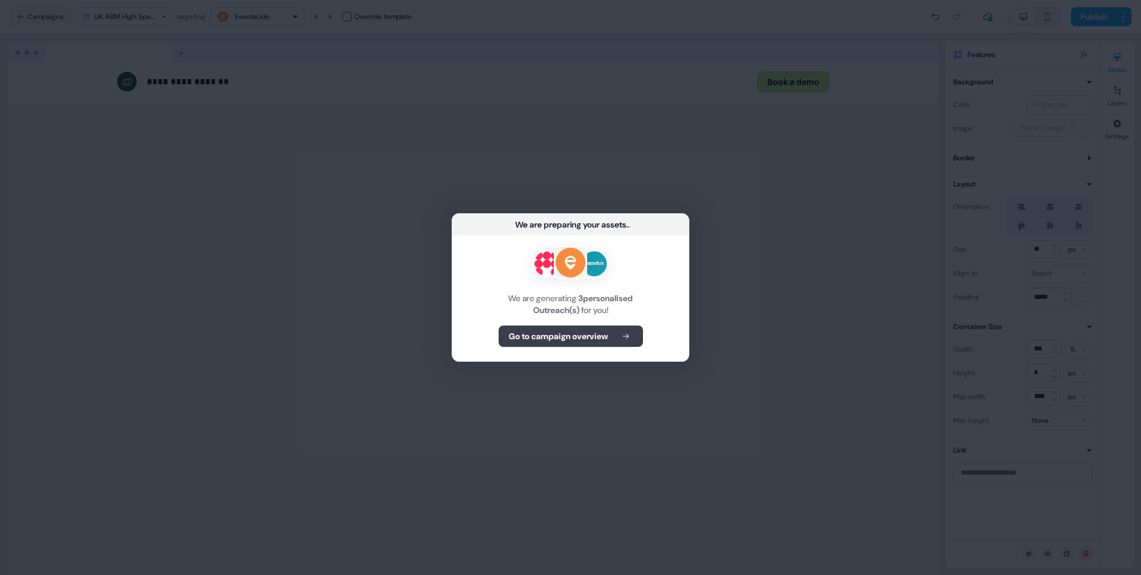
click at [570, 339] on b "Go to campaign overview" at bounding box center [558, 336] width 99 height 12
